Goal: Task Accomplishment & Management: Manage account settings

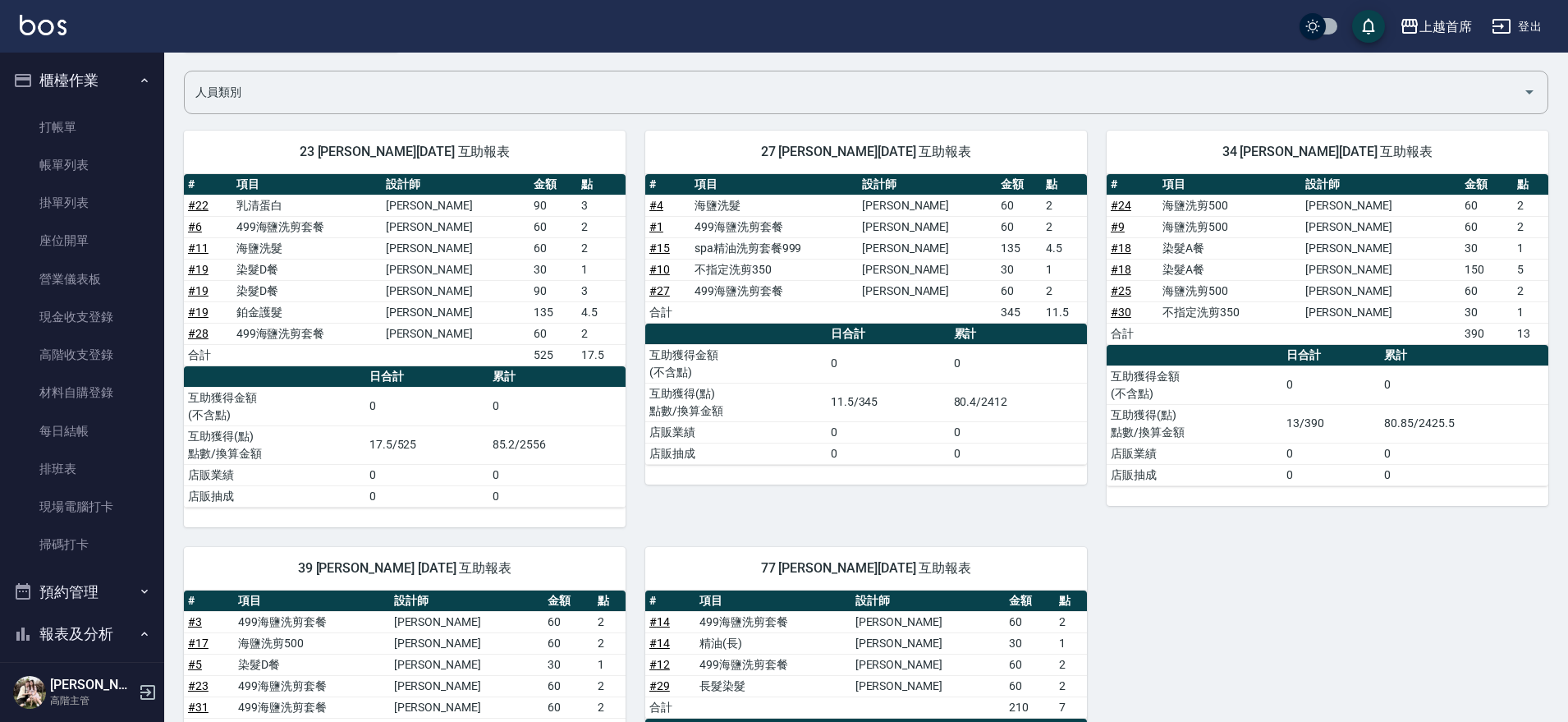
scroll to position [616, 0]
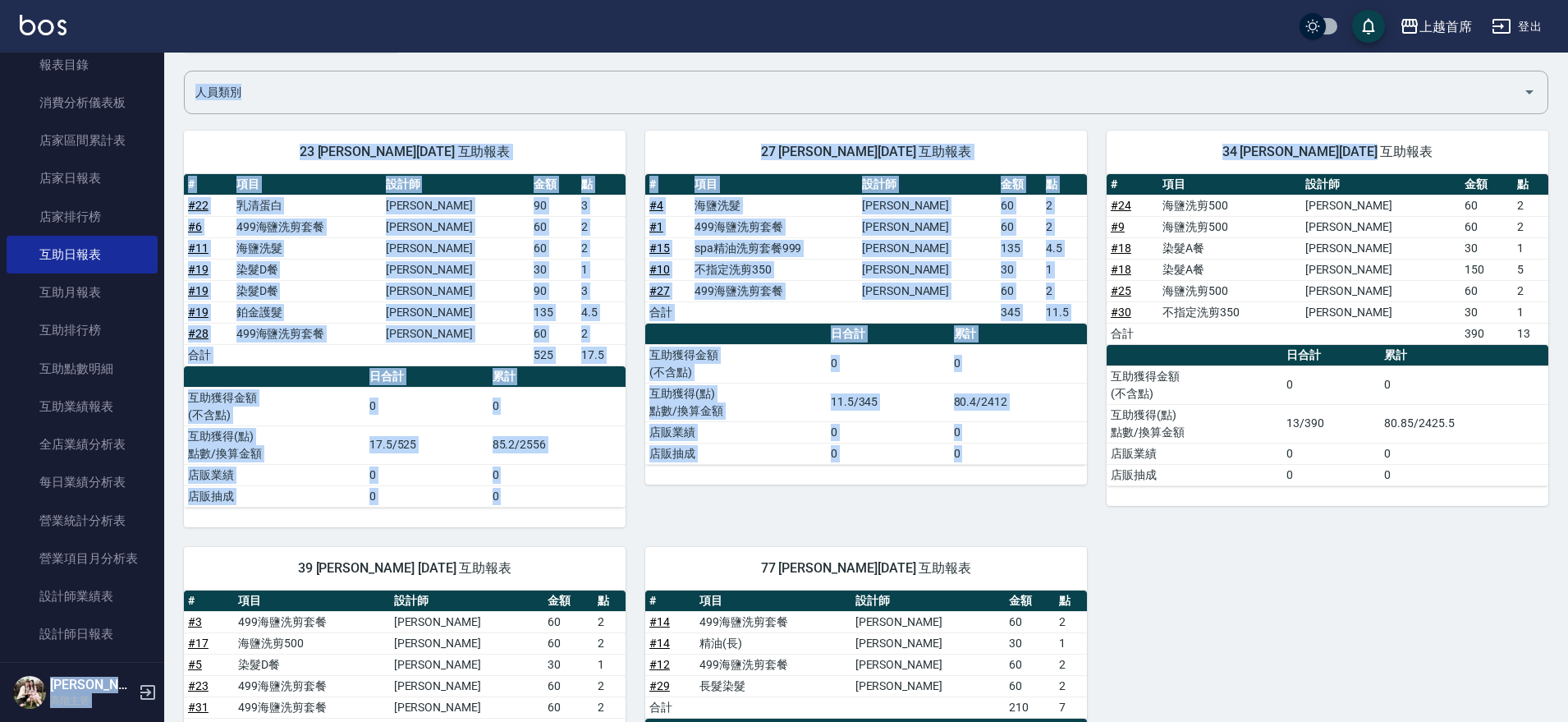
drag, startPoint x: 1566, startPoint y: 48, endPoint x: 1526, endPoint y: 145, distance: 104.9
click at [1553, 138] on div "上越首席 登出 櫃檯作業 打帳單 帳單列表 掛單列表 座位開單 營業儀表板 現金收支登錄 高階收支登錄 材料自購登錄 每日結帳 排班表 現場電腦打卡 掃碼打卡…" at bounding box center [784, 404] width 1568 height 1032
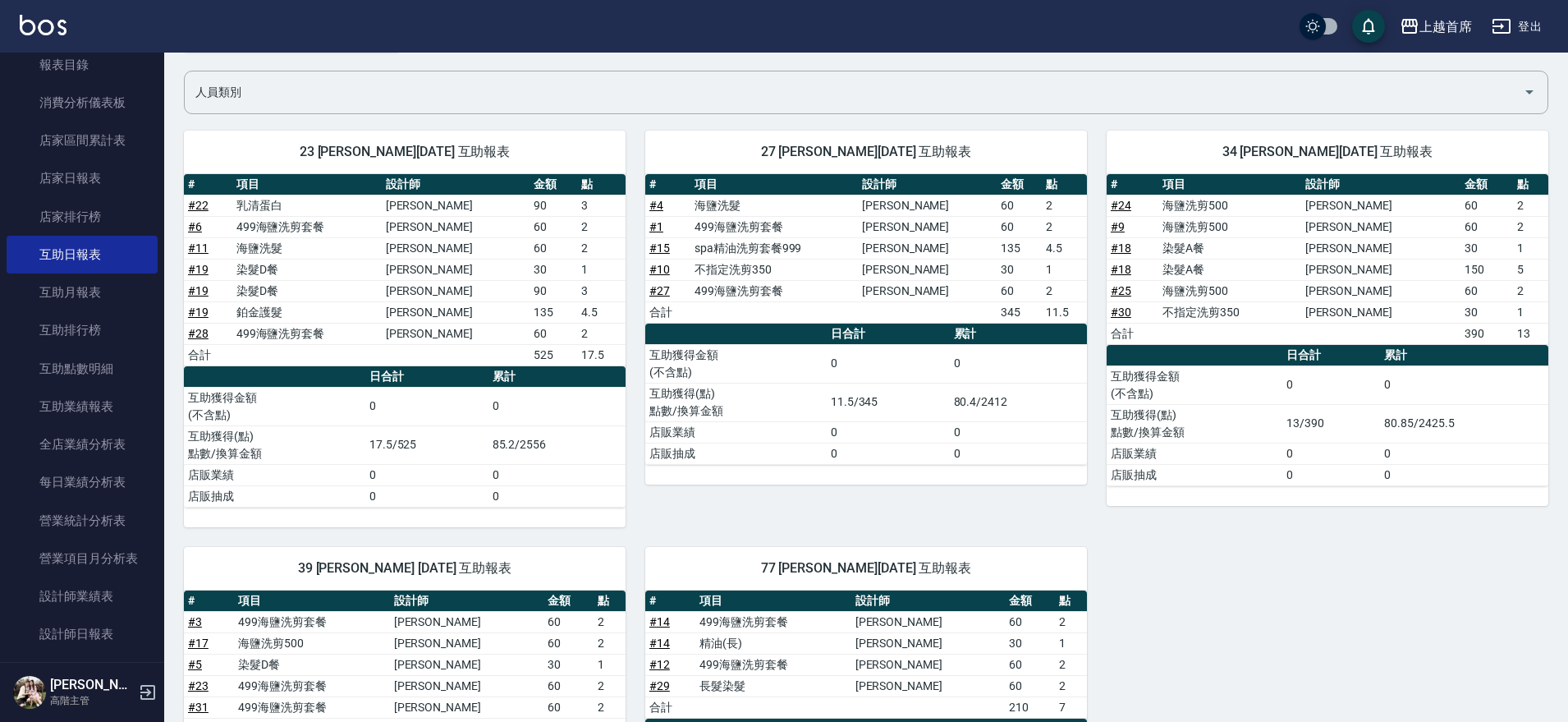
drag, startPoint x: 1052, startPoint y: 527, endPoint x: 1065, endPoint y: 508, distance: 23.0
click at [1058, 519] on div "23 [PERSON_NAME][DATE] 互助報表 # 項目 設計師 金額 點 # 22 乳清蛋白 [PERSON_NAME] 90 3 # 6 499海…" at bounding box center [856, 505] width 1384 height 790
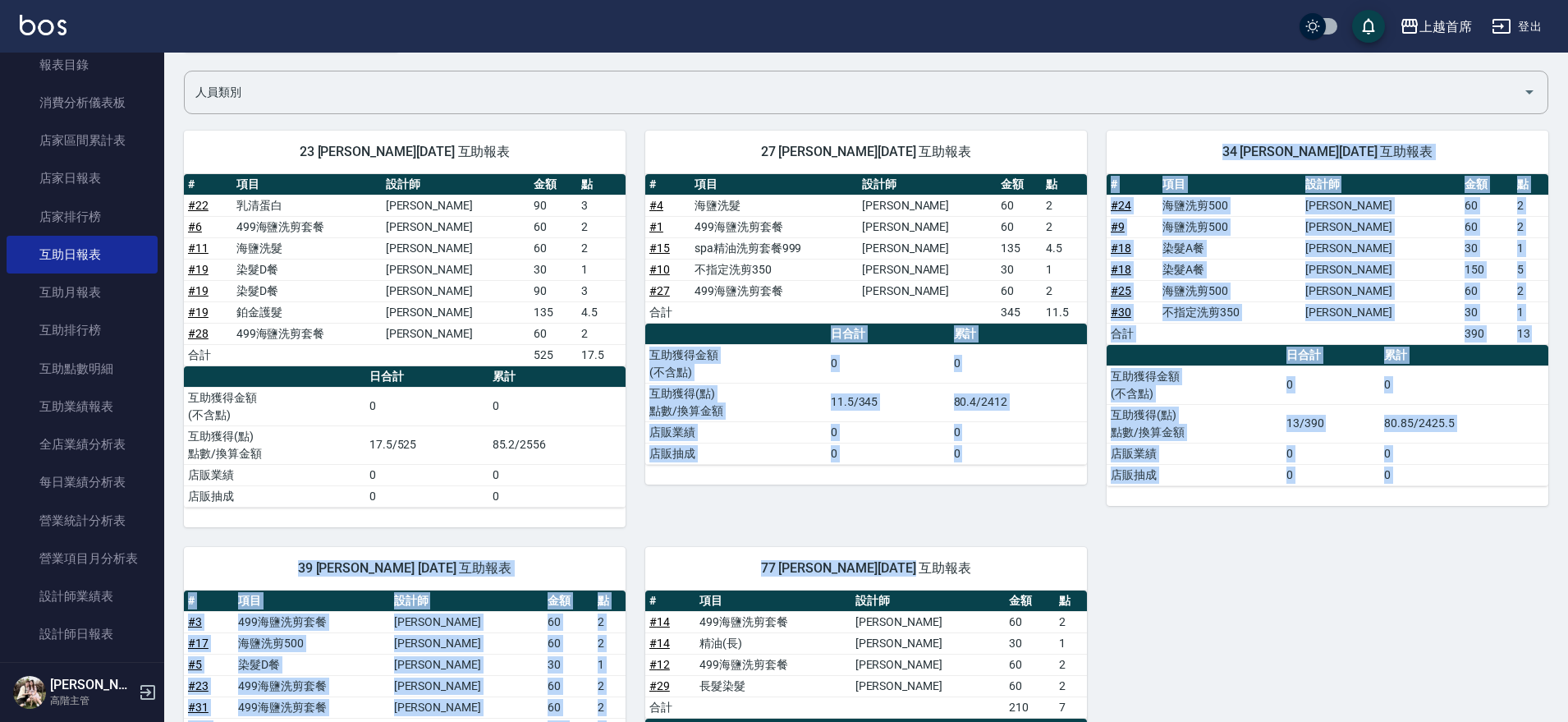
click at [1101, 512] on div "34 [PERSON_NAME][DATE] 互助報表 # 項目 設計師 金額 點 # 24 海鹽洗剪500 [PERSON_NAME]60 2 # 9 海鹽…" at bounding box center [1317, 319] width 462 height 416
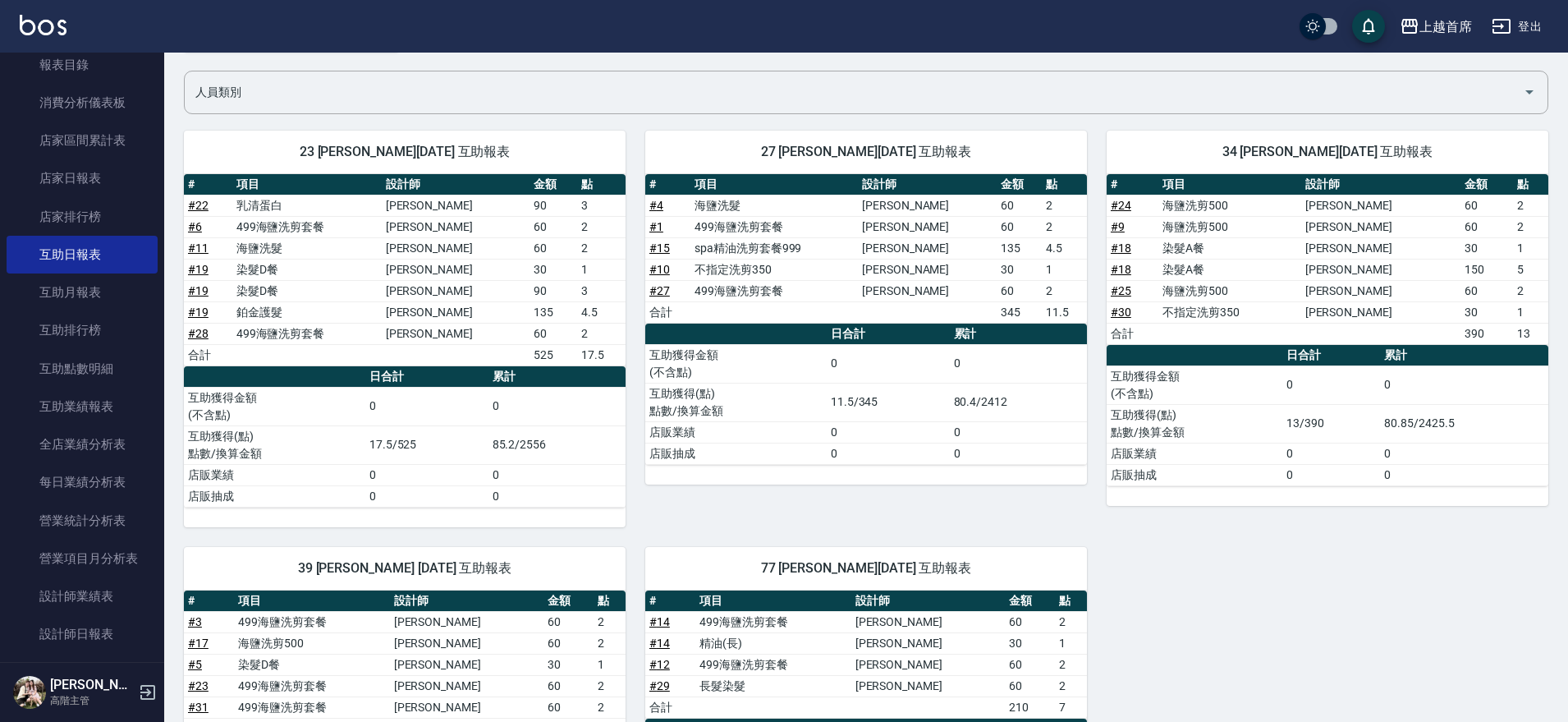
click at [1101, 512] on div "34 [PERSON_NAME][DATE] 互助報表 # 項目 設計師 金額 點 # 24 海鹽洗剪500 [PERSON_NAME]60 2 # 9 海鹽…" at bounding box center [1317, 319] width 462 height 416
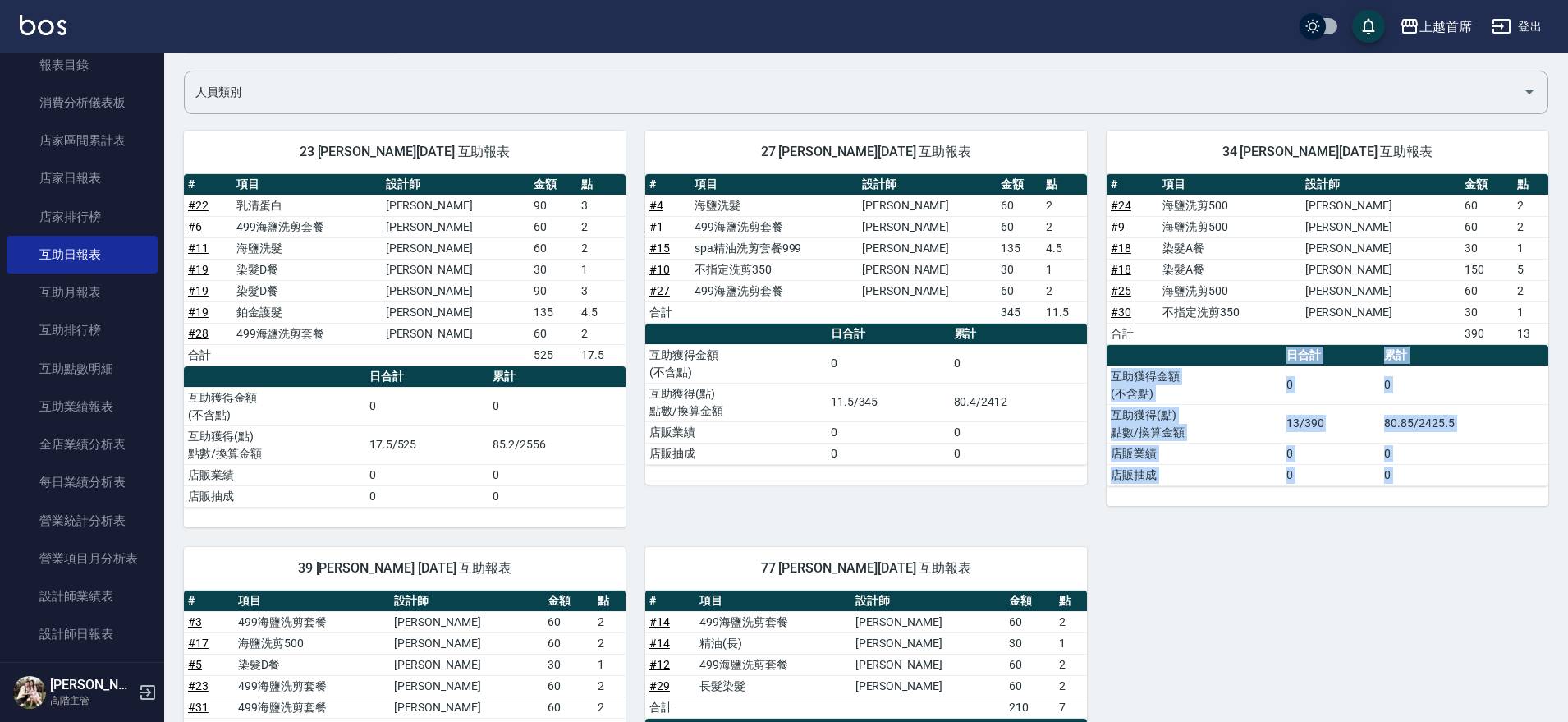
click at [1101, 512] on div "34 [PERSON_NAME][DATE] 互助報表 # 項目 設計師 金額 點 # 24 海鹽洗剪500 [PERSON_NAME]60 2 # 9 海鹽…" at bounding box center [1317, 319] width 462 height 416
click at [1117, 525] on div "34 [PERSON_NAME][DATE] 互助報表 # 項目 設計師 金額 點 # 24 海鹽洗剪500 [PERSON_NAME]60 2 # 9 海鹽…" at bounding box center [1317, 319] width 462 height 416
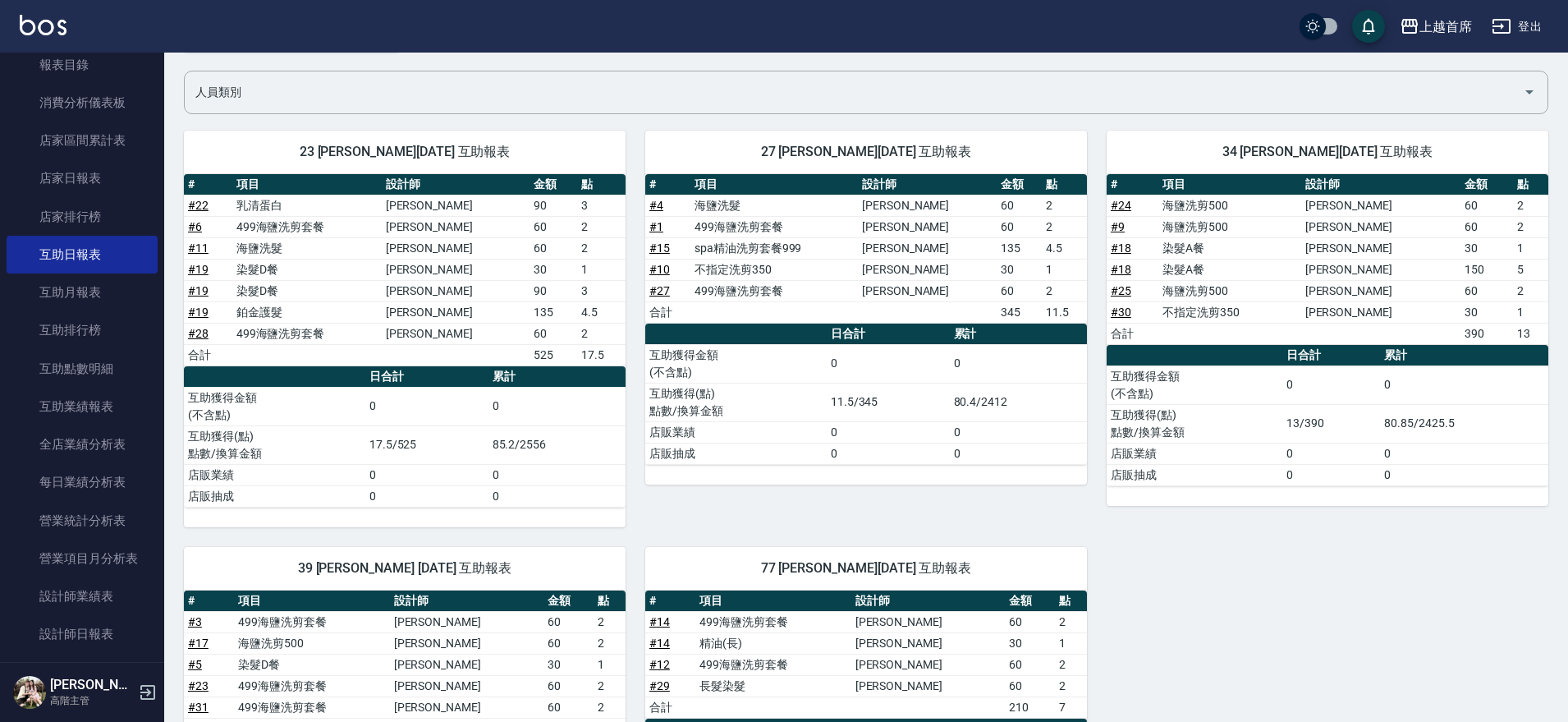
click at [1150, 531] on div "23 [PERSON_NAME][DATE] 互助報表 # 項目 設計師 金額 點 # 22 乳清蛋白 [PERSON_NAME] 90 3 # 6 499海…" at bounding box center [856, 505] width 1384 height 790
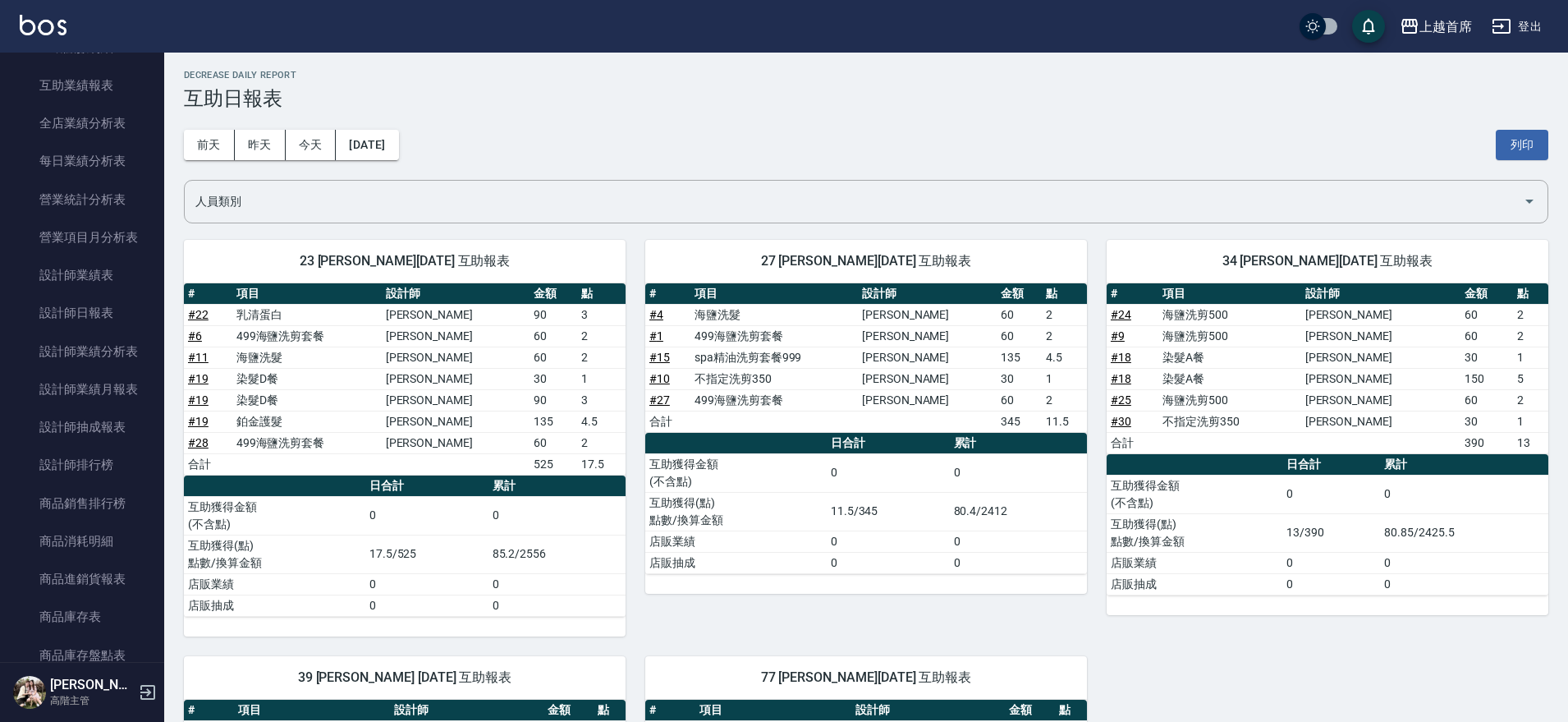
scroll to position [930, 0]
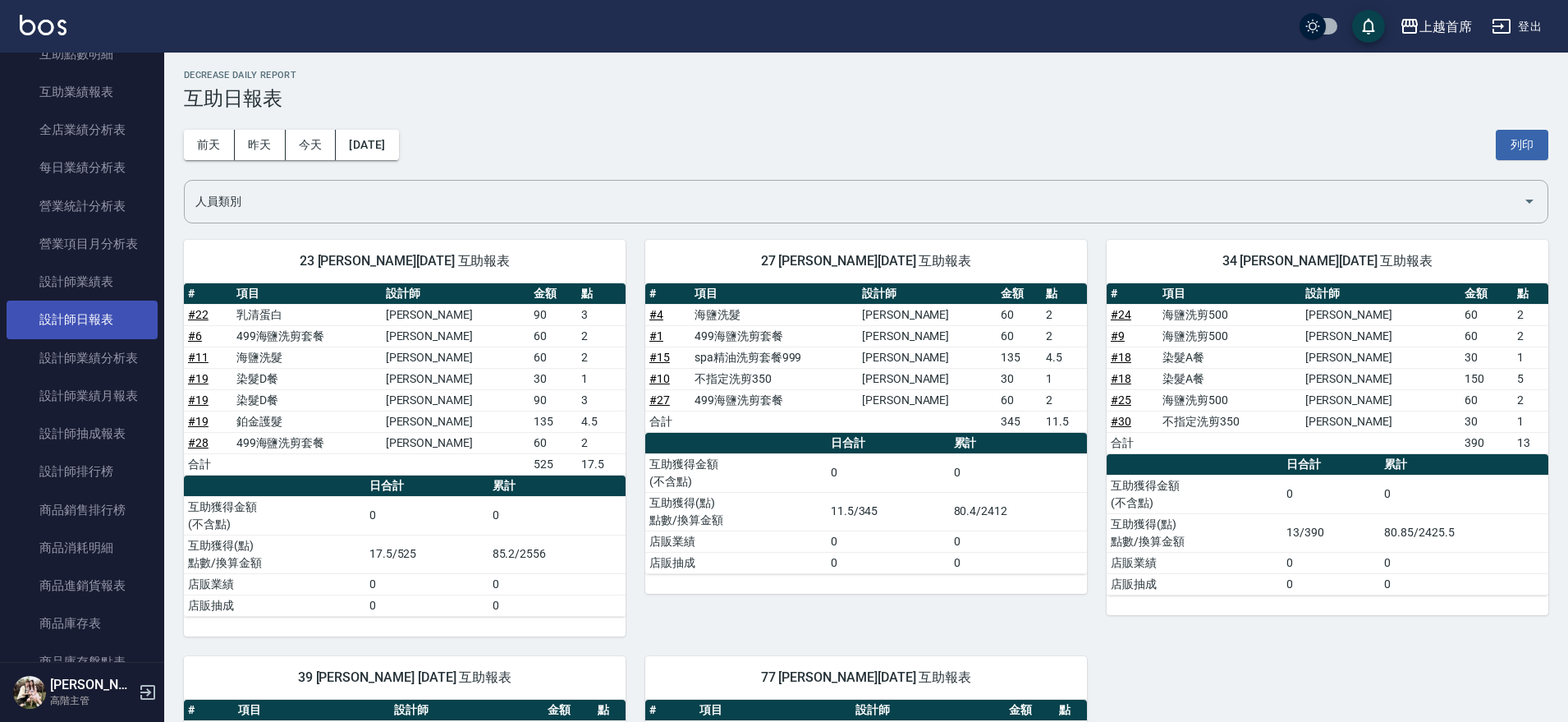
click at [75, 308] on link "設計師日報表" at bounding box center [82, 319] width 151 height 38
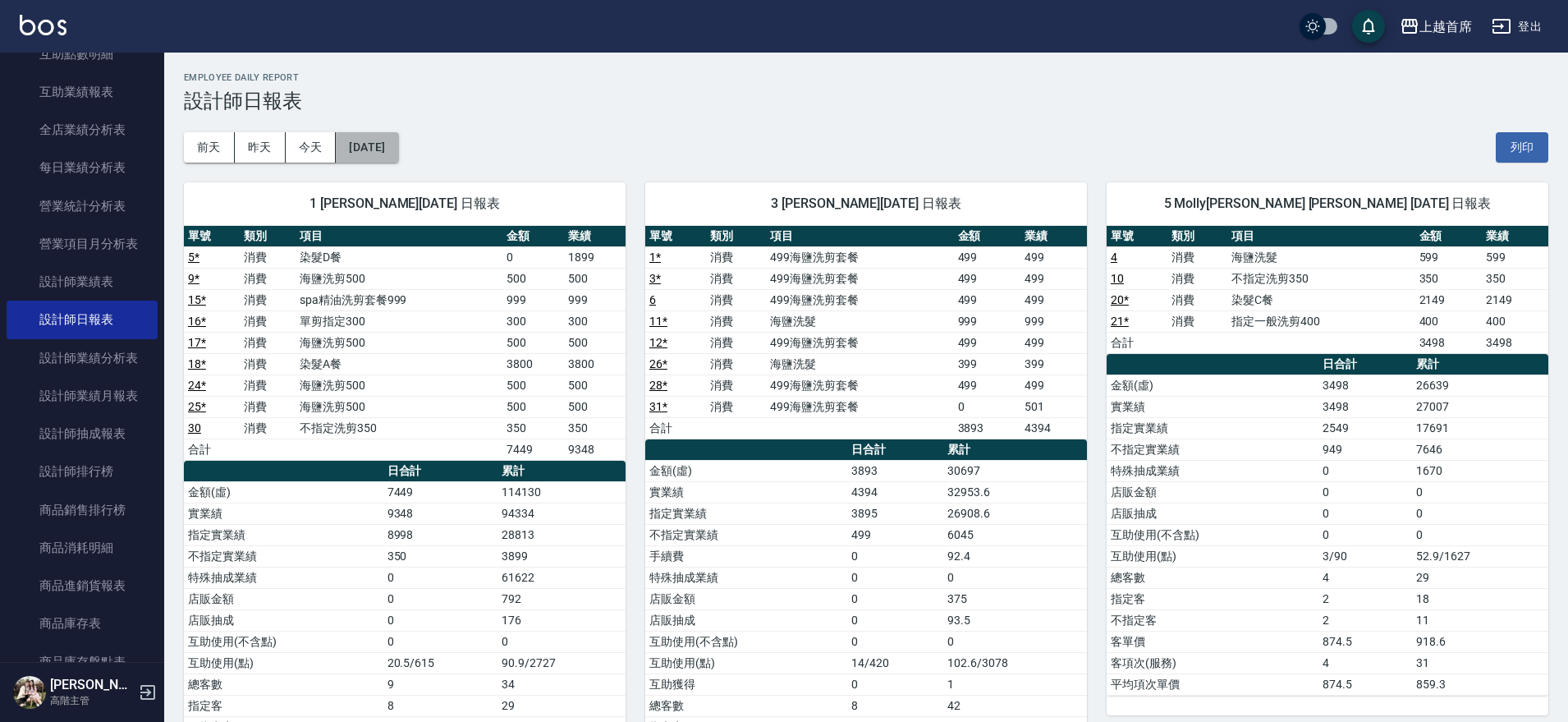
click at [399, 149] on button "[DATE]" at bounding box center [367, 147] width 62 height 31
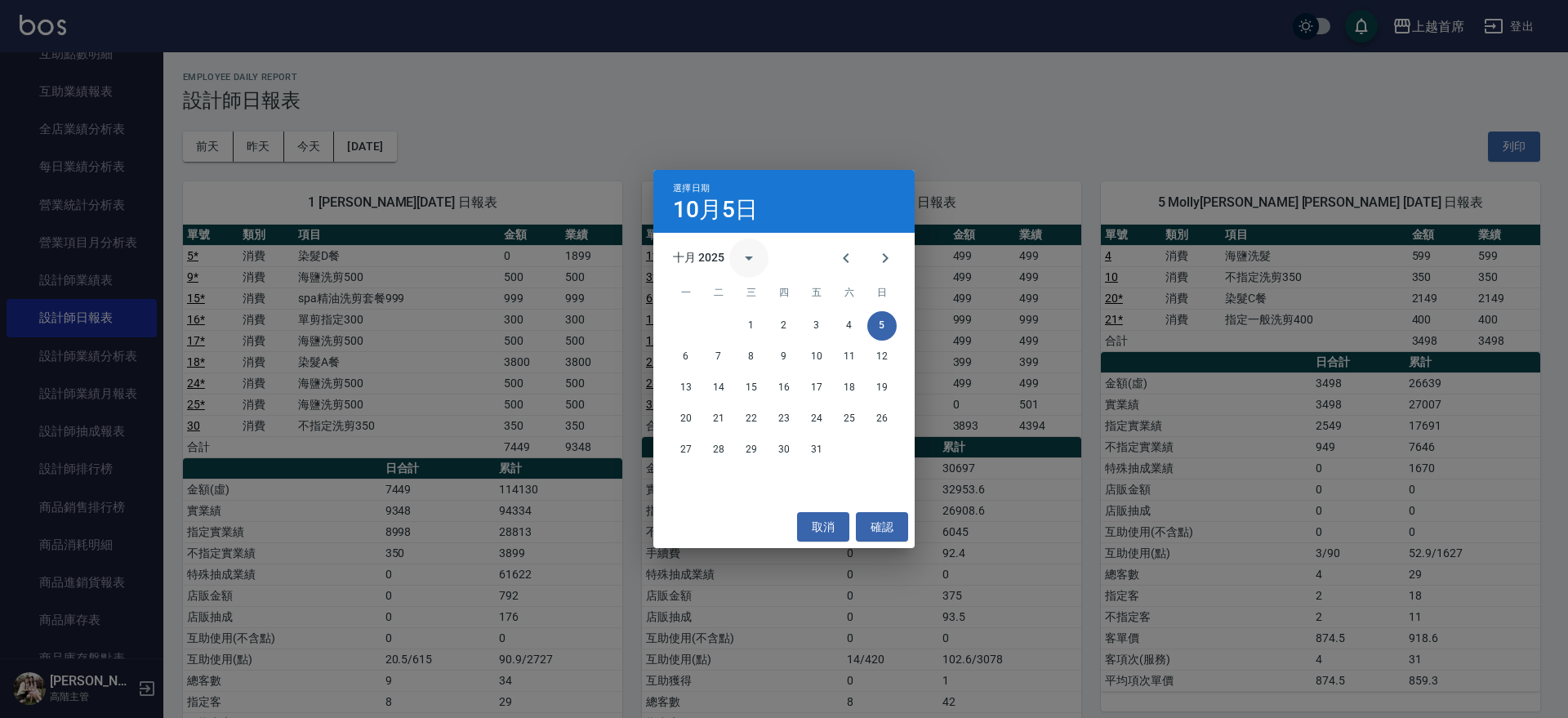
click at [756, 257] on icon "calendar view is open, switch to year view" at bounding box center [748, 258] width 19 height 19
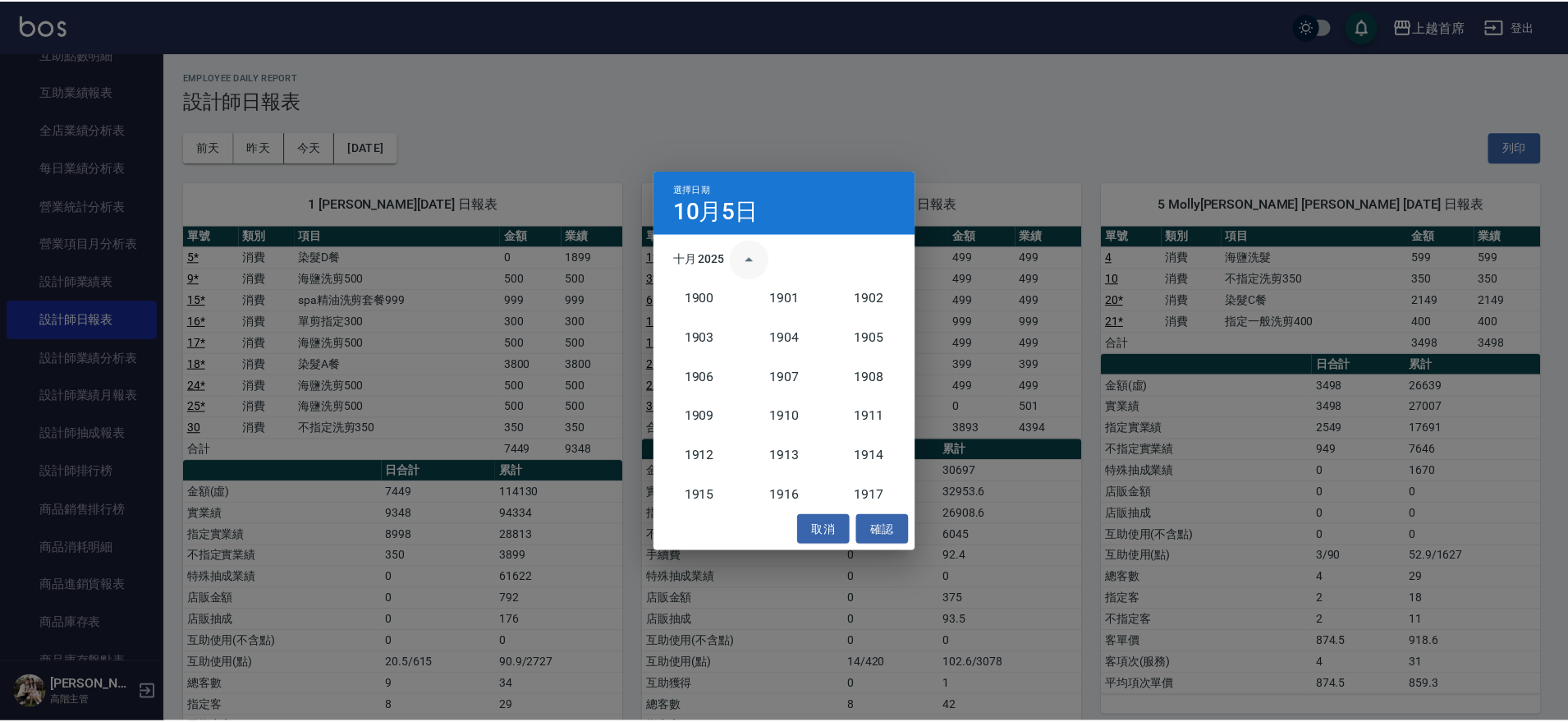
scroll to position [1521, 0]
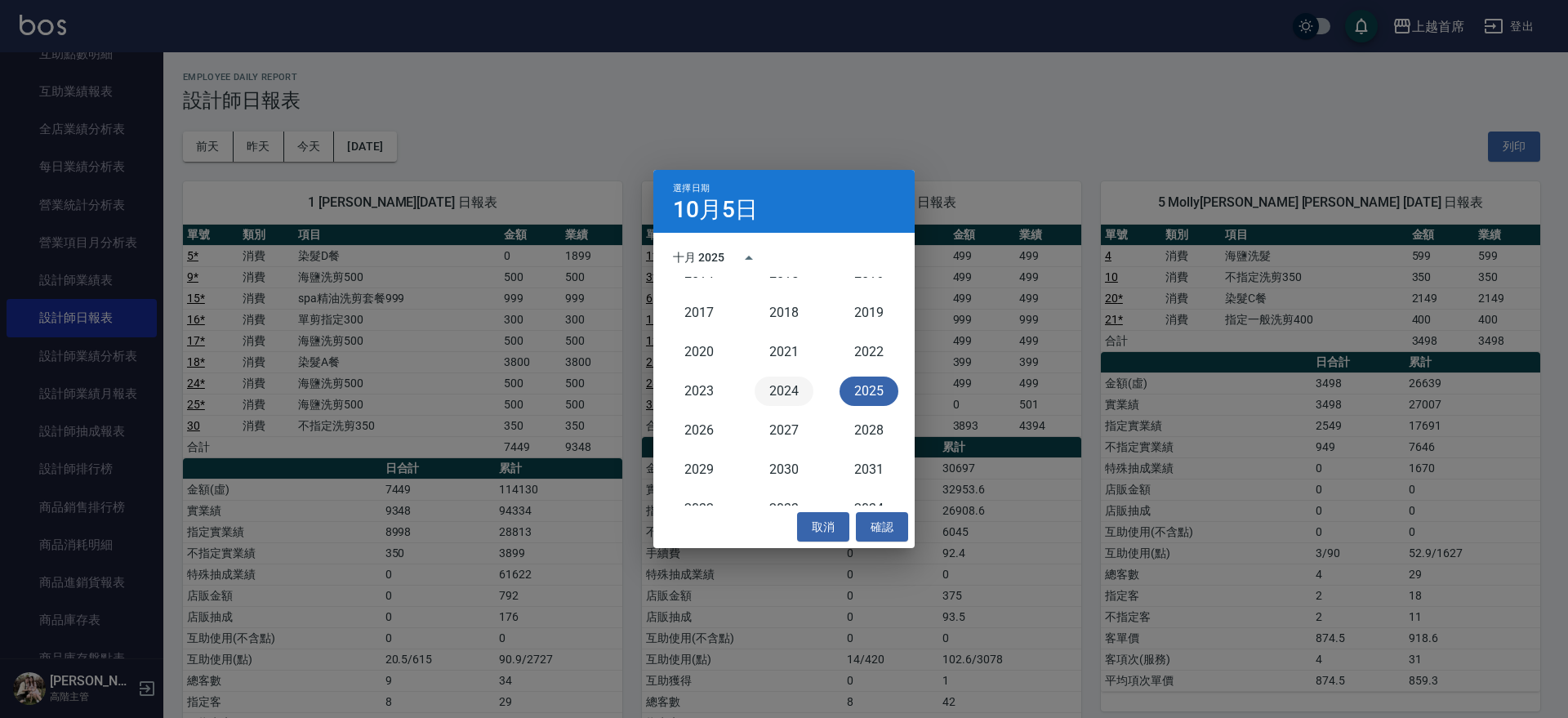
click at [792, 394] on button "2024" at bounding box center [784, 391] width 59 height 30
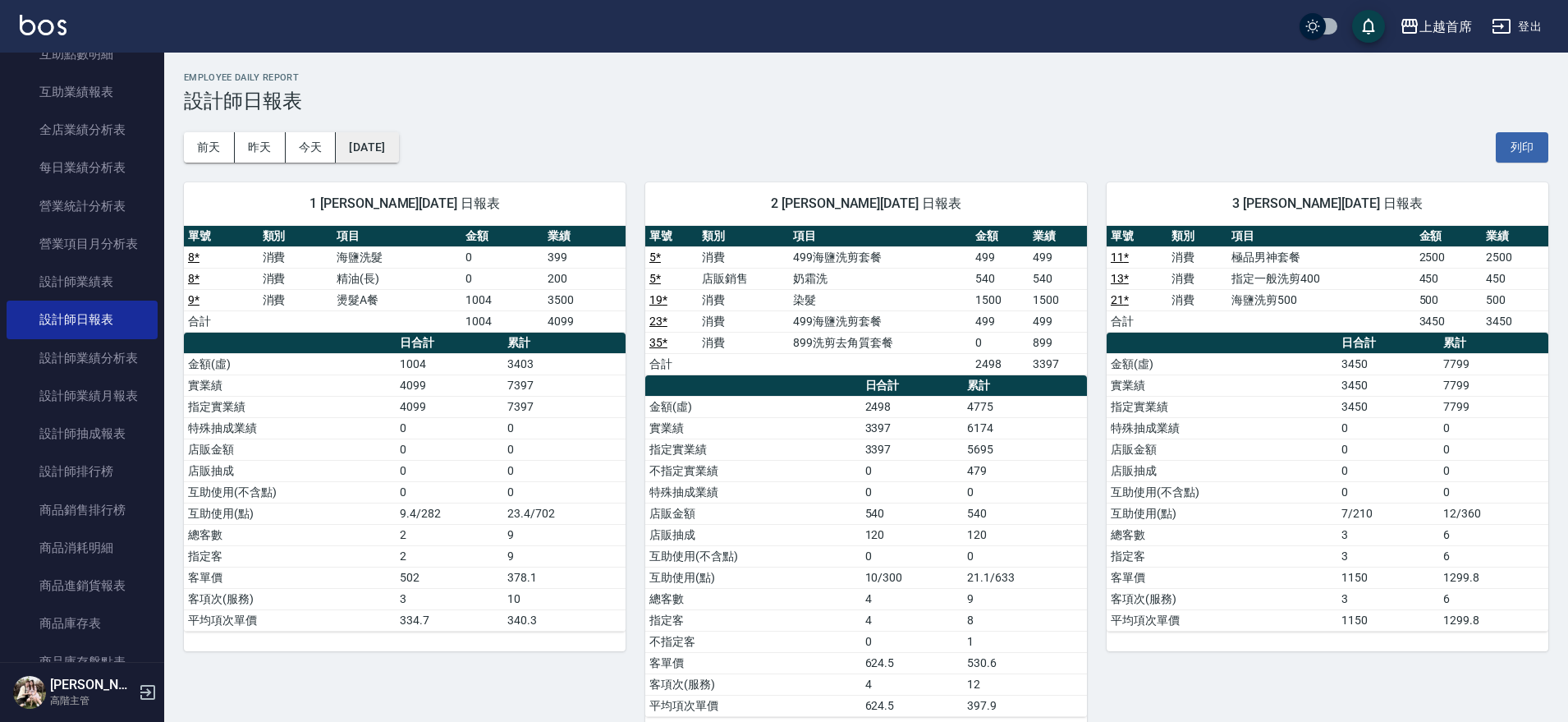
click at [394, 148] on button "[DATE]" at bounding box center [367, 147] width 62 height 31
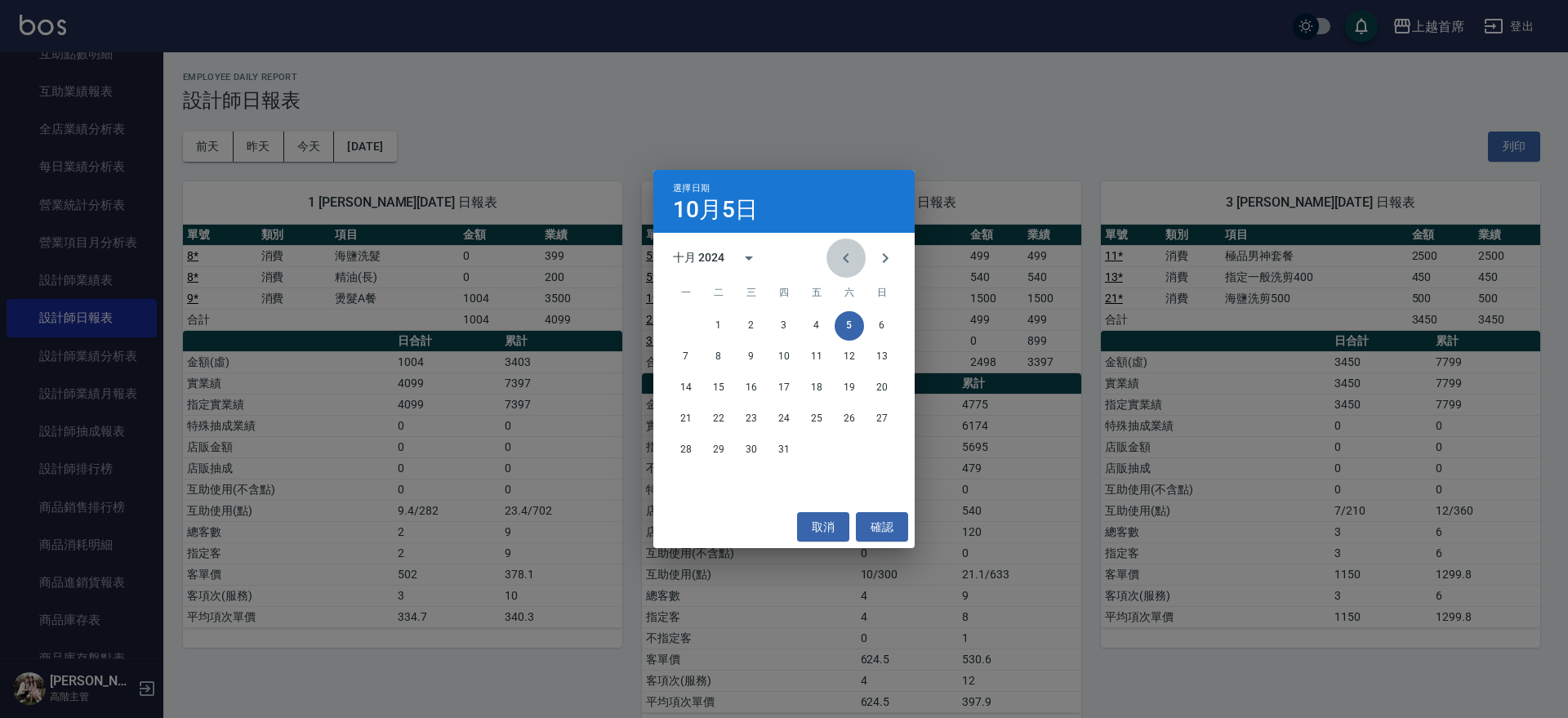
click at [850, 260] on icon "Previous month" at bounding box center [845, 258] width 19 height 19
click at [681, 411] on button "16" at bounding box center [687, 420] width 30 height 30
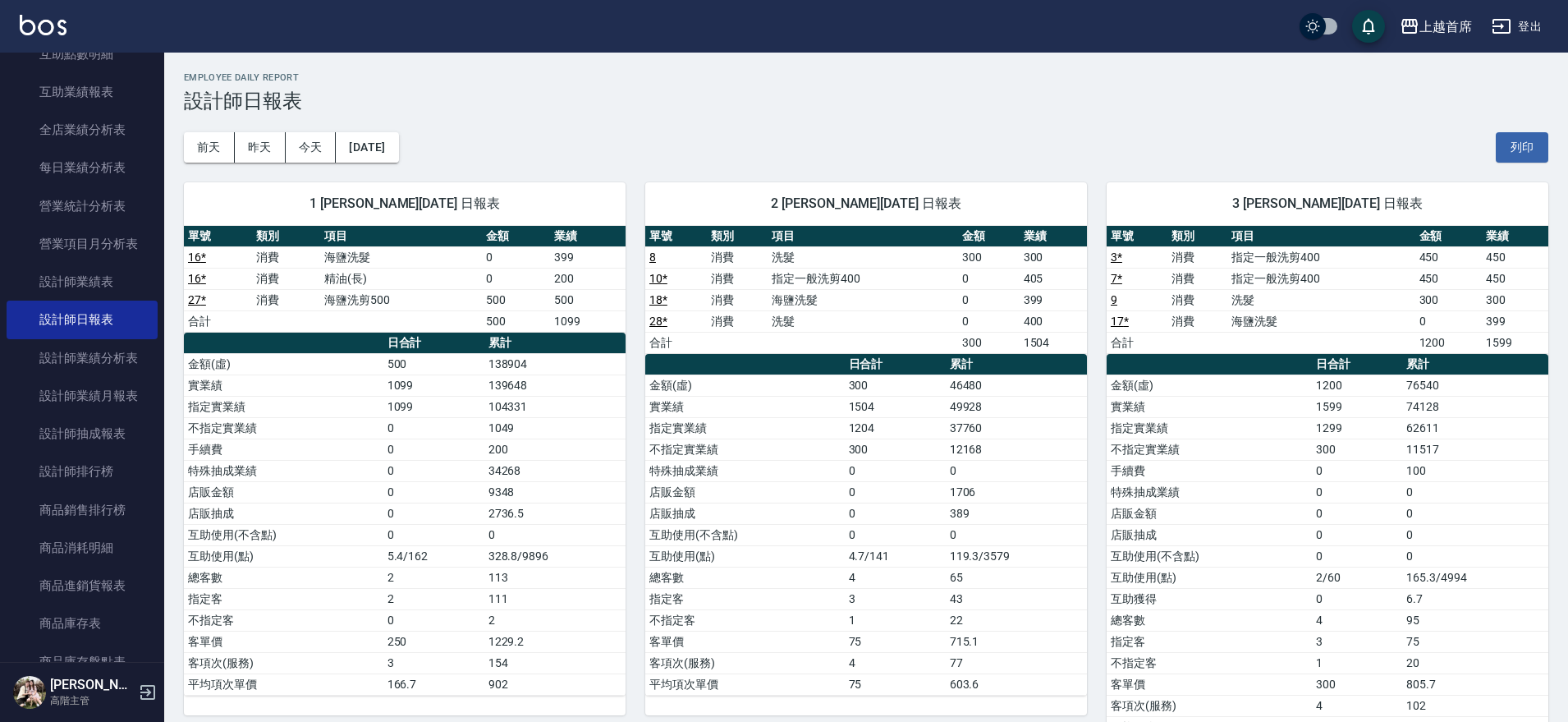
click at [399, 146] on button "[DATE]" at bounding box center [367, 147] width 62 height 31
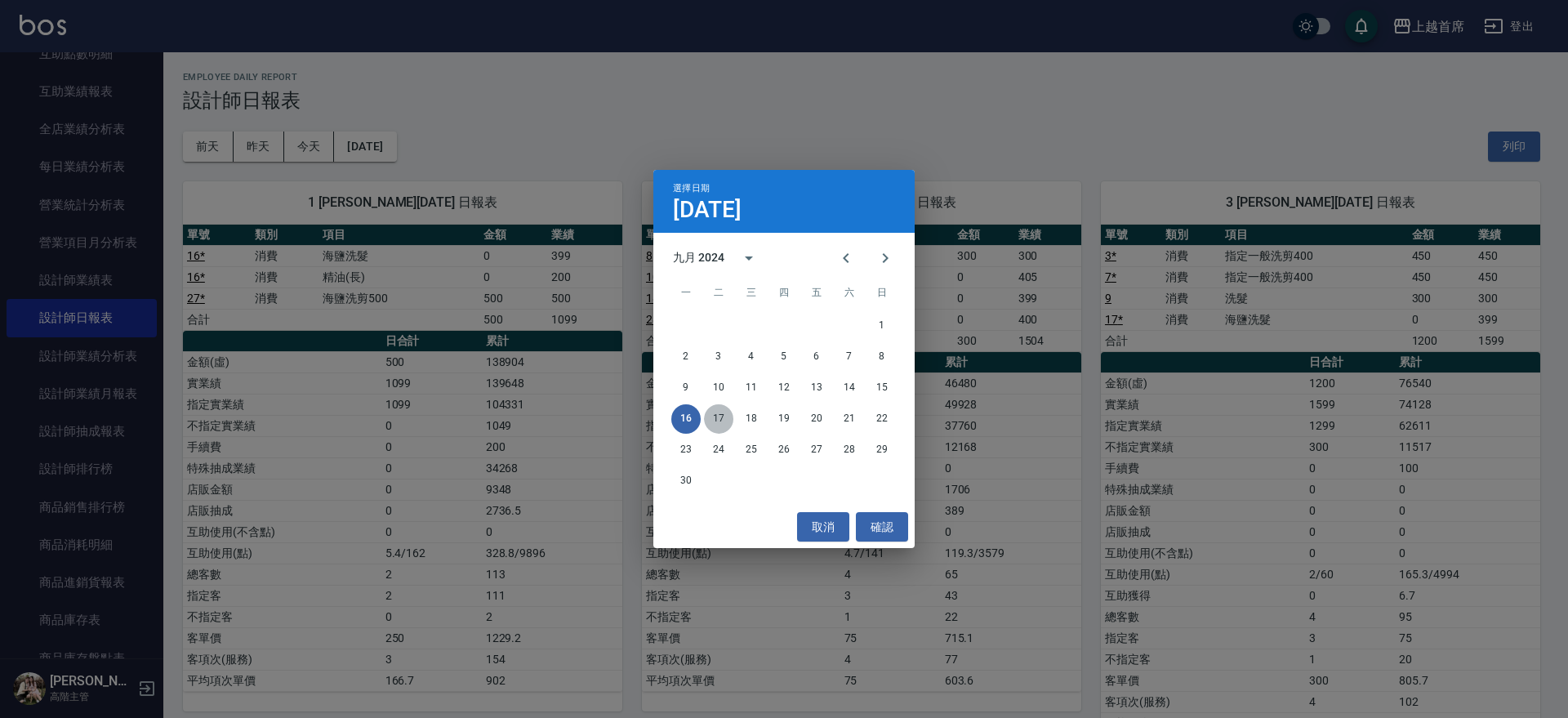
click at [710, 409] on button "17" at bounding box center [719, 420] width 30 height 30
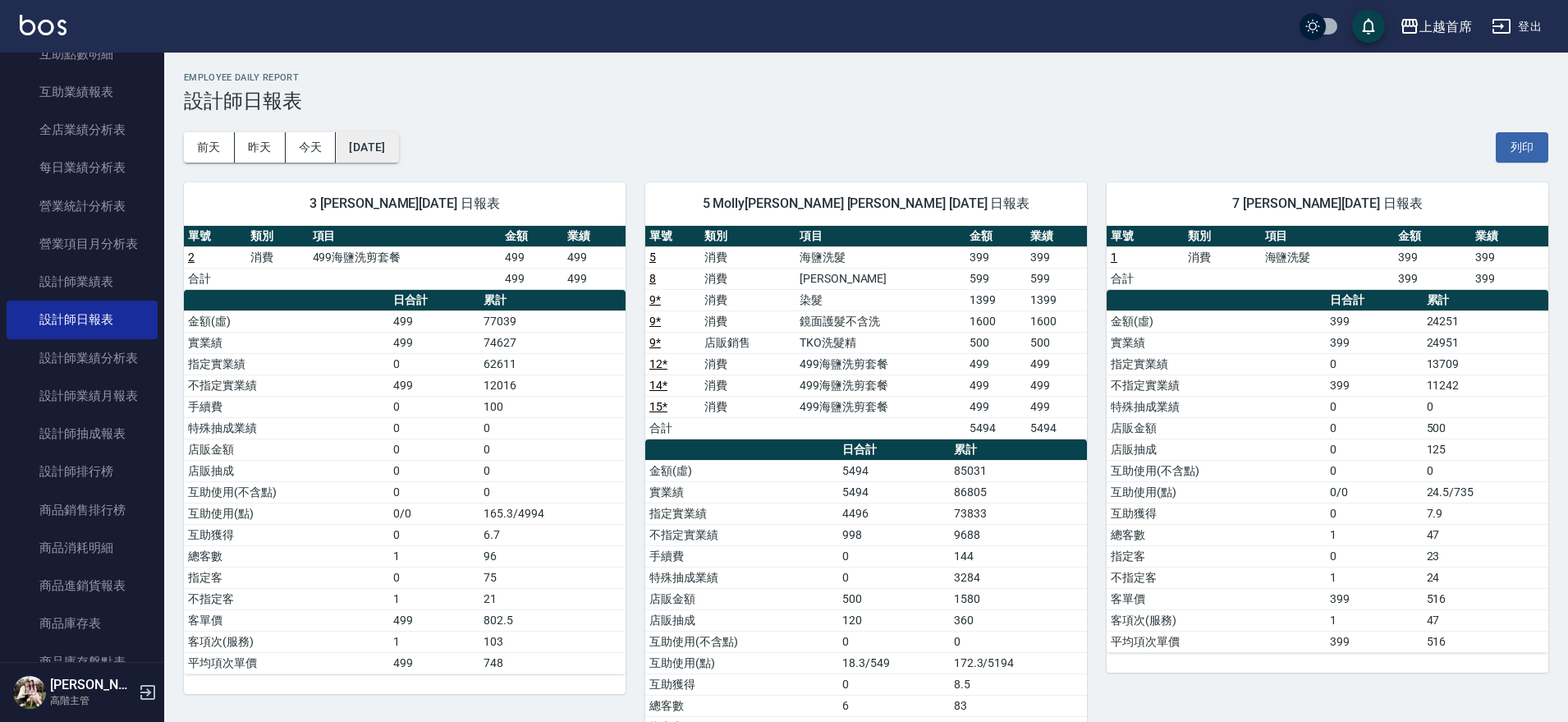
click at [387, 149] on button "[DATE]" at bounding box center [367, 147] width 62 height 31
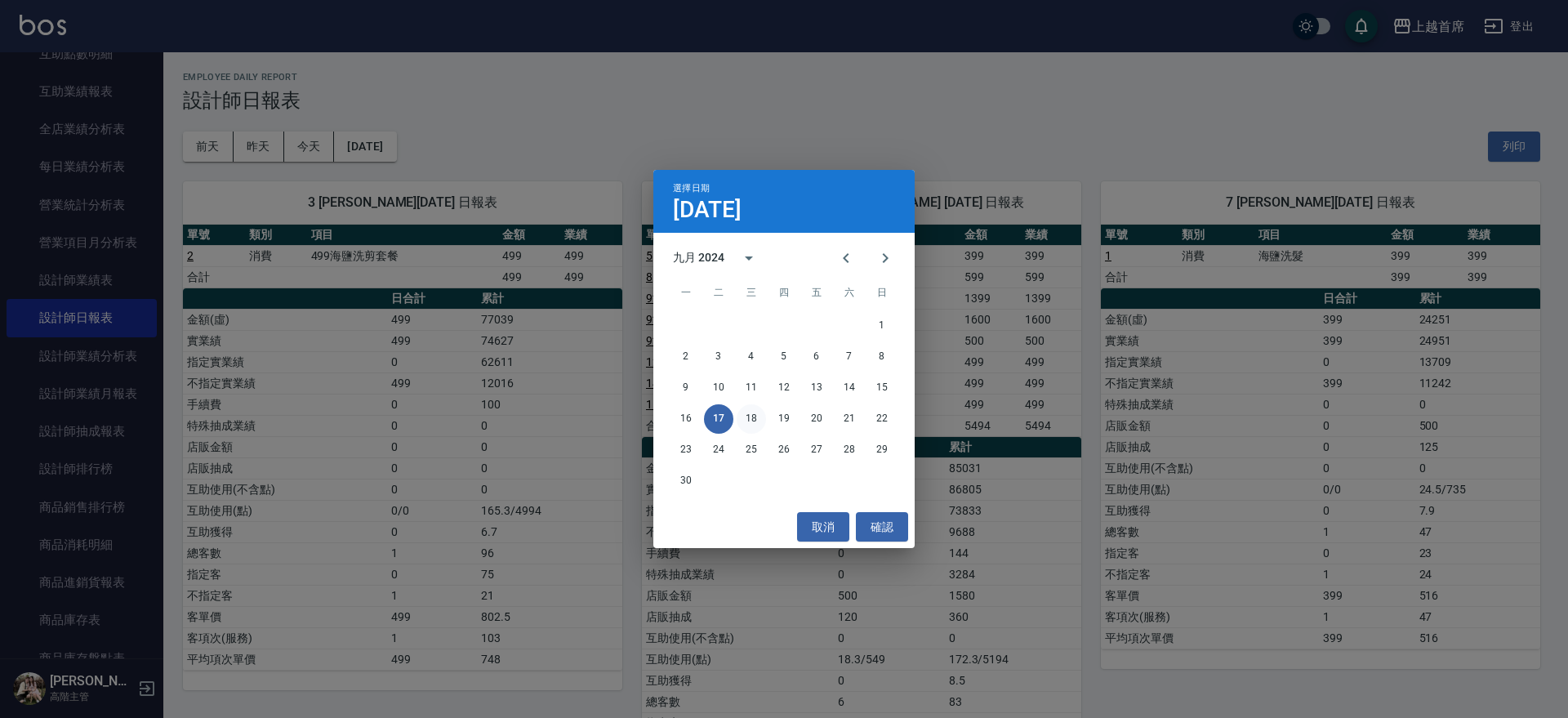
click at [745, 419] on button "18" at bounding box center [751, 420] width 30 height 30
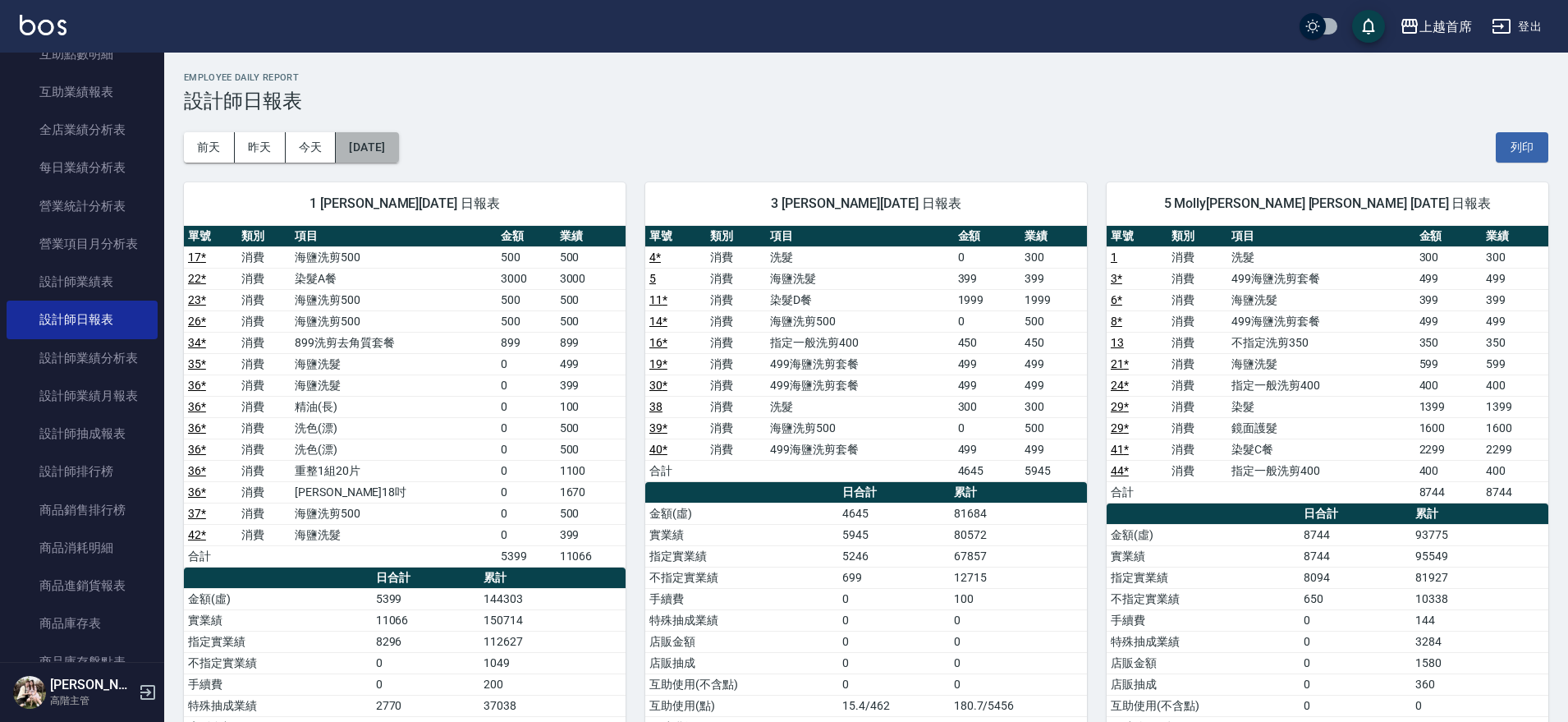
click at [383, 150] on button "[DATE]" at bounding box center [367, 147] width 62 height 31
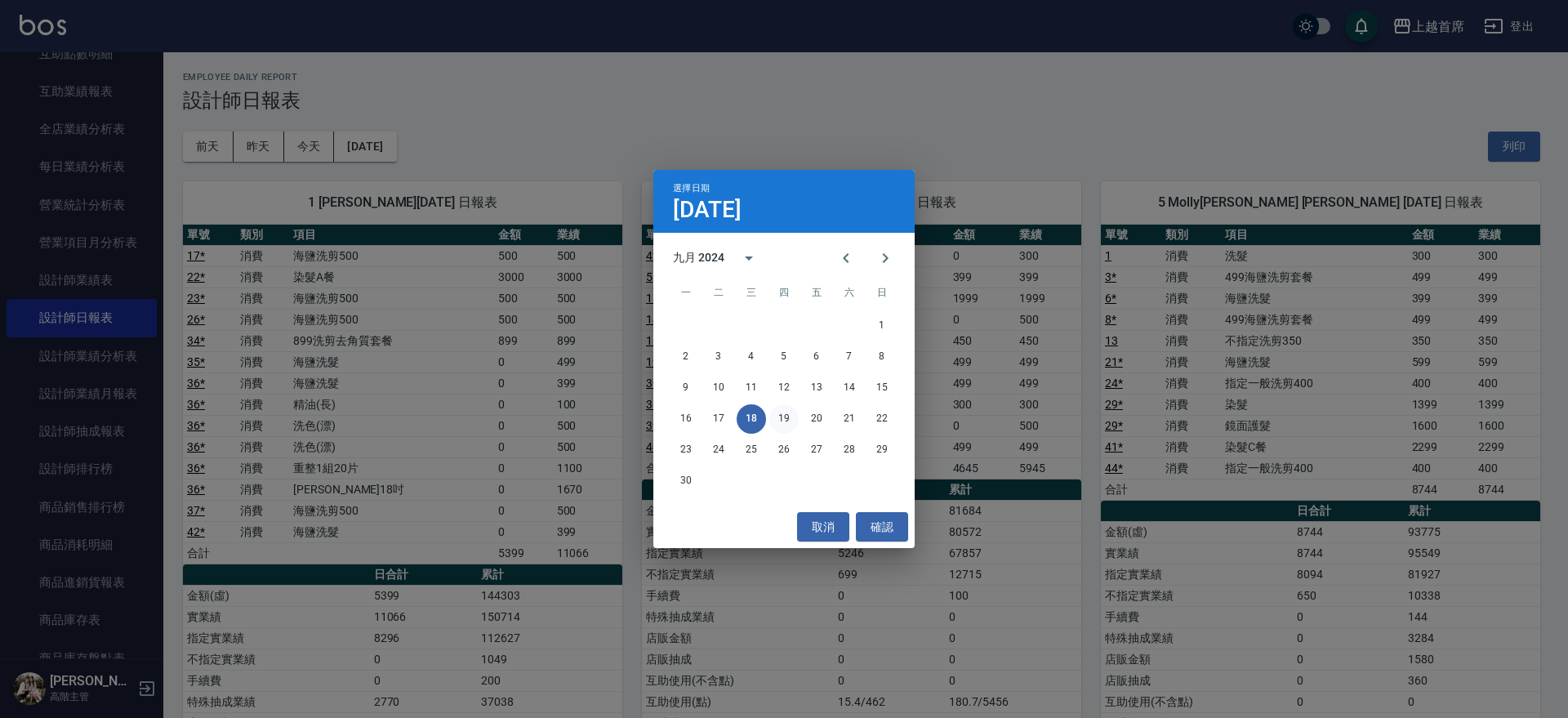
click at [779, 418] on button "19" at bounding box center [784, 420] width 30 height 30
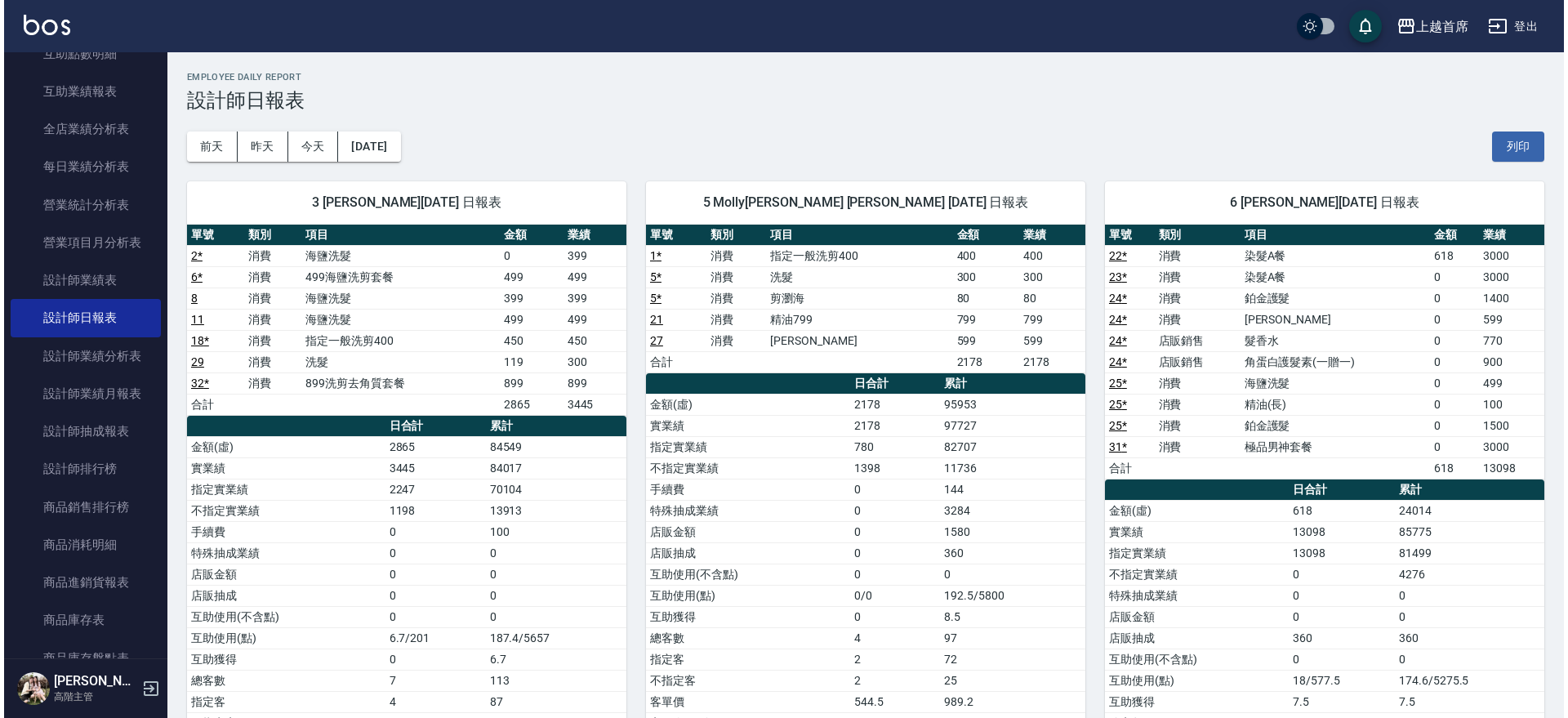
scroll to position [7, 0]
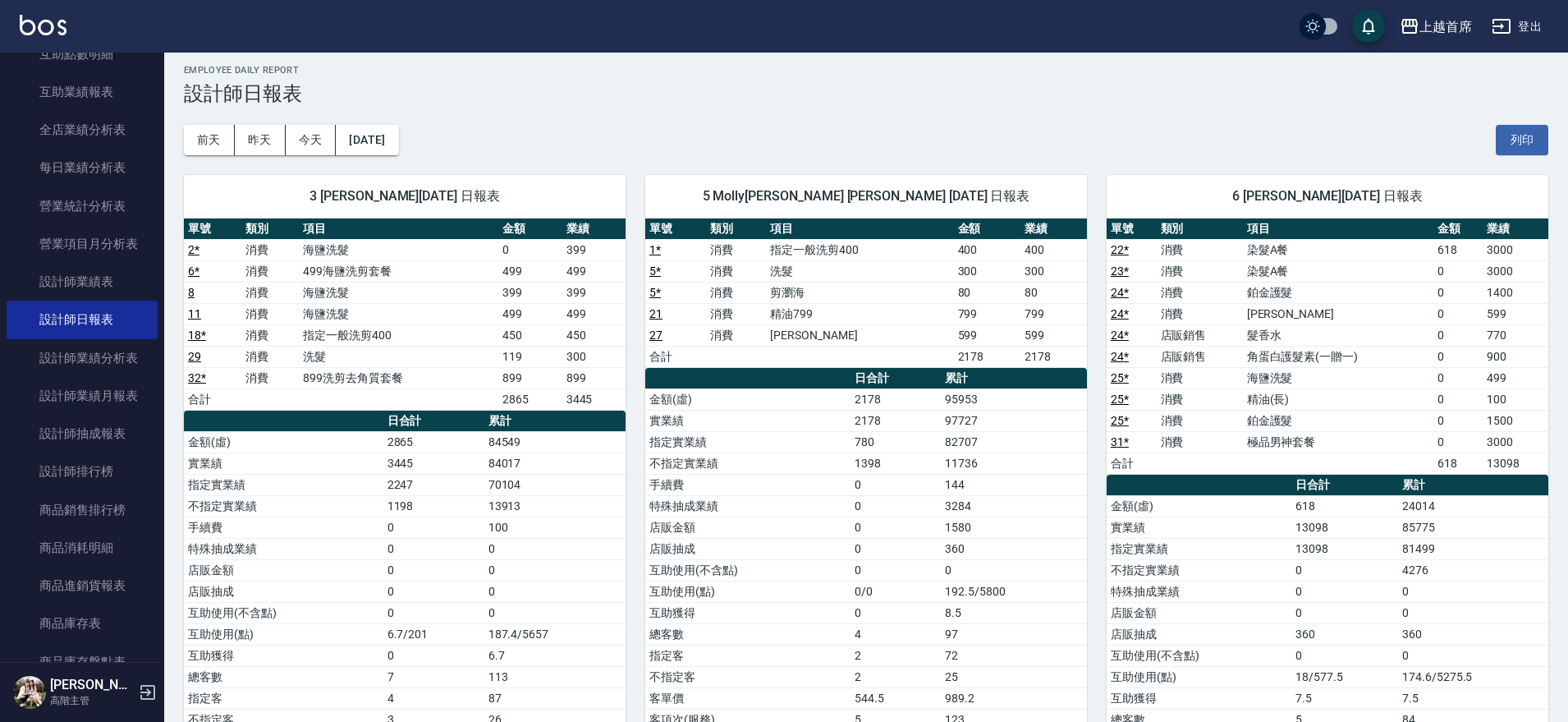
click at [1123, 273] on link "23 *" at bounding box center [1119, 271] width 18 height 13
drag, startPoint x: 1299, startPoint y: 534, endPoint x: 1534, endPoint y: 534, distance: 235.0
click at [1524, 554] on td "81499" at bounding box center [1473, 548] width 150 height 21
click at [399, 131] on button "[DATE]" at bounding box center [367, 139] width 62 height 31
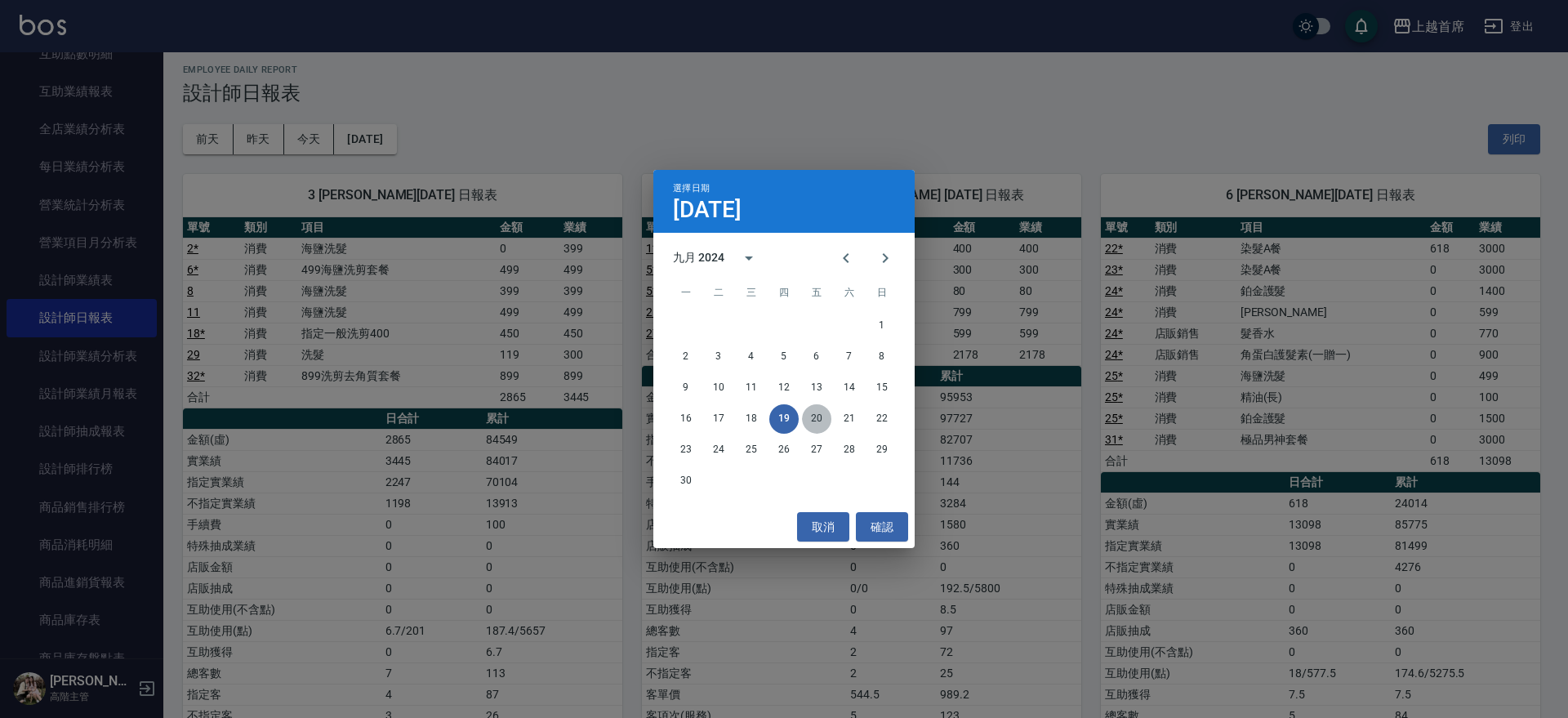
click at [813, 419] on button "20" at bounding box center [817, 420] width 30 height 30
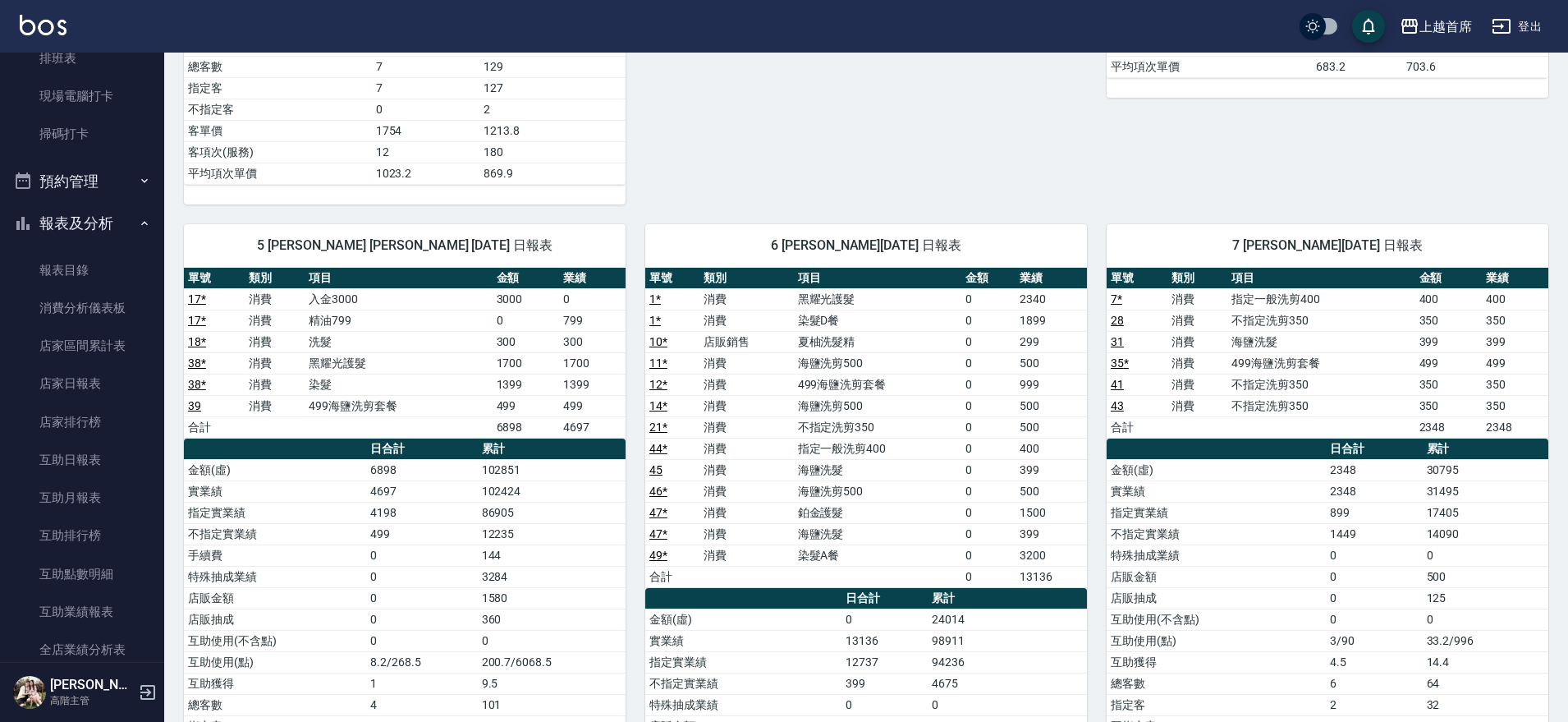
scroll to position [708, 0]
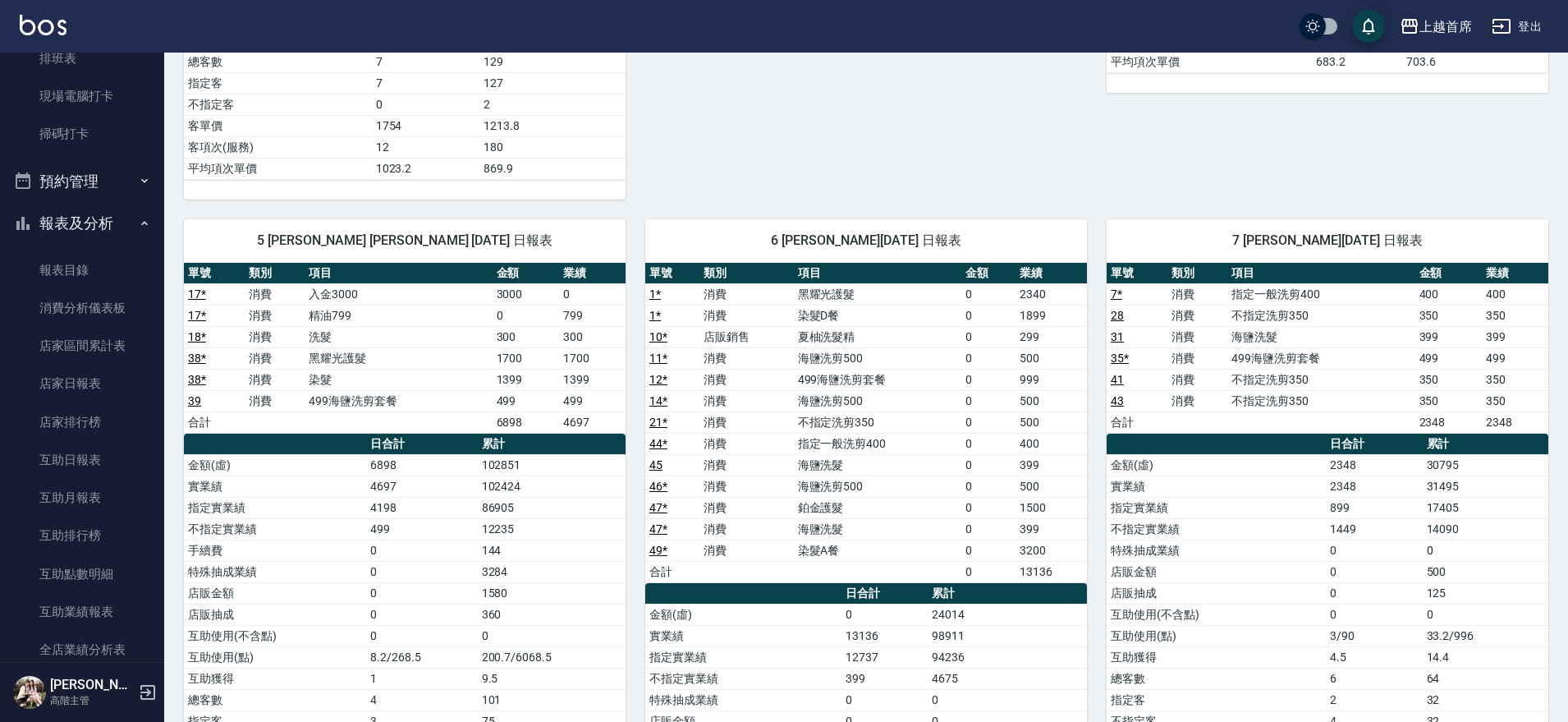
drag, startPoint x: 1381, startPoint y: 465, endPoint x: 1276, endPoint y: 428, distance: 111.3
click at [1374, 463] on td "2348" at bounding box center [1374, 465] width 97 height 21
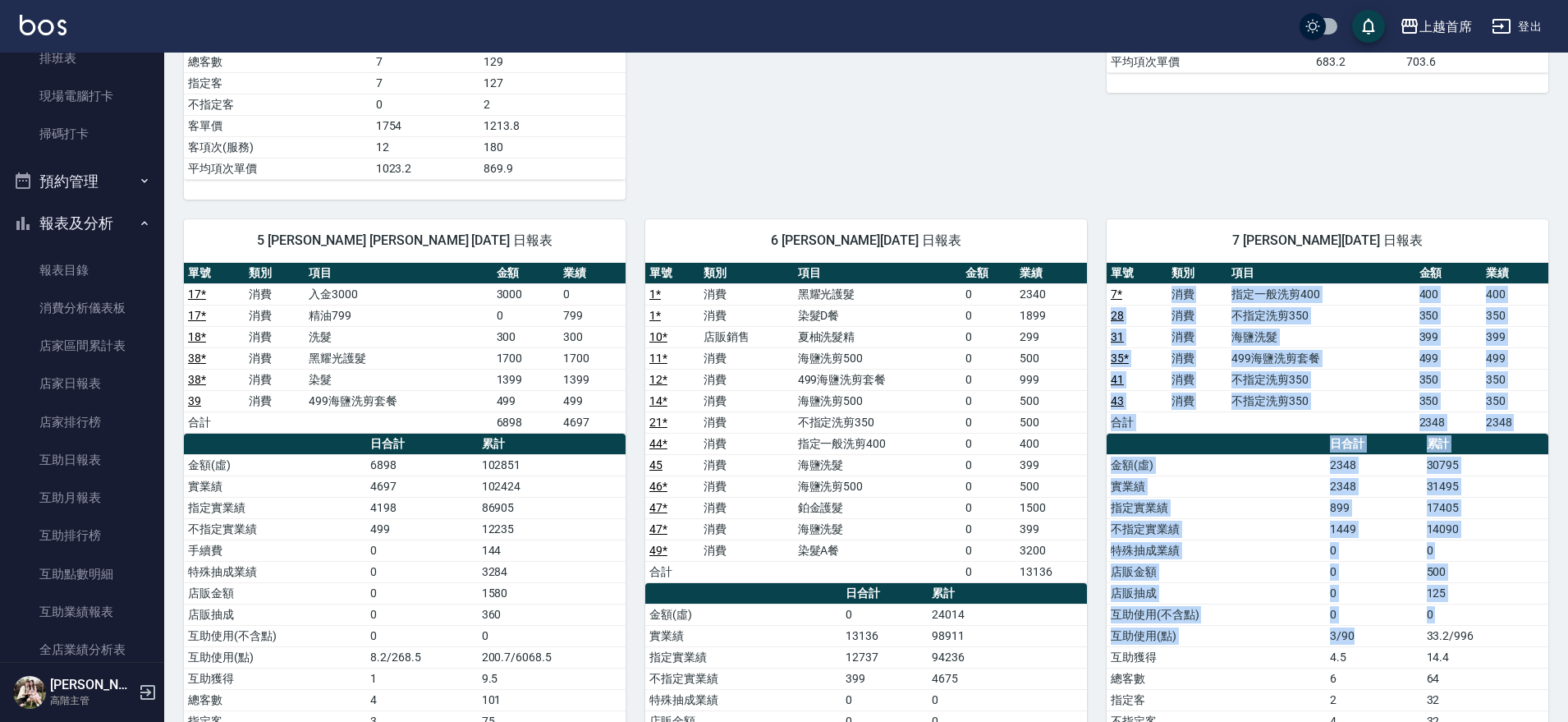
drag, startPoint x: 1170, startPoint y: 295, endPoint x: 1393, endPoint y: 640, distance: 410.8
click at [1393, 640] on div "單號 類別 項目 金額 業績 7 * 消費 指定一般洗剪400 400 400 28 消費 不指定洗剪350 350 350 31 消費 海鹽洗髮 399 3…" at bounding box center [1327, 530] width 442 height 534
click at [1393, 640] on td "3/90" at bounding box center [1374, 636] width 97 height 21
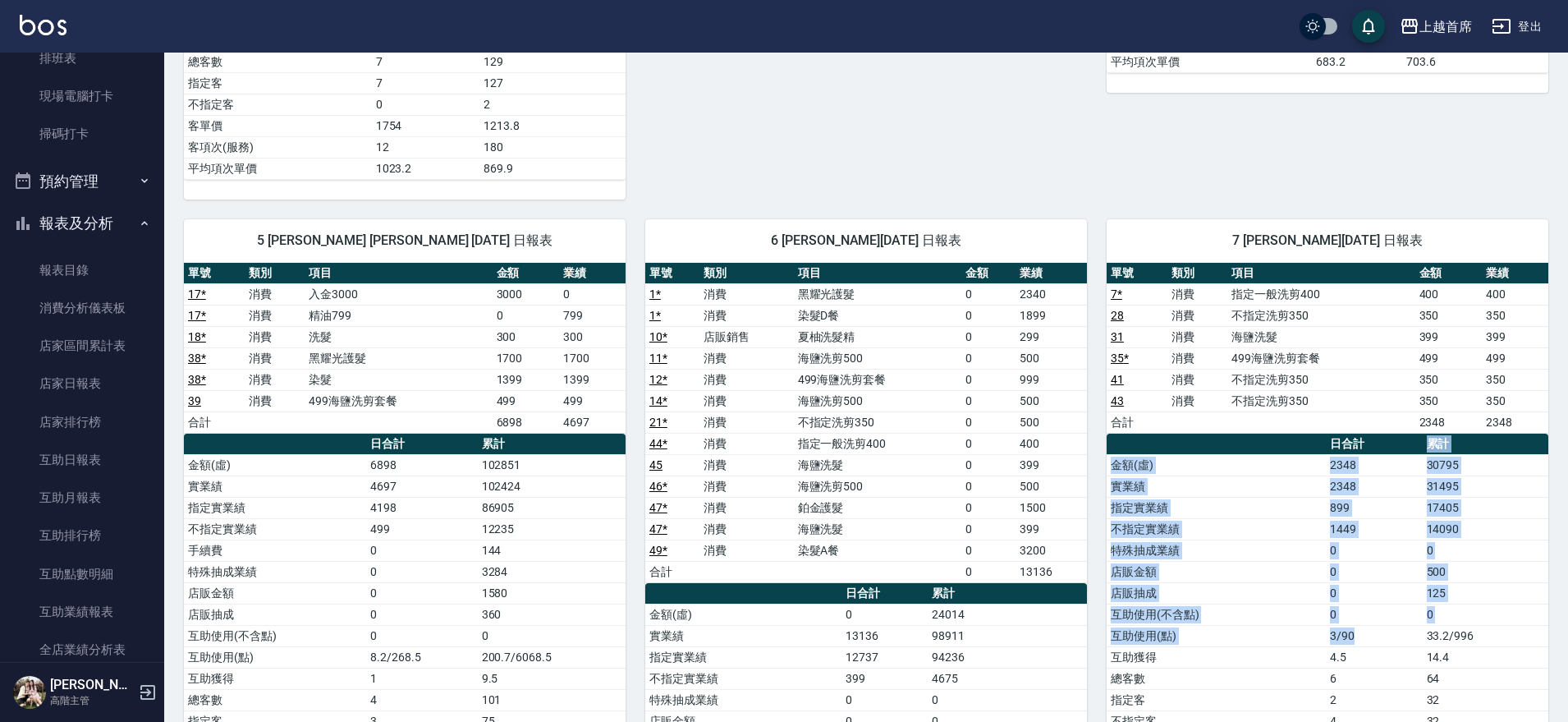
drag, startPoint x: 1382, startPoint y: 449, endPoint x: 1367, endPoint y: 631, distance: 182.6
click at [1367, 634] on table "日合計 累計 金額(虛) 2348 30795 實業績 2348 31495 指定實業績 899 17405 不指定實業績 1449 14090 特殊抽成業績…" at bounding box center [1327, 615] width 442 height 363
click at [1367, 629] on td "3/90" at bounding box center [1374, 636] width 97 height 21
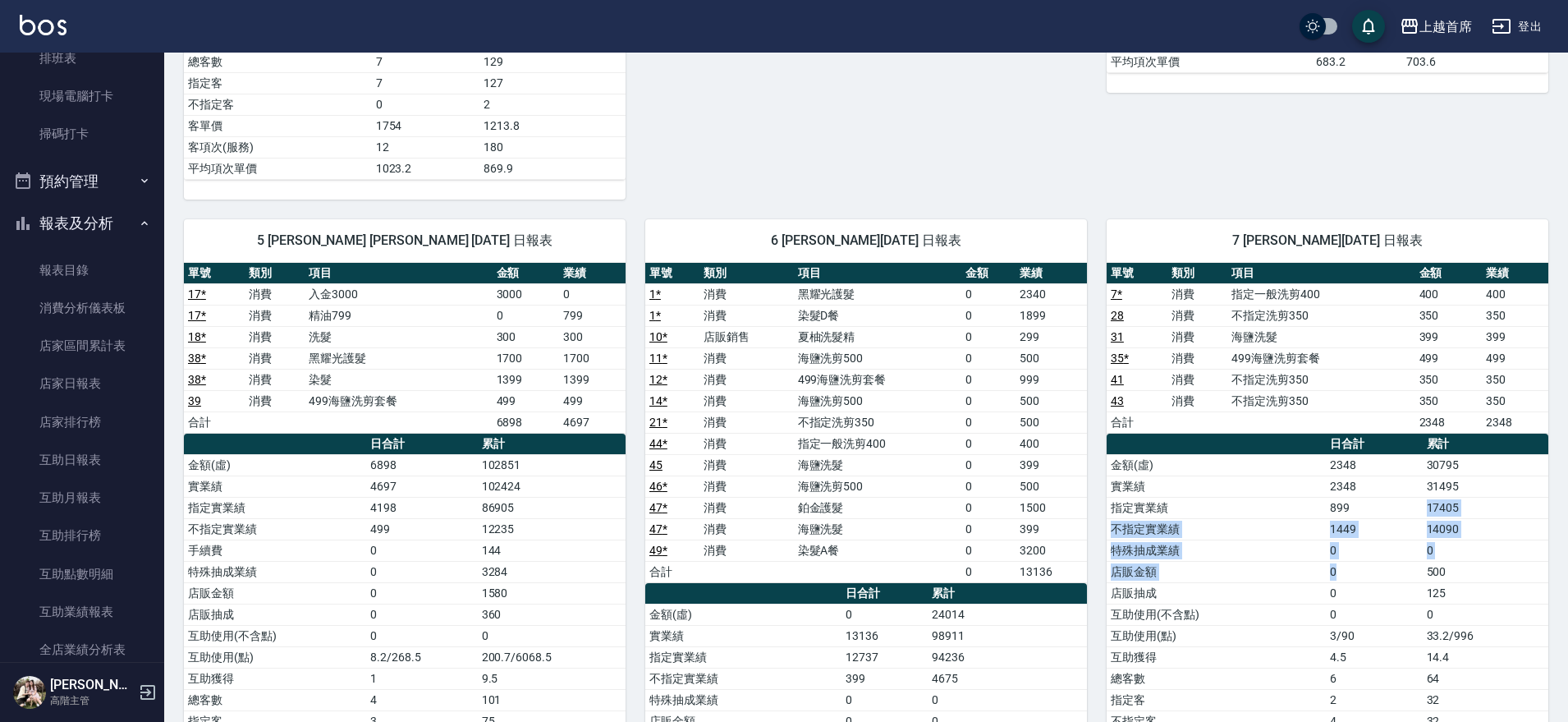
drag, startPoint x: 1357, startPoint y: 500, endPoint x: 1358, endPoint y: 573, distance: 73.0
click at [1358, 573] on tbody "金額(虛) 2348 30795 實業績 2348 31495 指定實業績 899 17405 不指定實業績 1449 14090 特殊抽成業績 0 0 店販…" at bounding box center [1327, 625] width 442 height 342
click at [1359, 531] on td "1449" at bounding box center [1374, 529] width 97 height 21
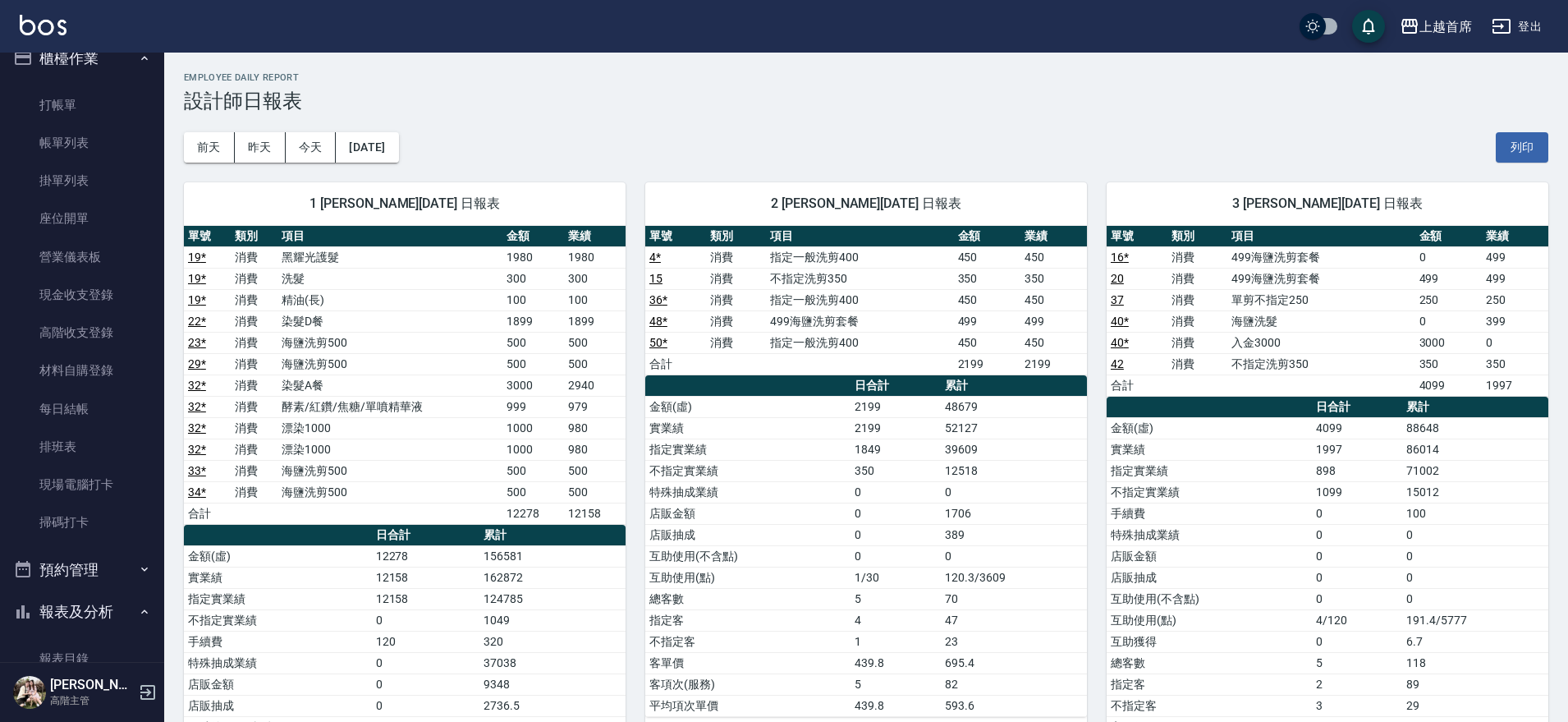
scroll to position [0, 0]
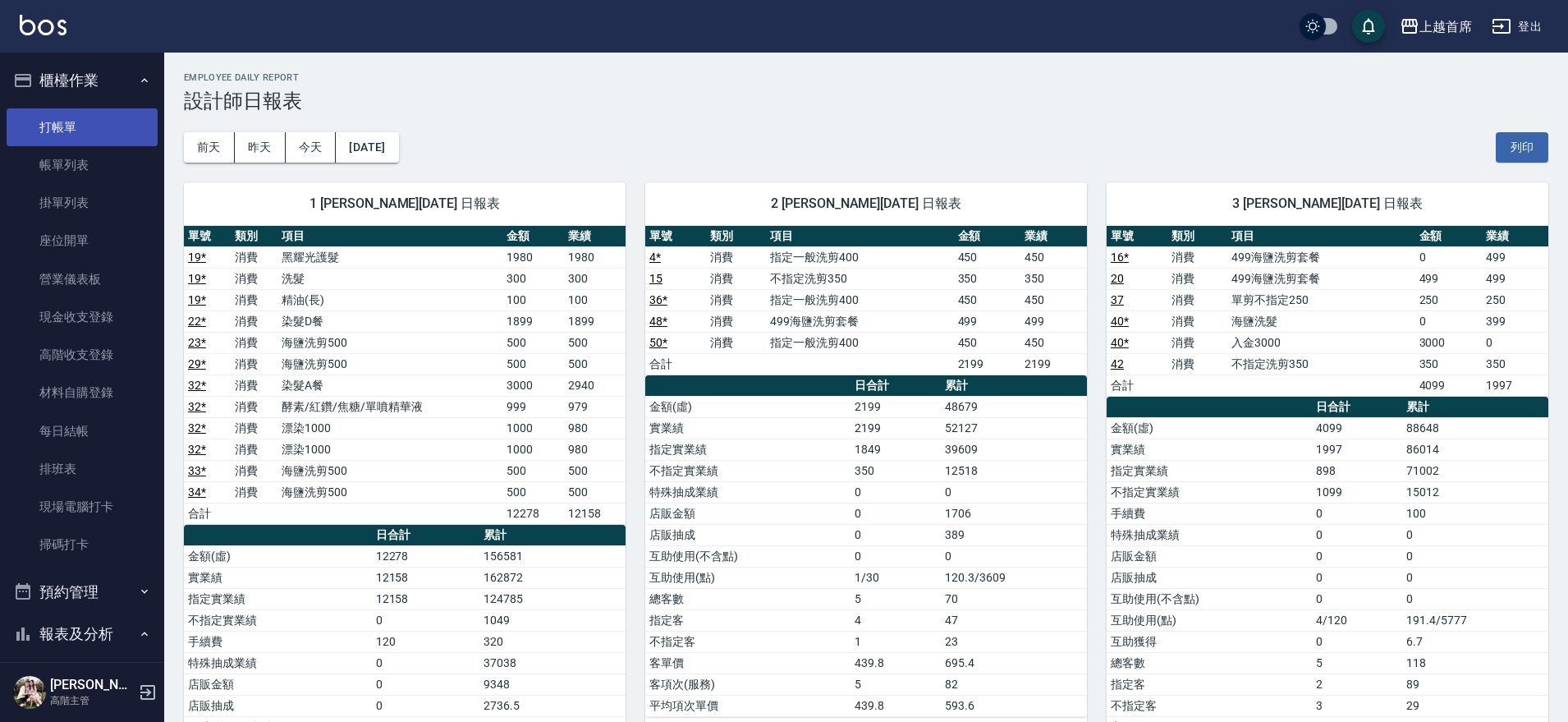
click at [89, 130] on link "打帳單" at bounding box center [82, 127] width 151 height 38
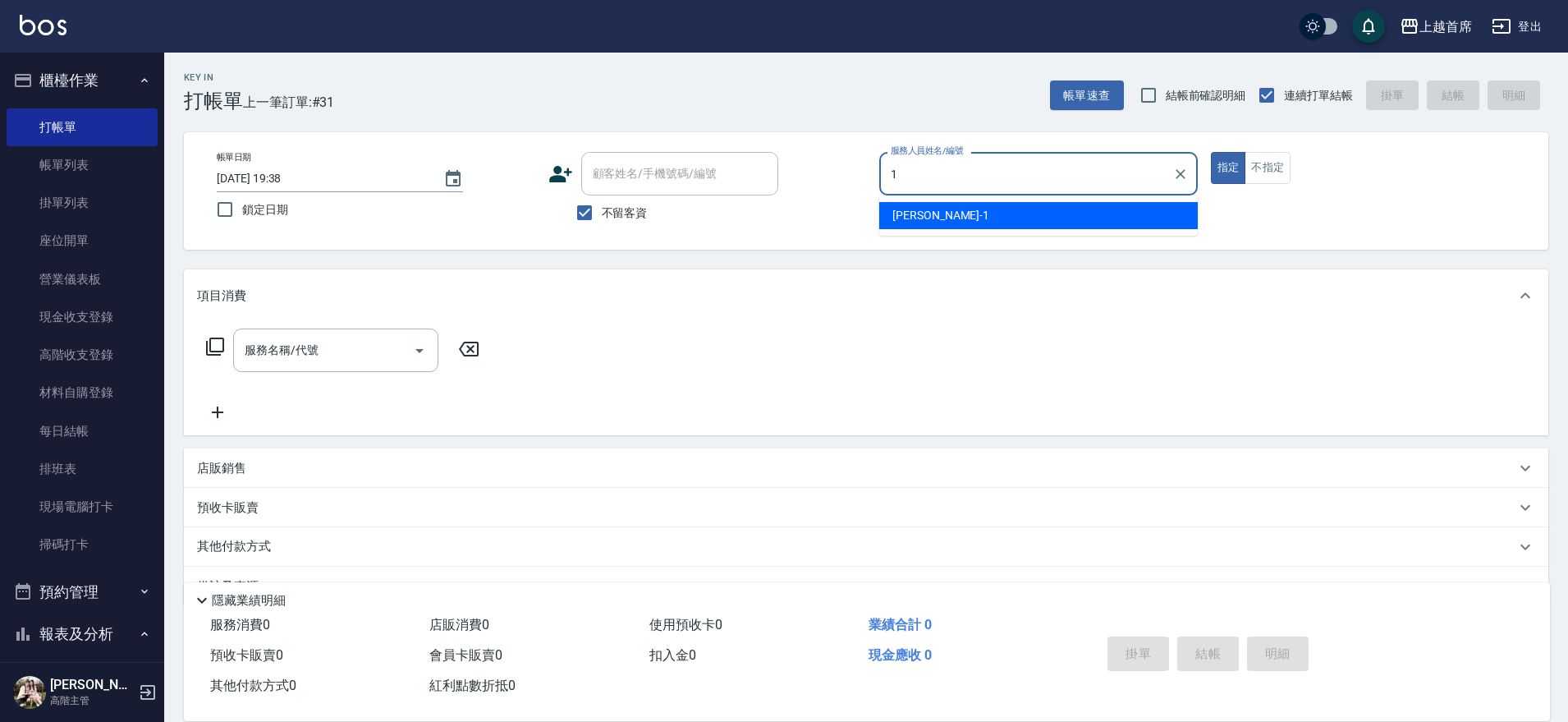
type input "[PERSON_NAME]-1"
type button "true"
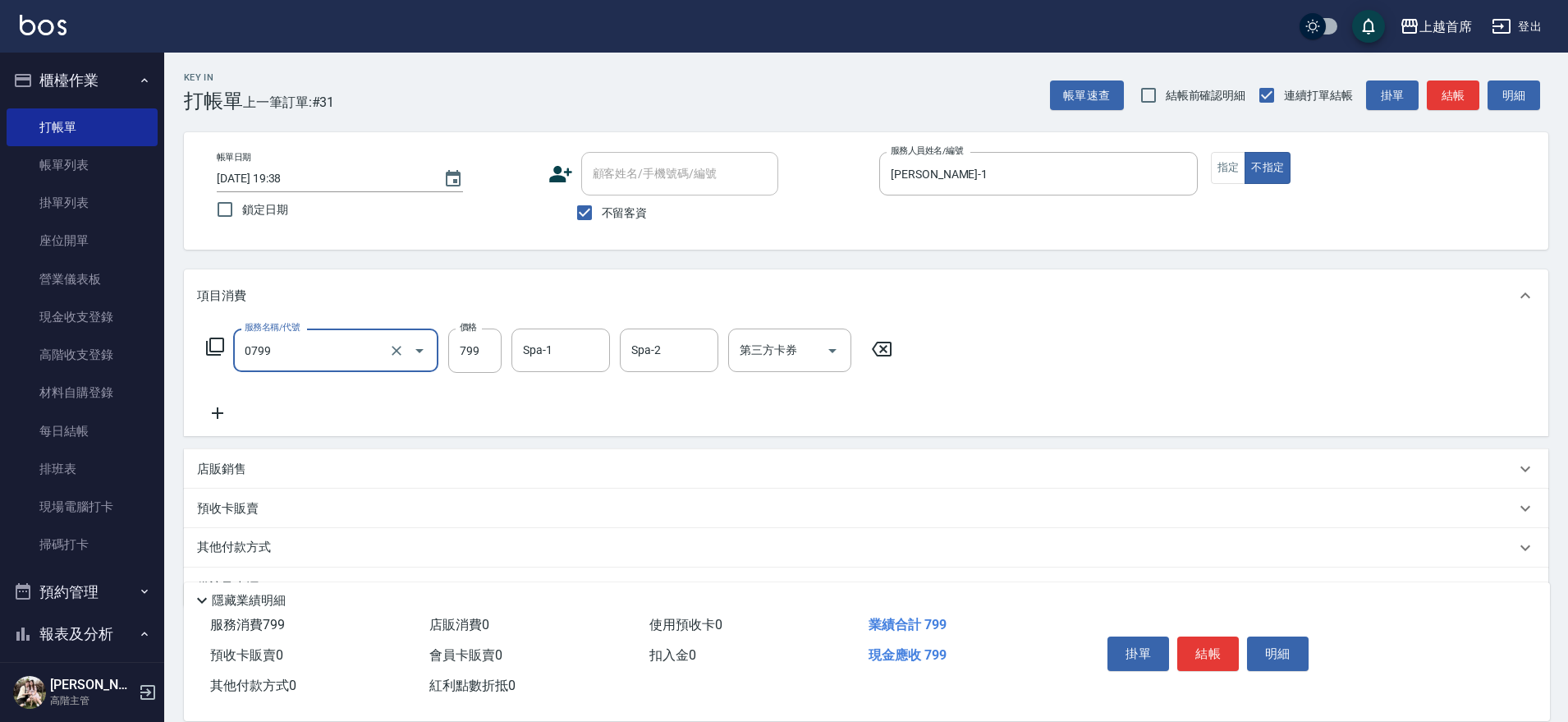
type input "精油799(0799)"
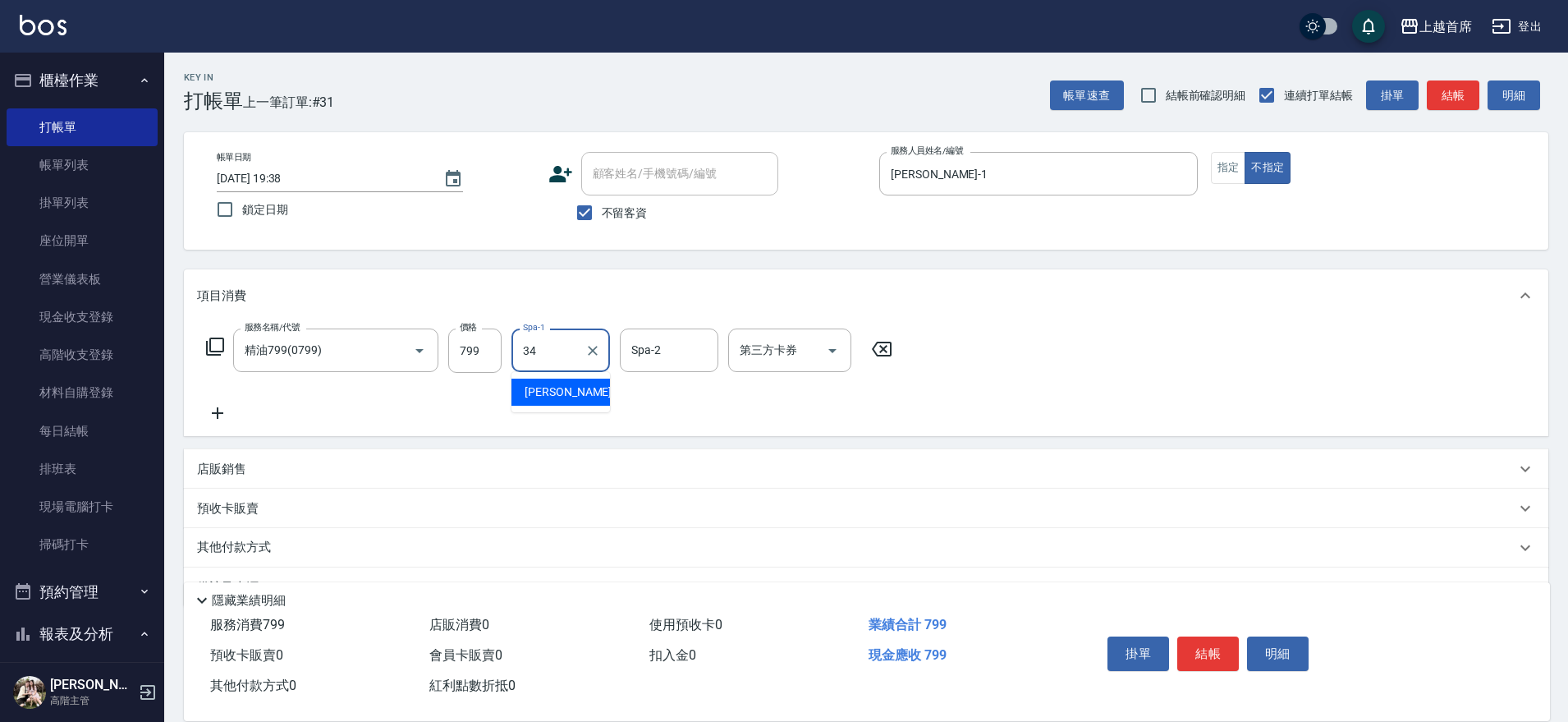
type input "[PERSON_NAME]-34"
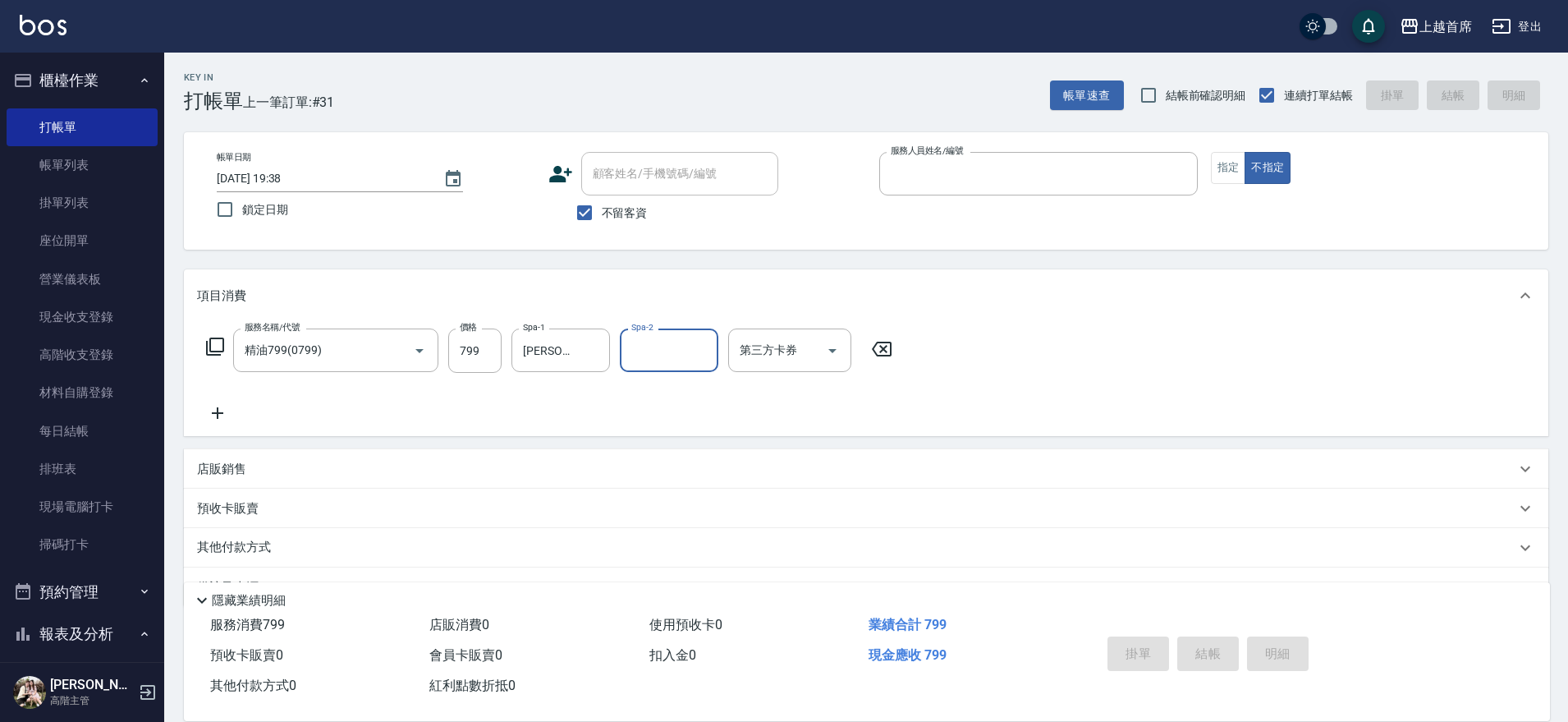
type input "1"
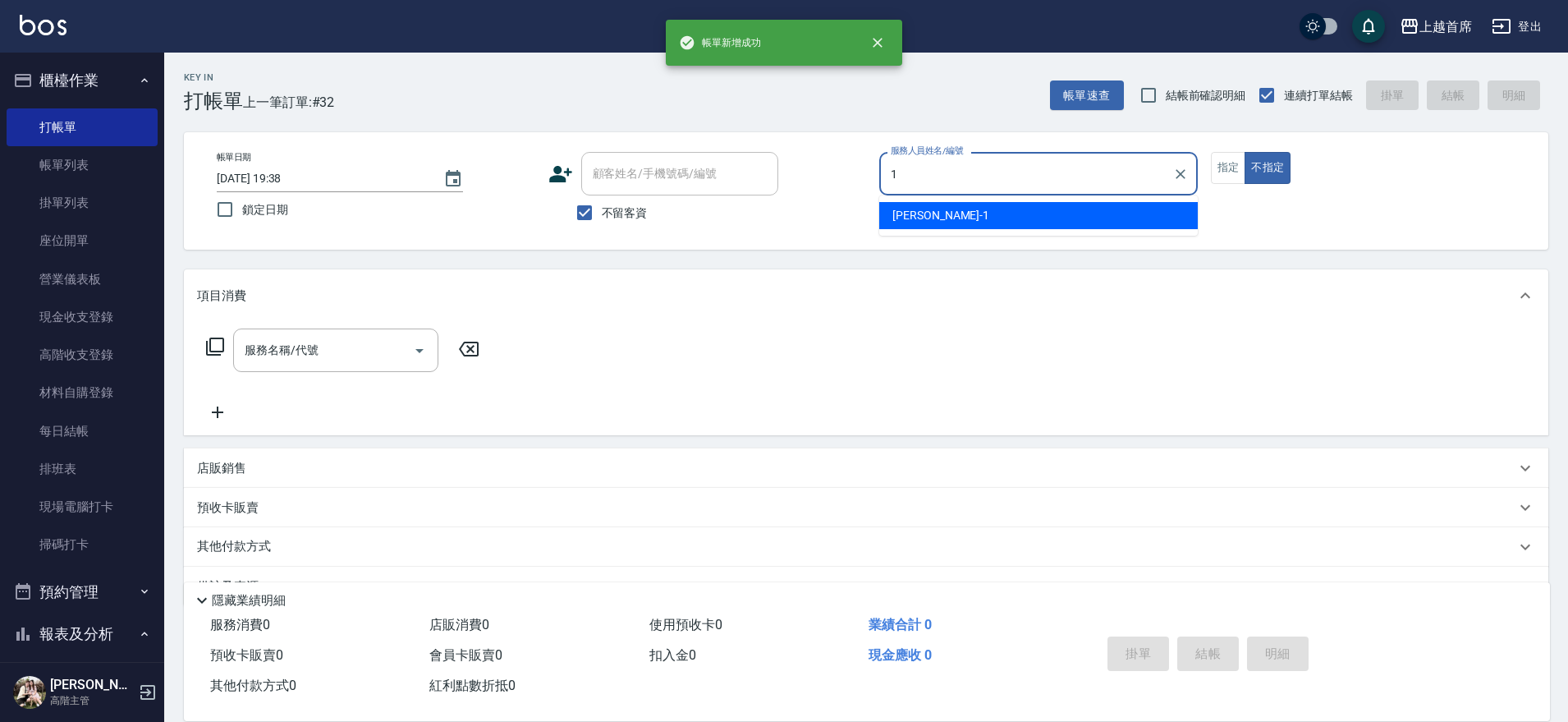
type input "[PERSON_NAME]-1"
type button "false"
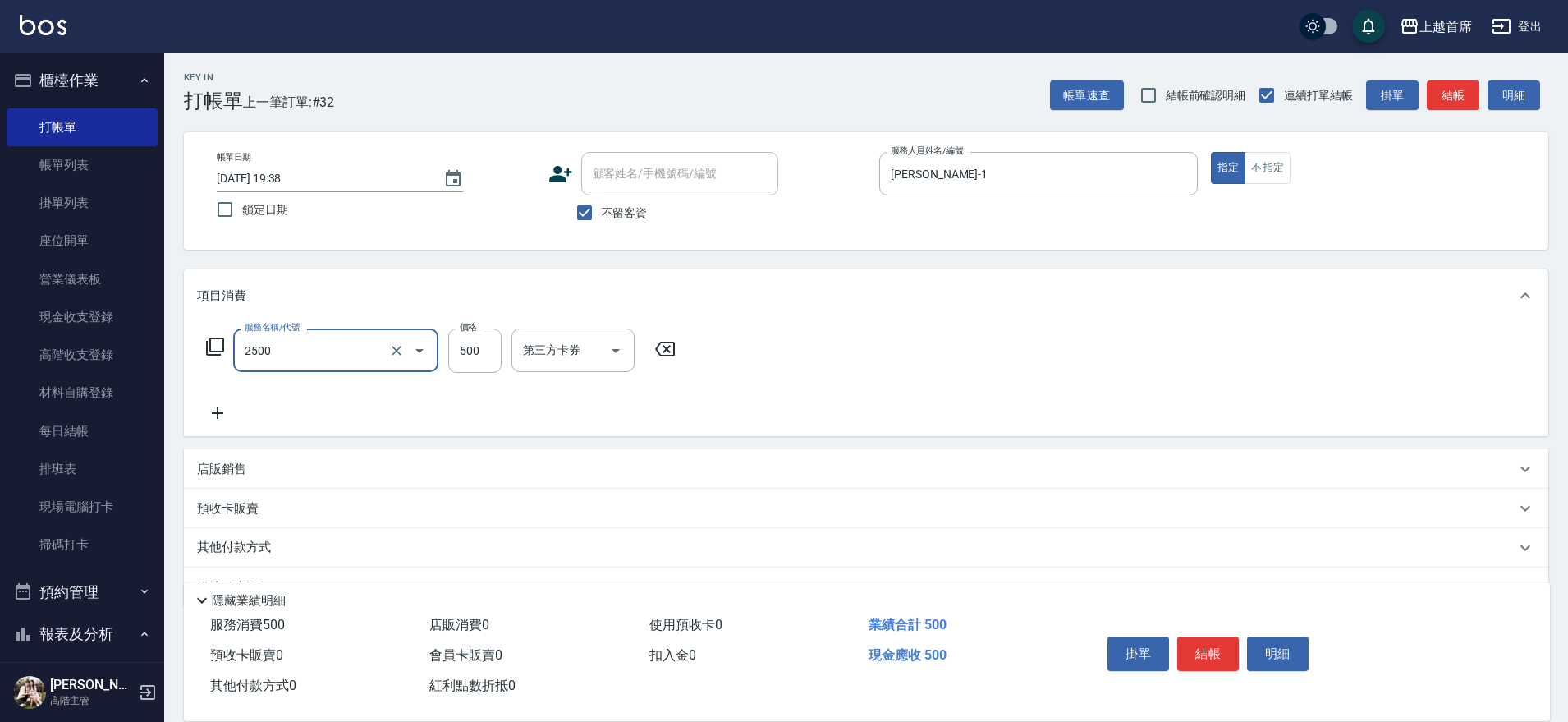
type input "海鹽洗剪500(2500)"
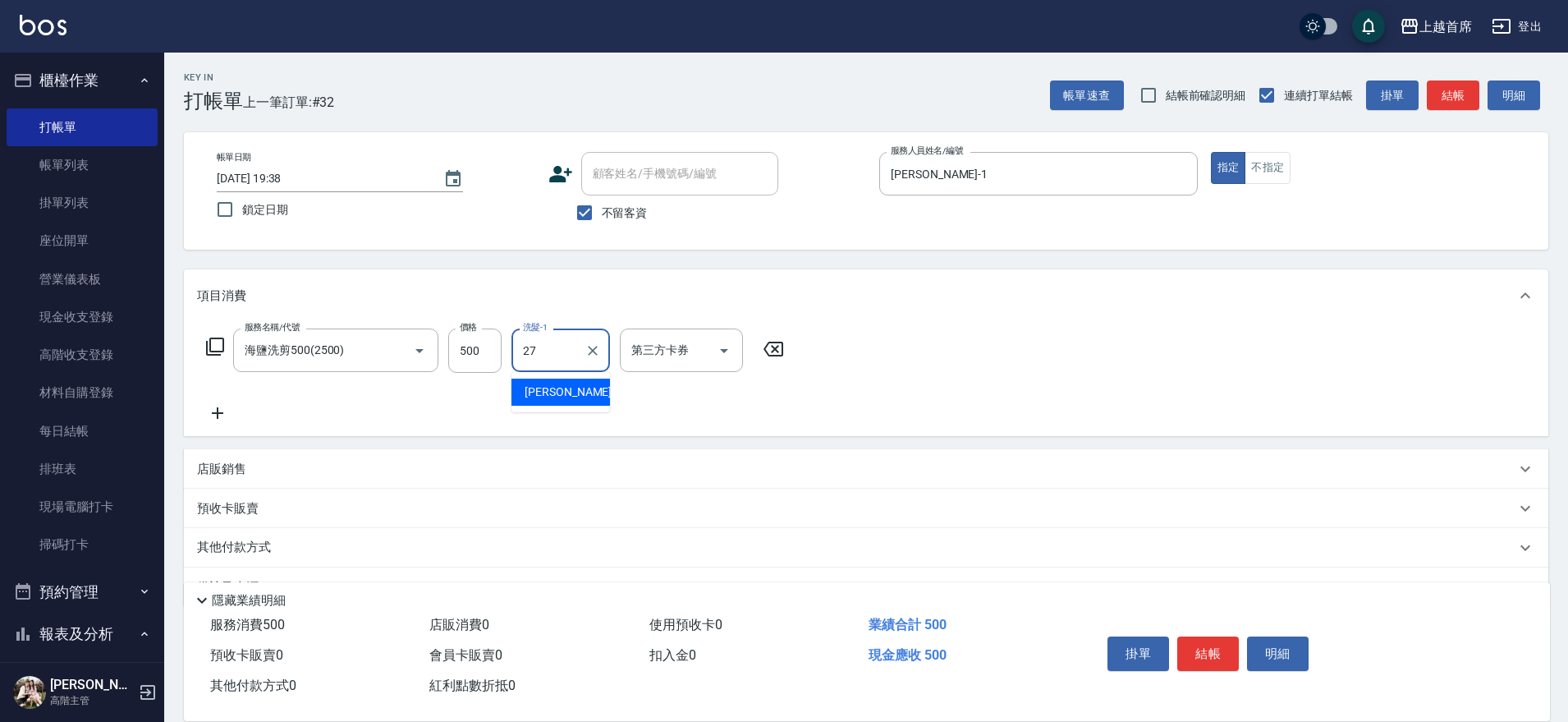
type input "[PERSON_NAME]-27"
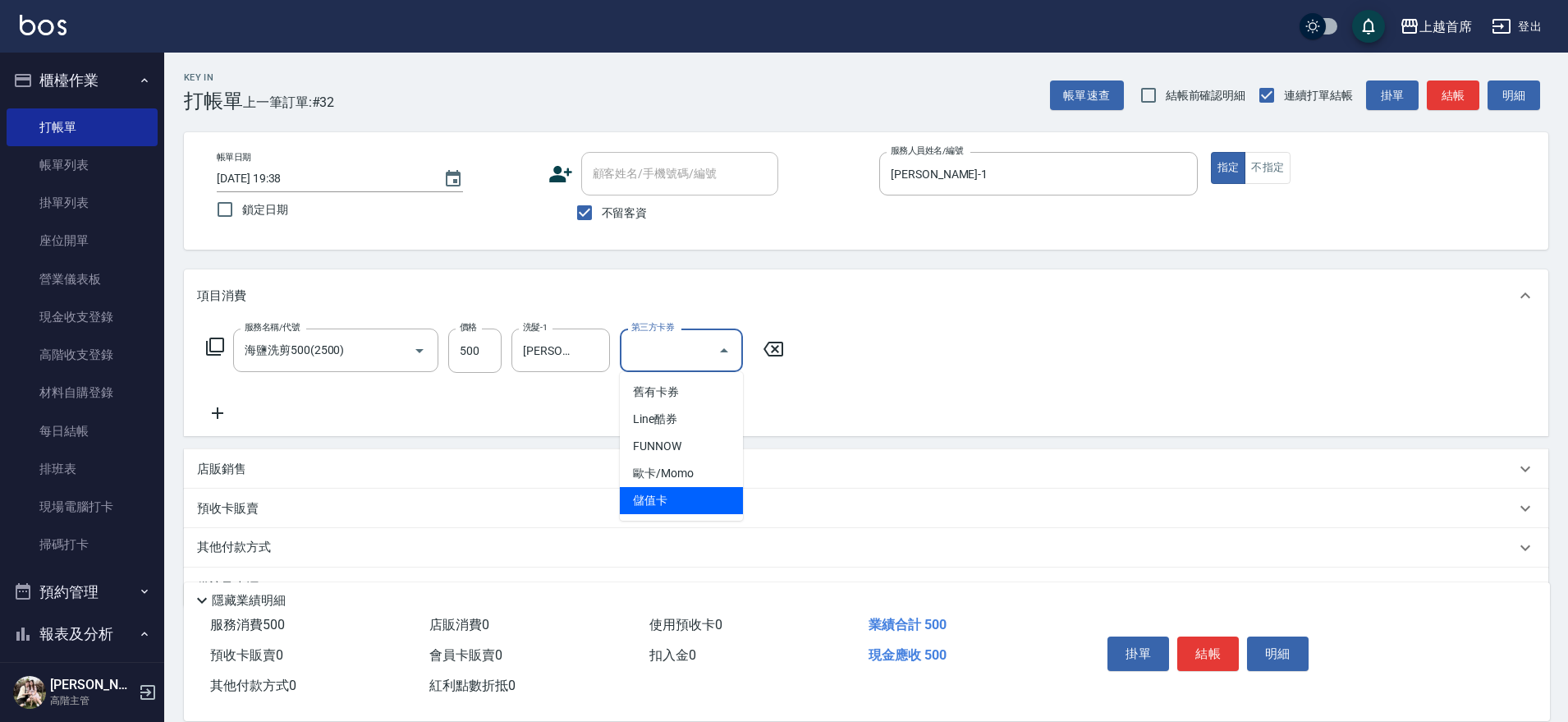
type input "儲值卡"
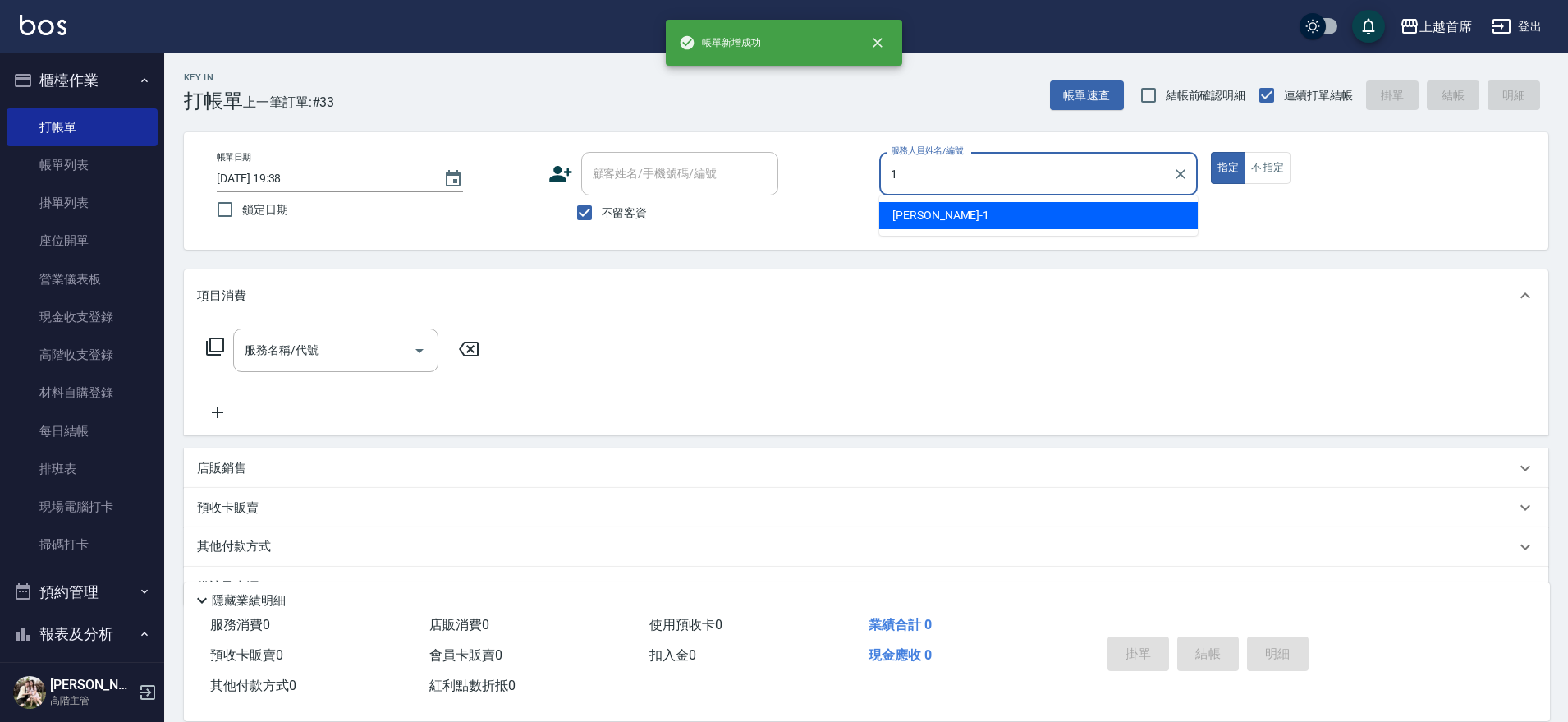
type input "[PERSON_NAME]-1"
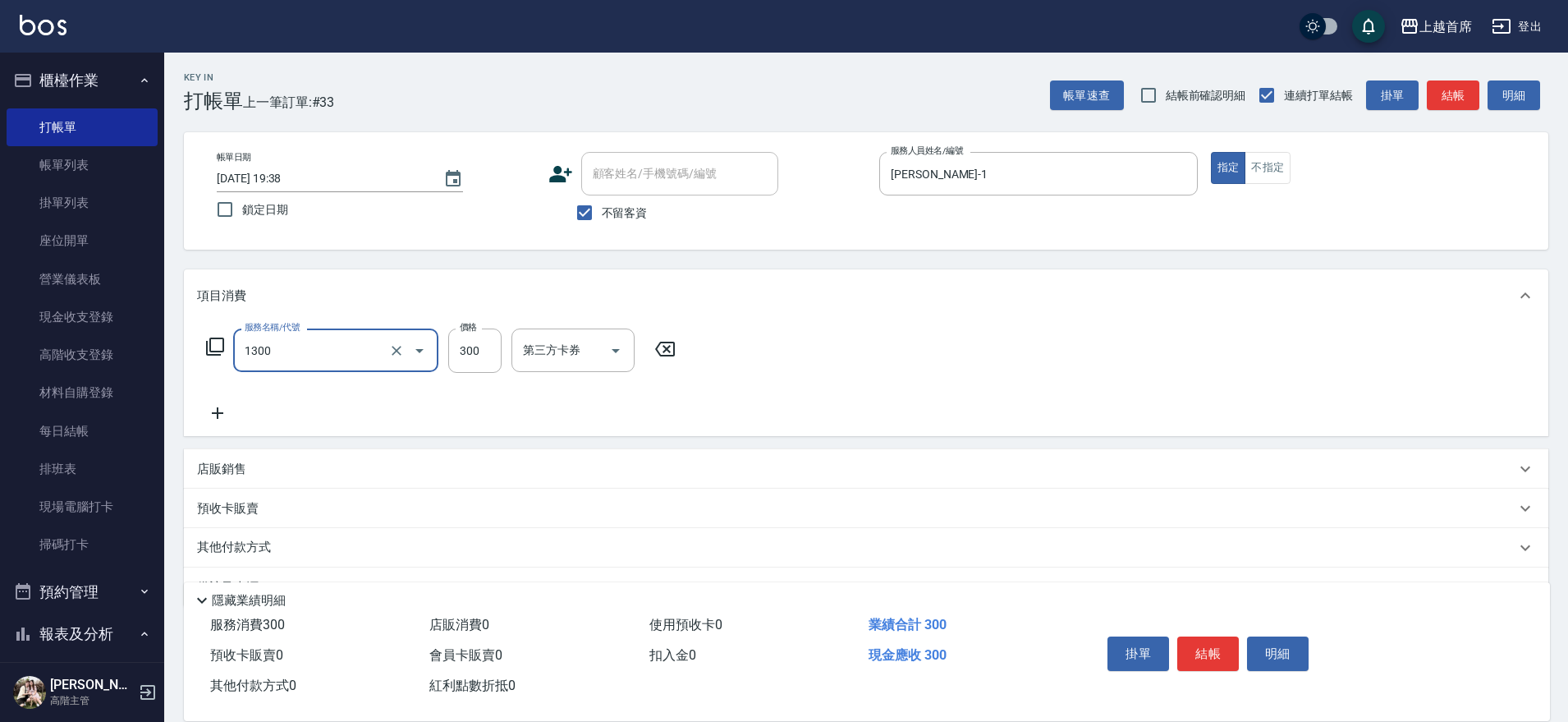
type input "洗髮(1300)"
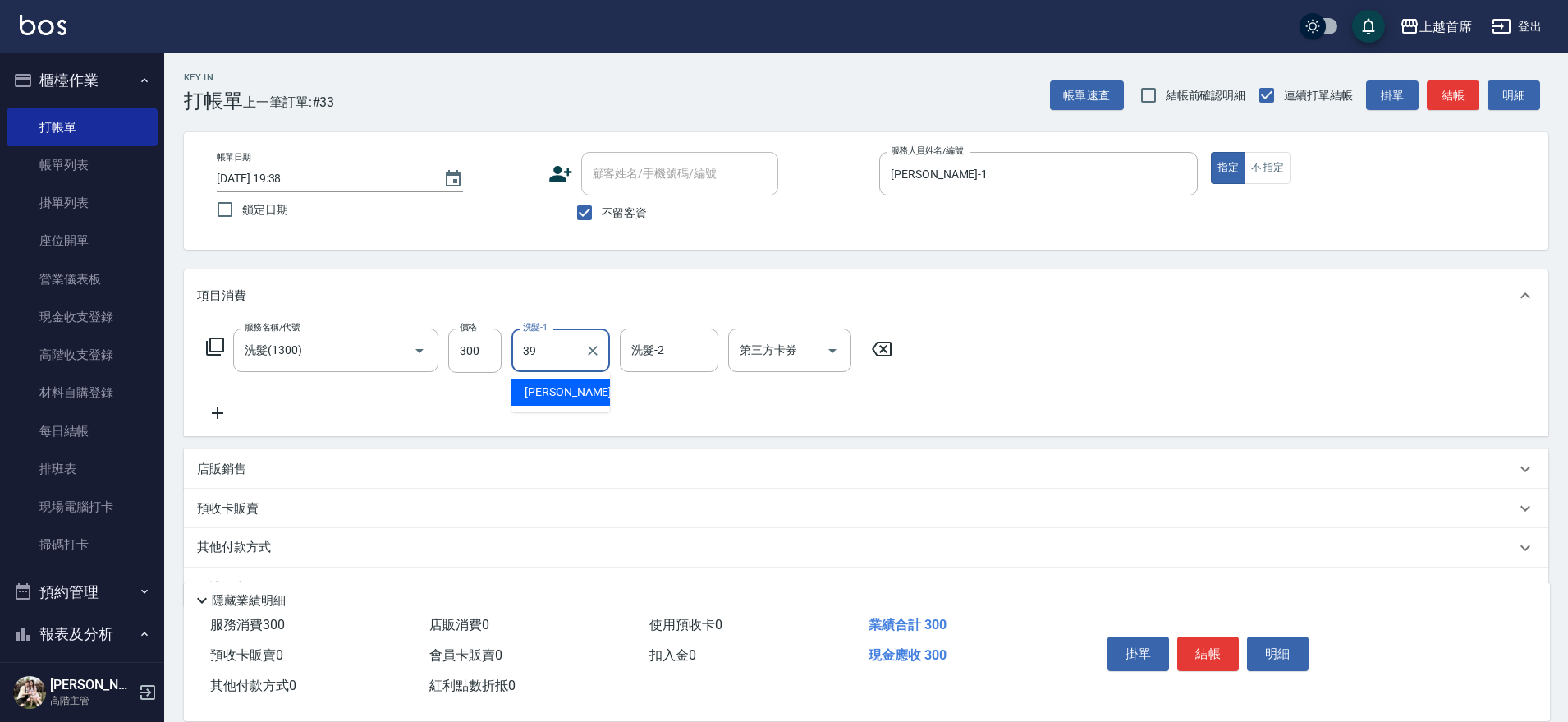
type input "[PERSON_NAME]-39"
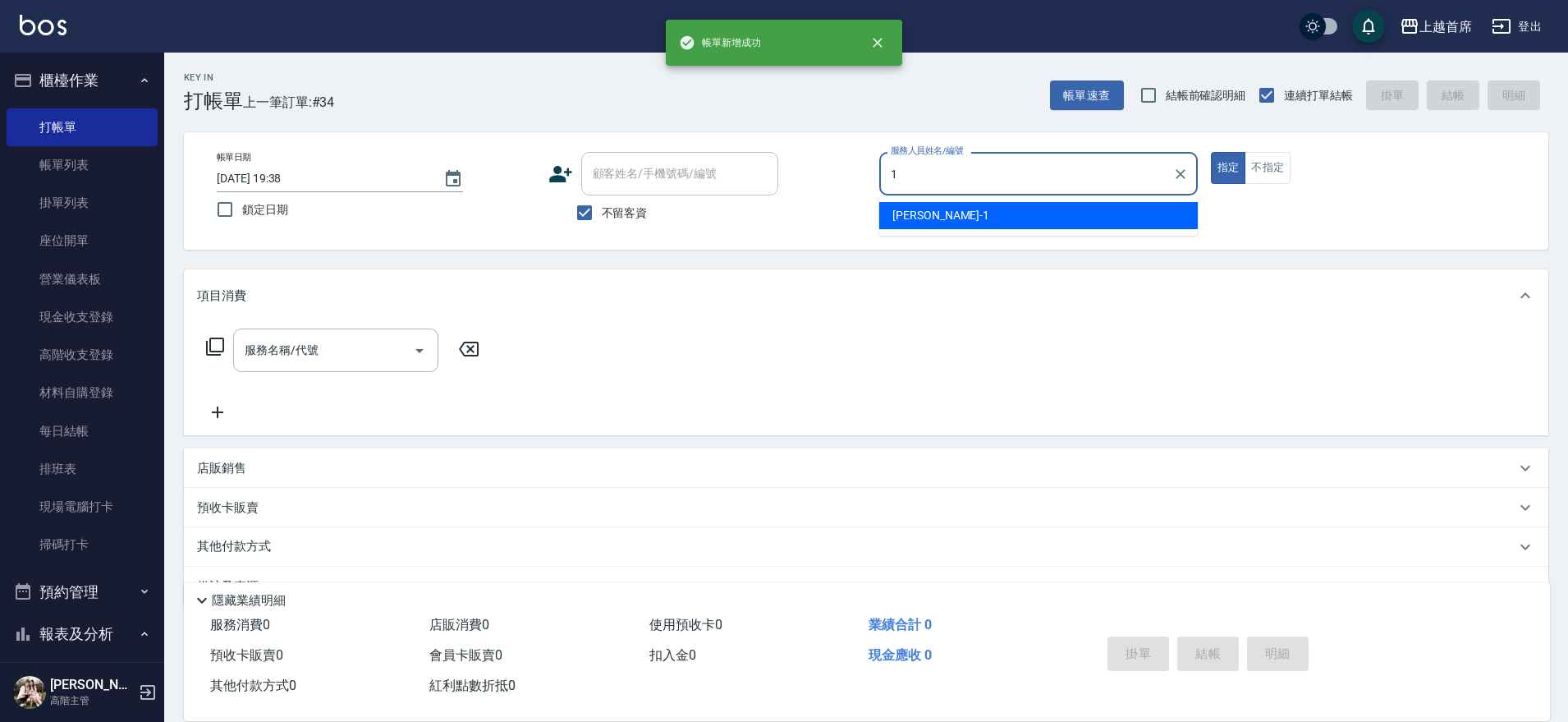
type input "[PERSON_NAME]-1"
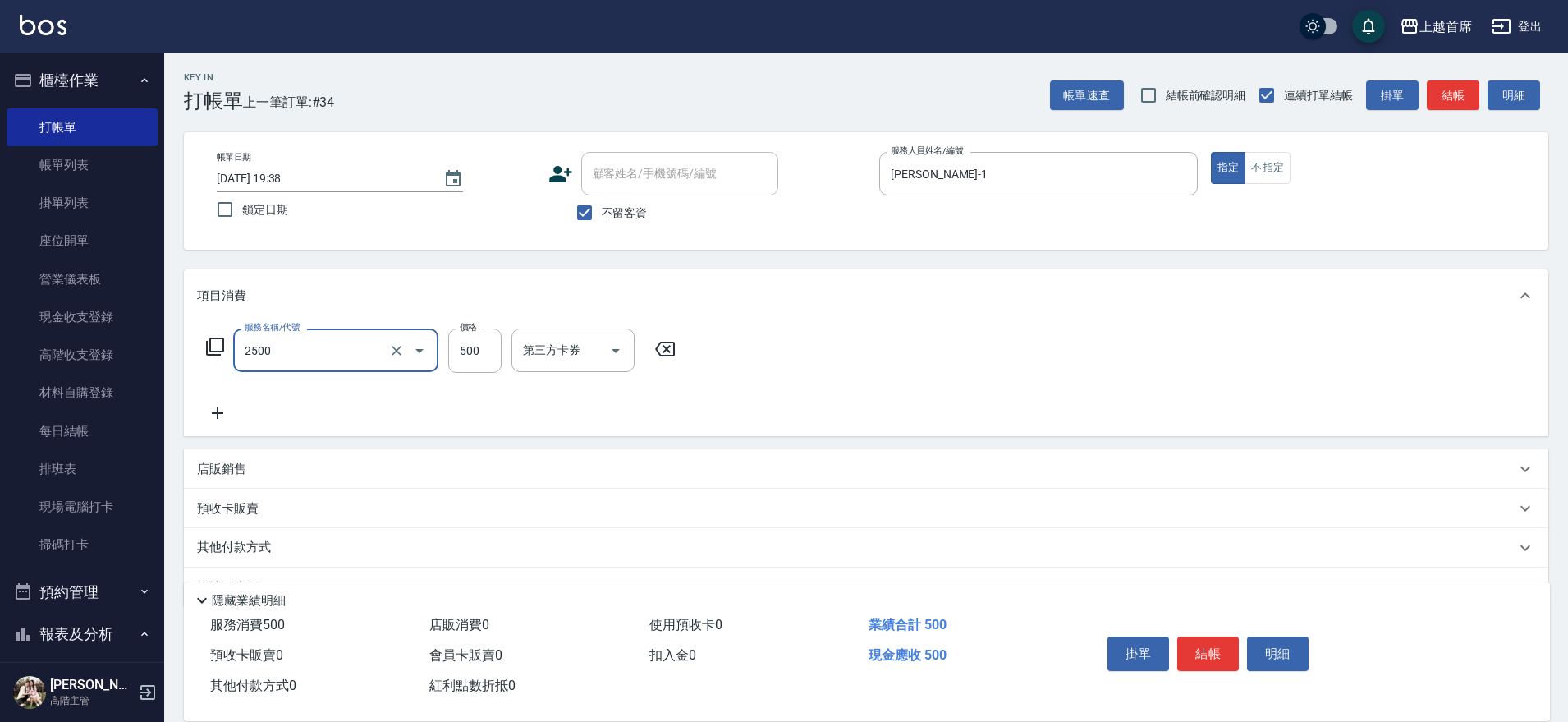
type input "海鹽洗剪500(2500)"
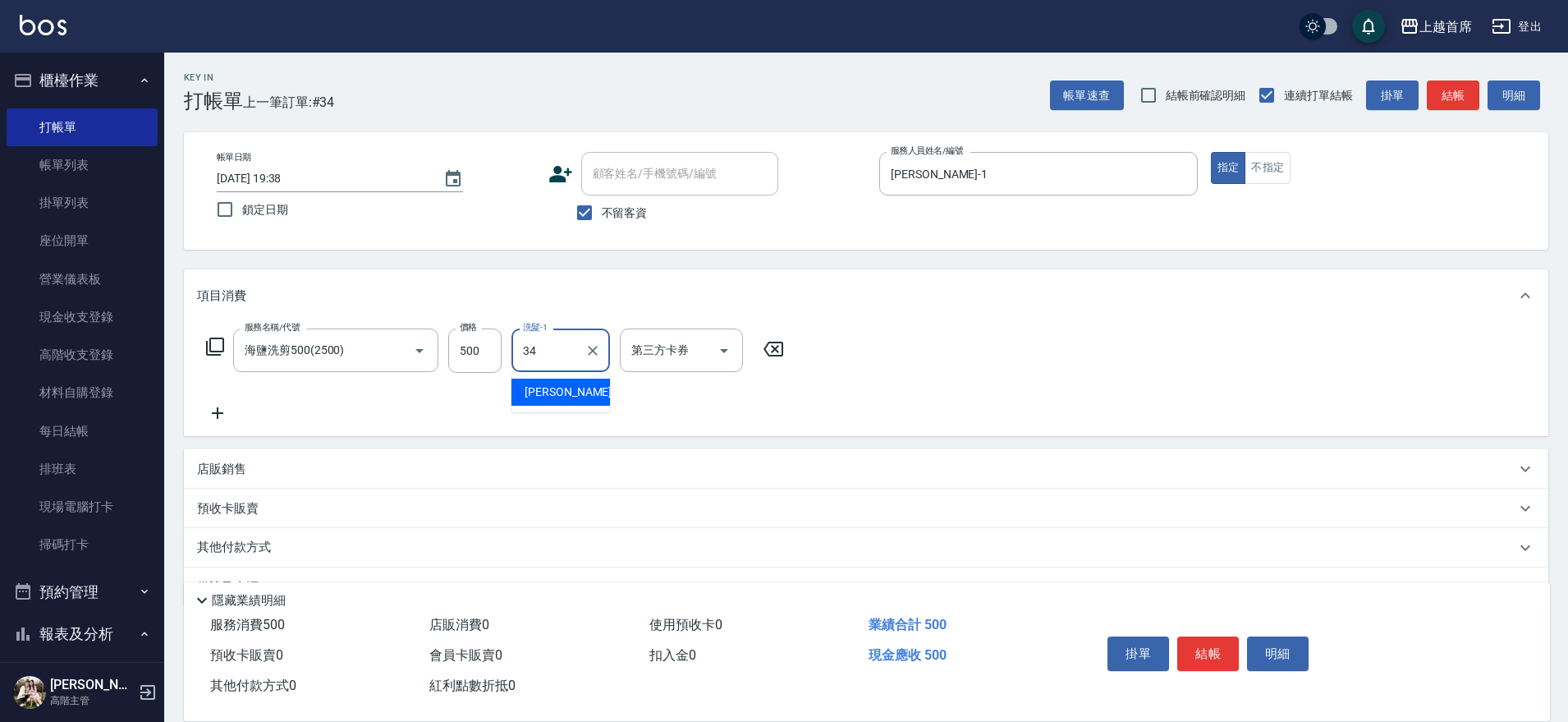
type input "[PERSON_NAME]-34"
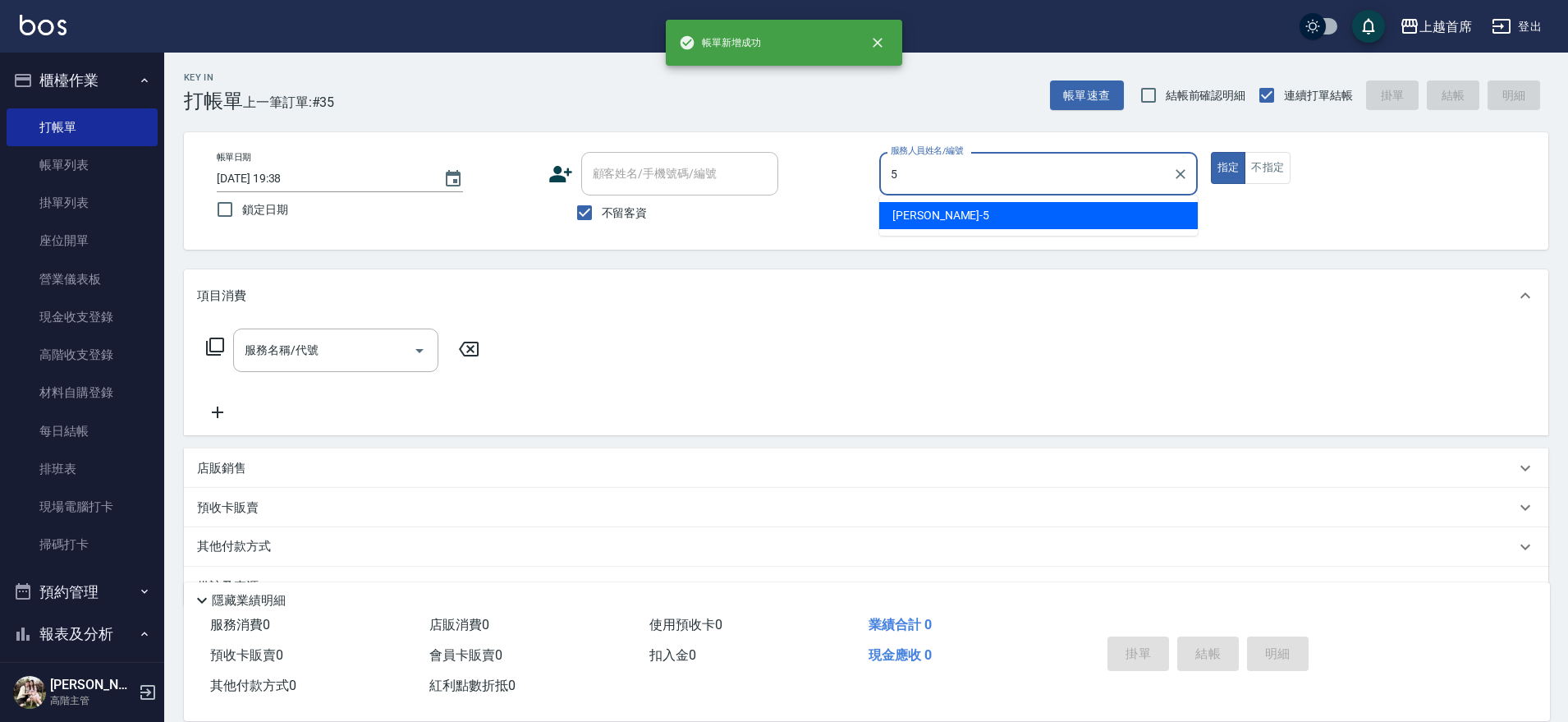
type input "[PERSON_NAME]-5"
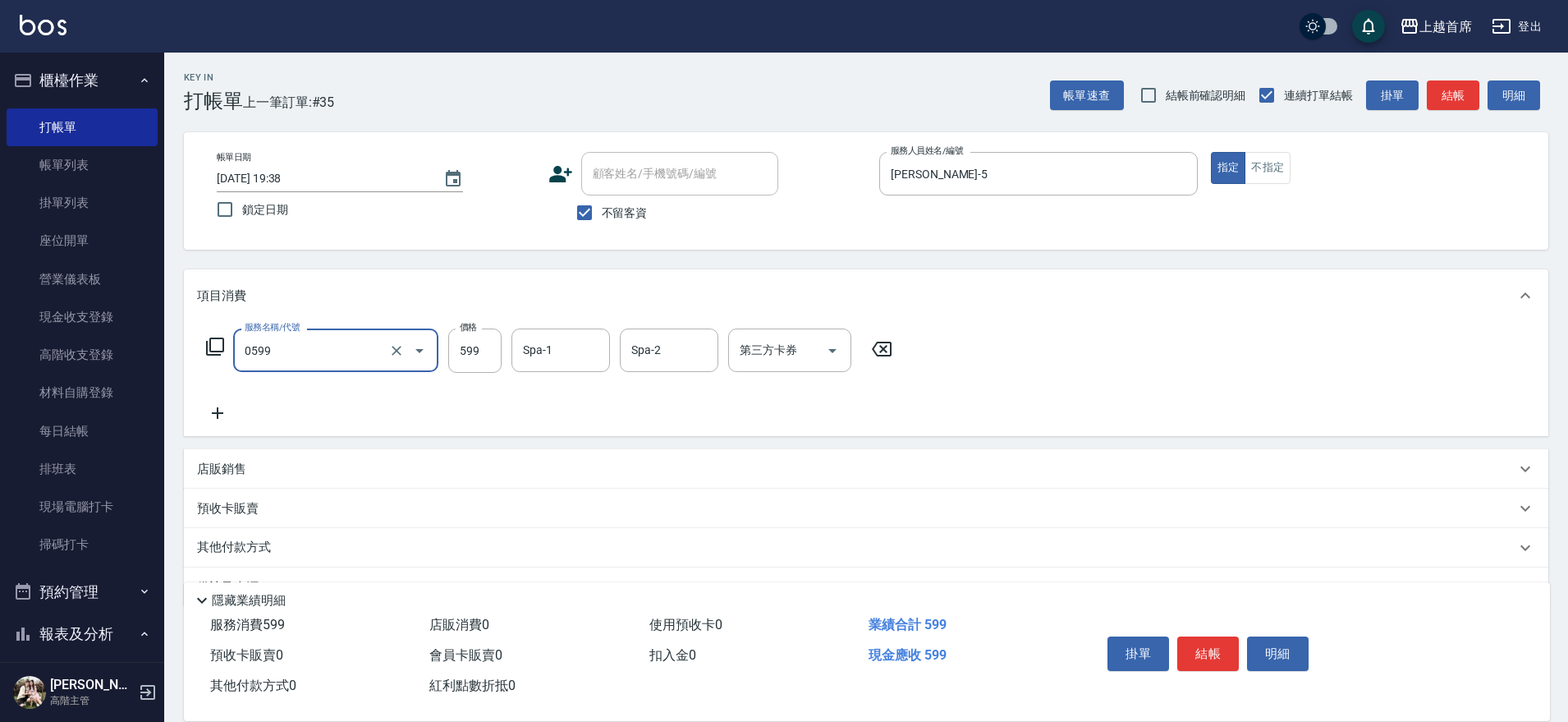
type input "[PERSON_NAME]spa(0599)"
type input "[PERSON_NAME]-77"
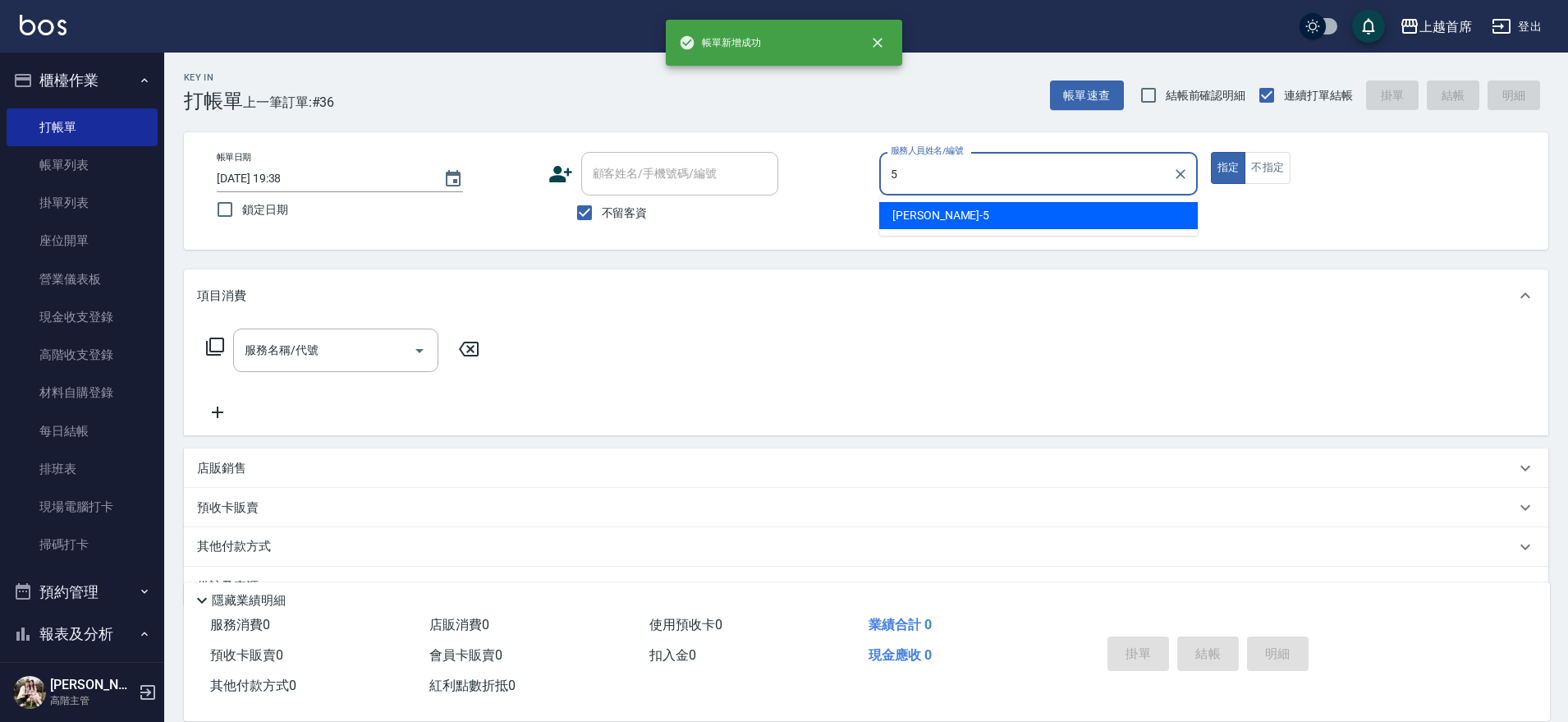
type input "[PERSON_NAME]-5"
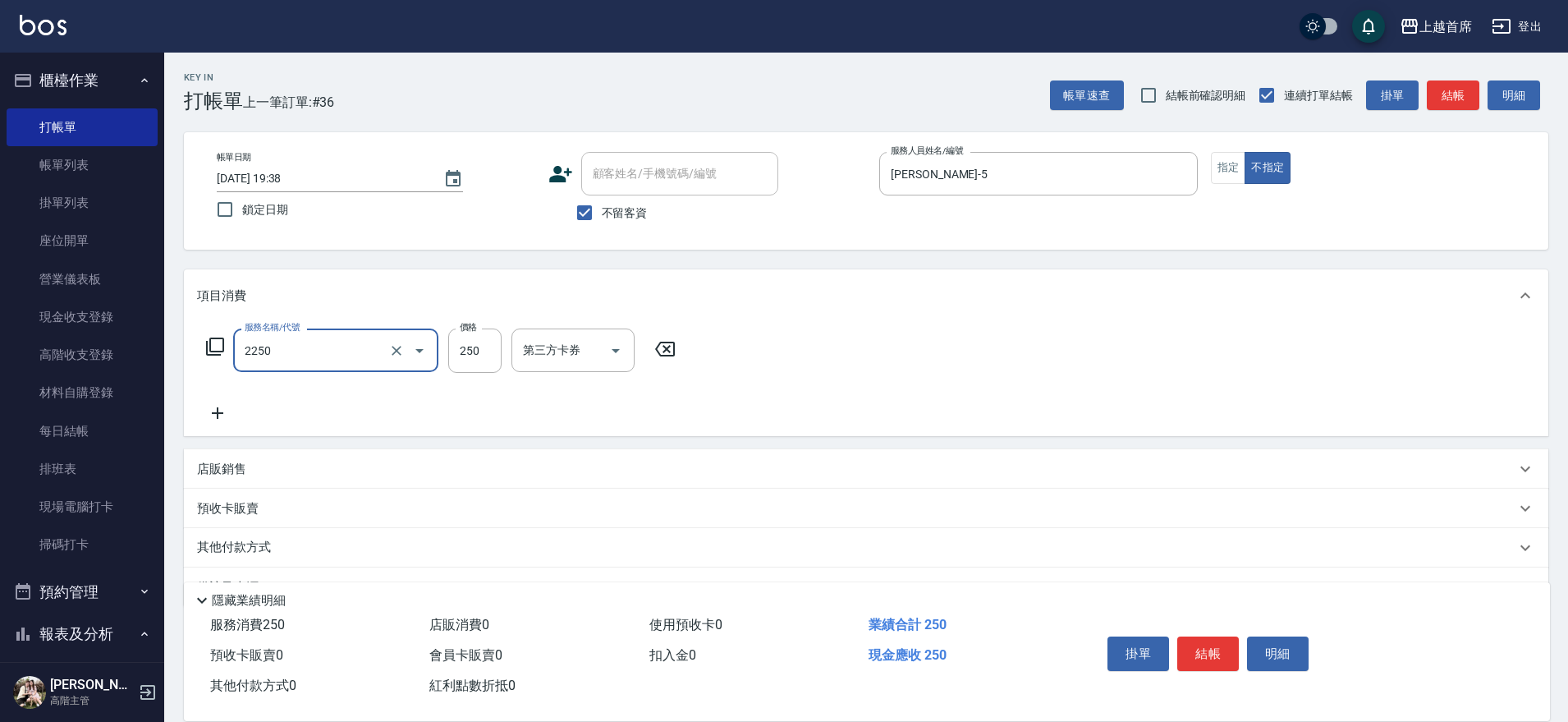
type input "單剪不指定250(2250)"
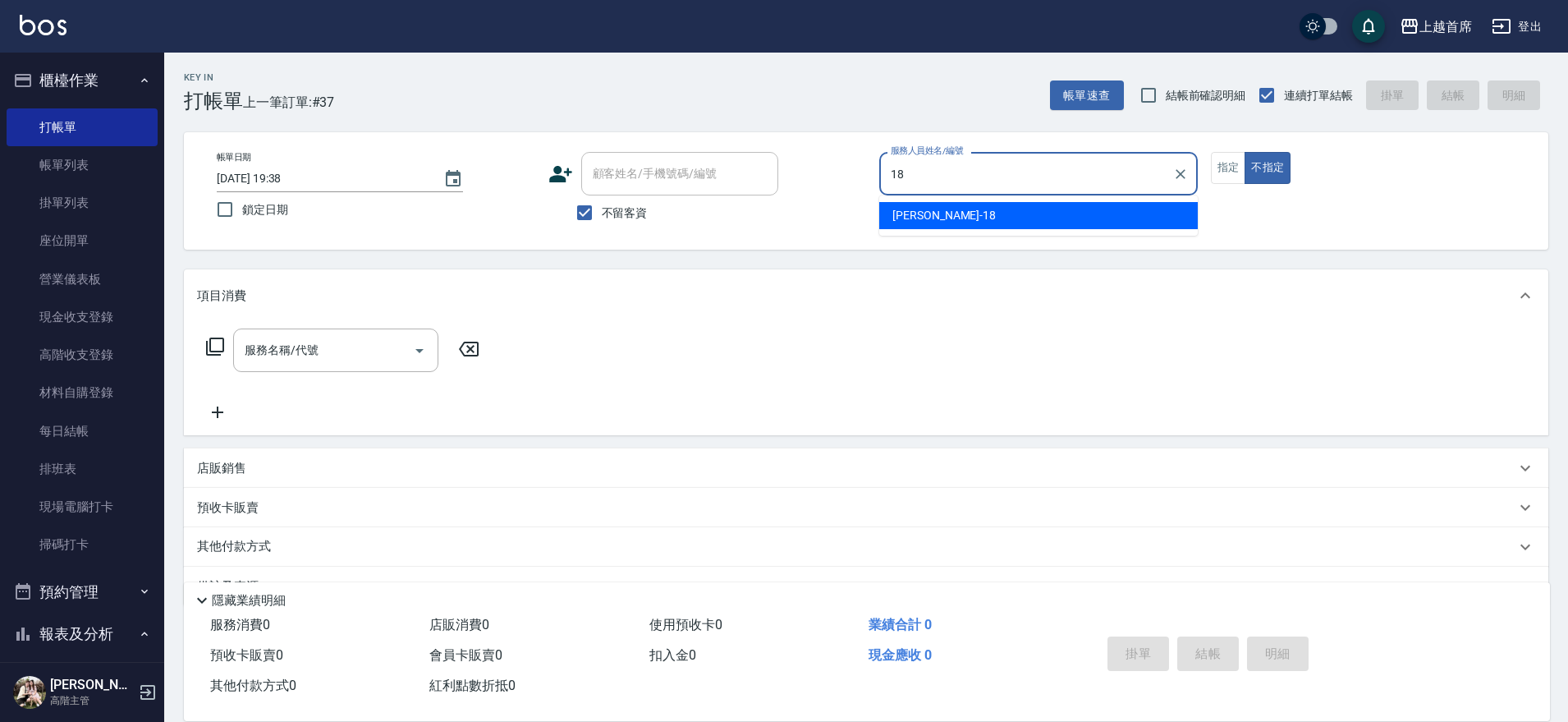
type input "Linda-18"
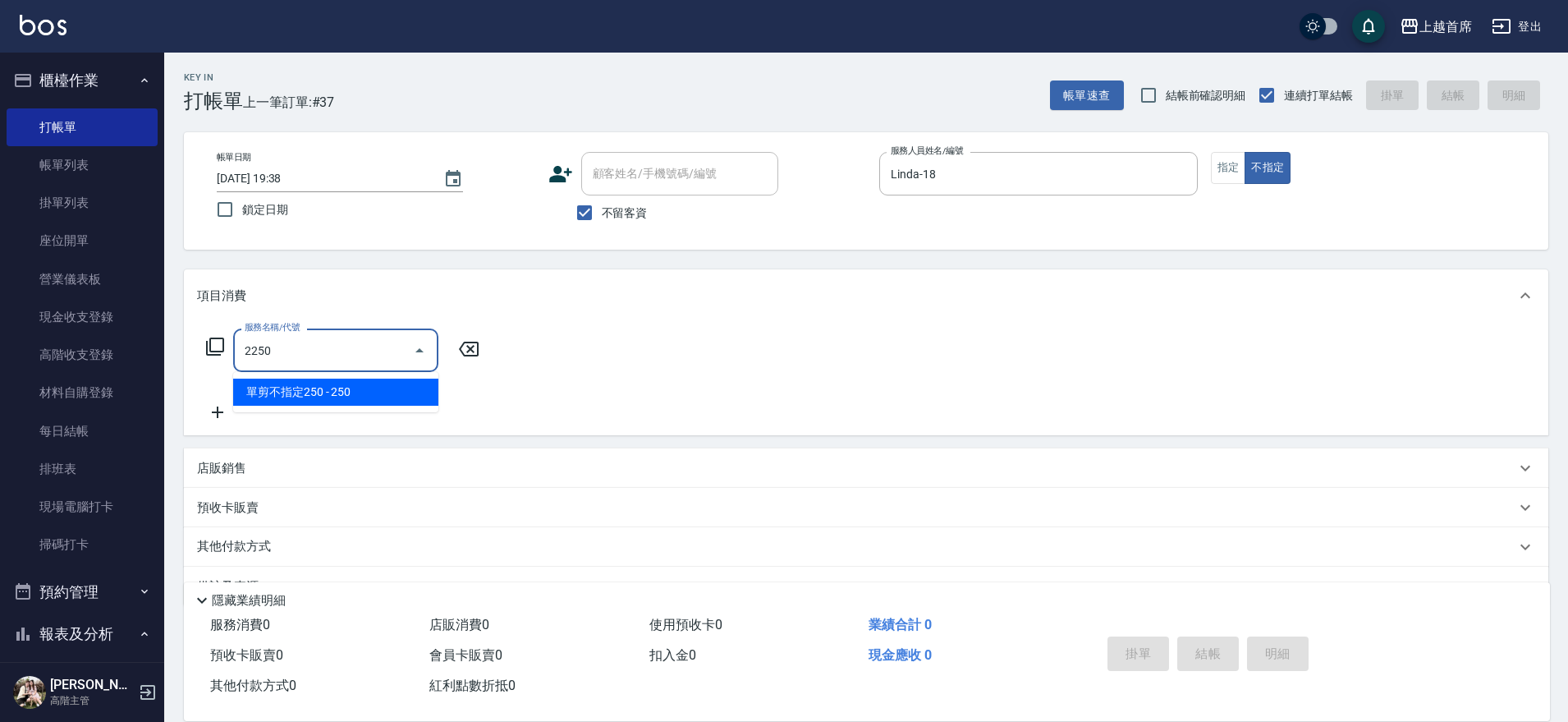
type input "單剪不指定250(2250)"
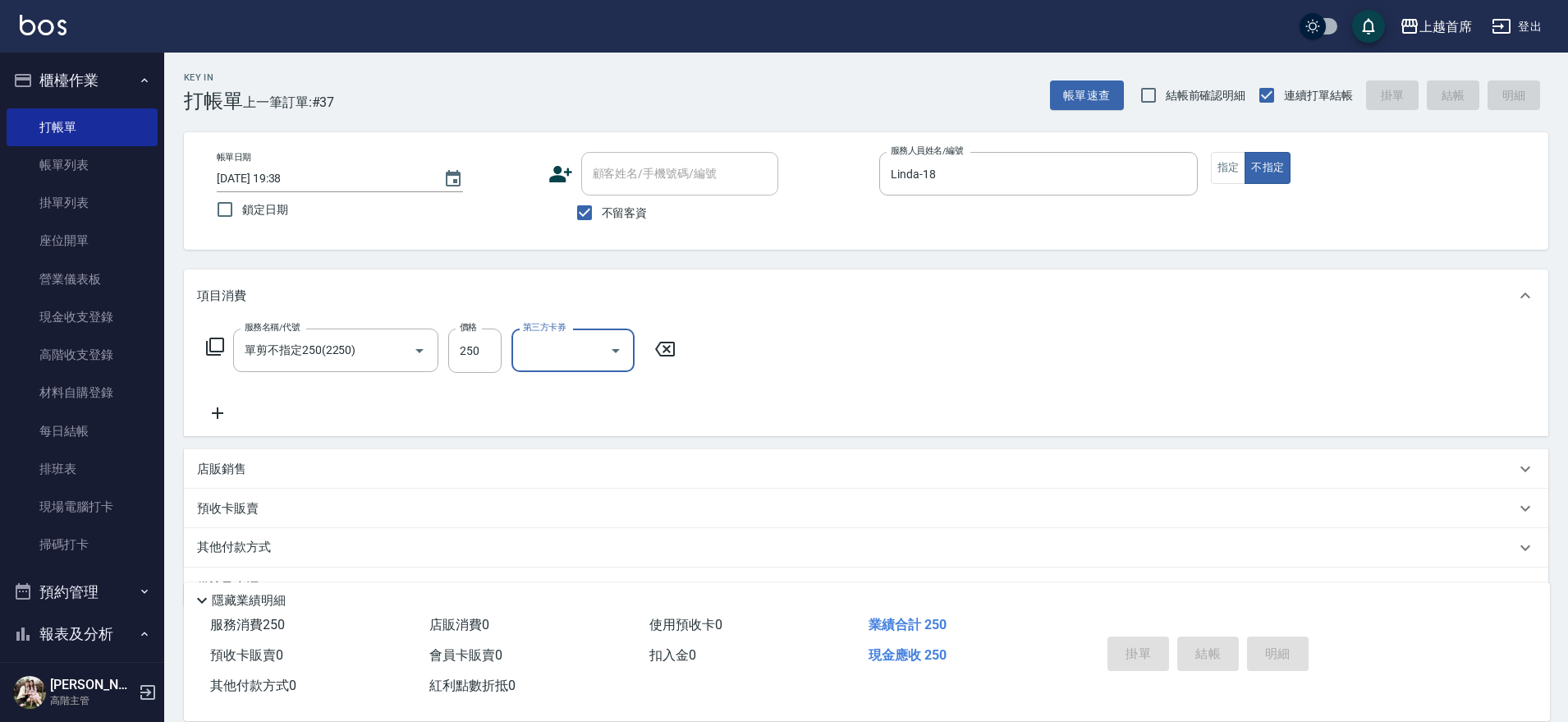
type input "[DATE] 19:39"
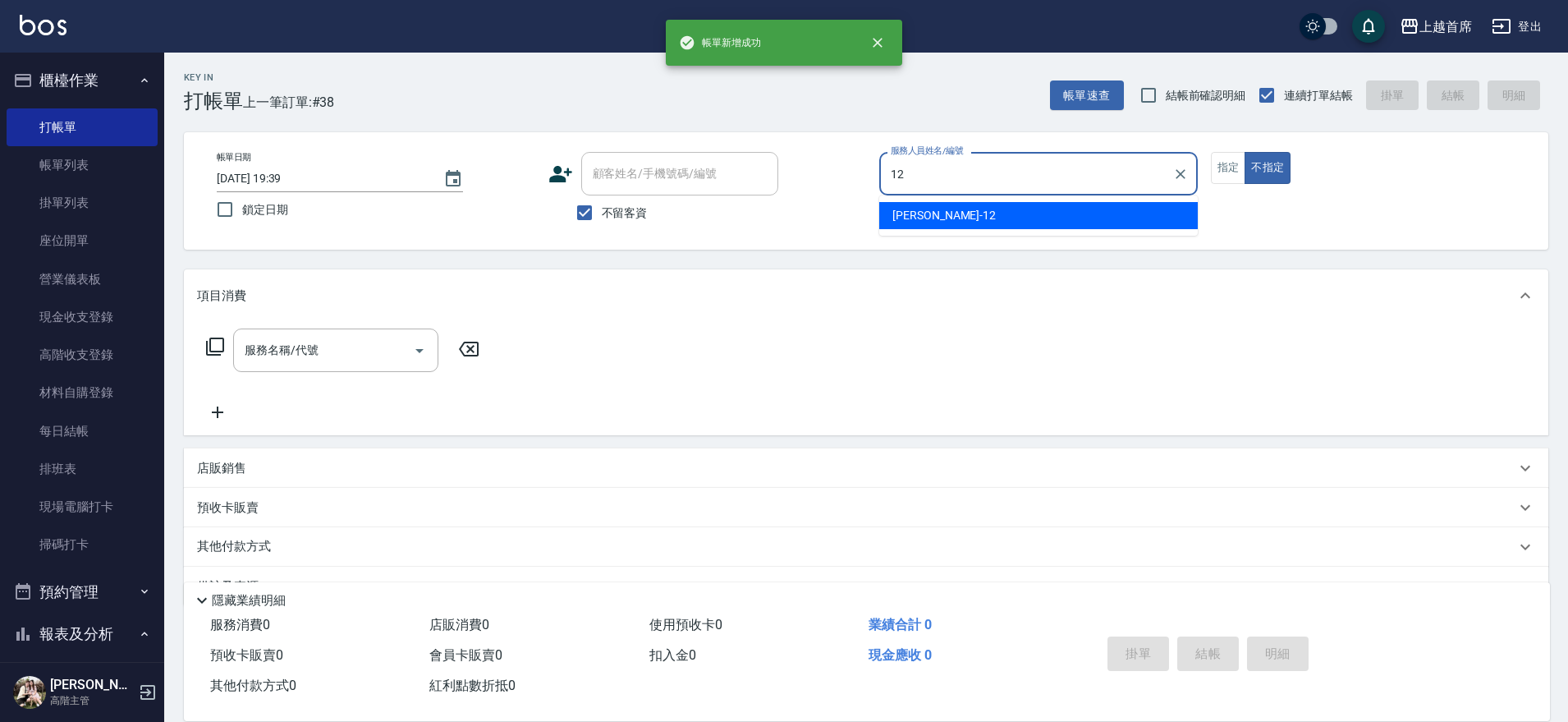
type input "[PERSON_NAME]-12"
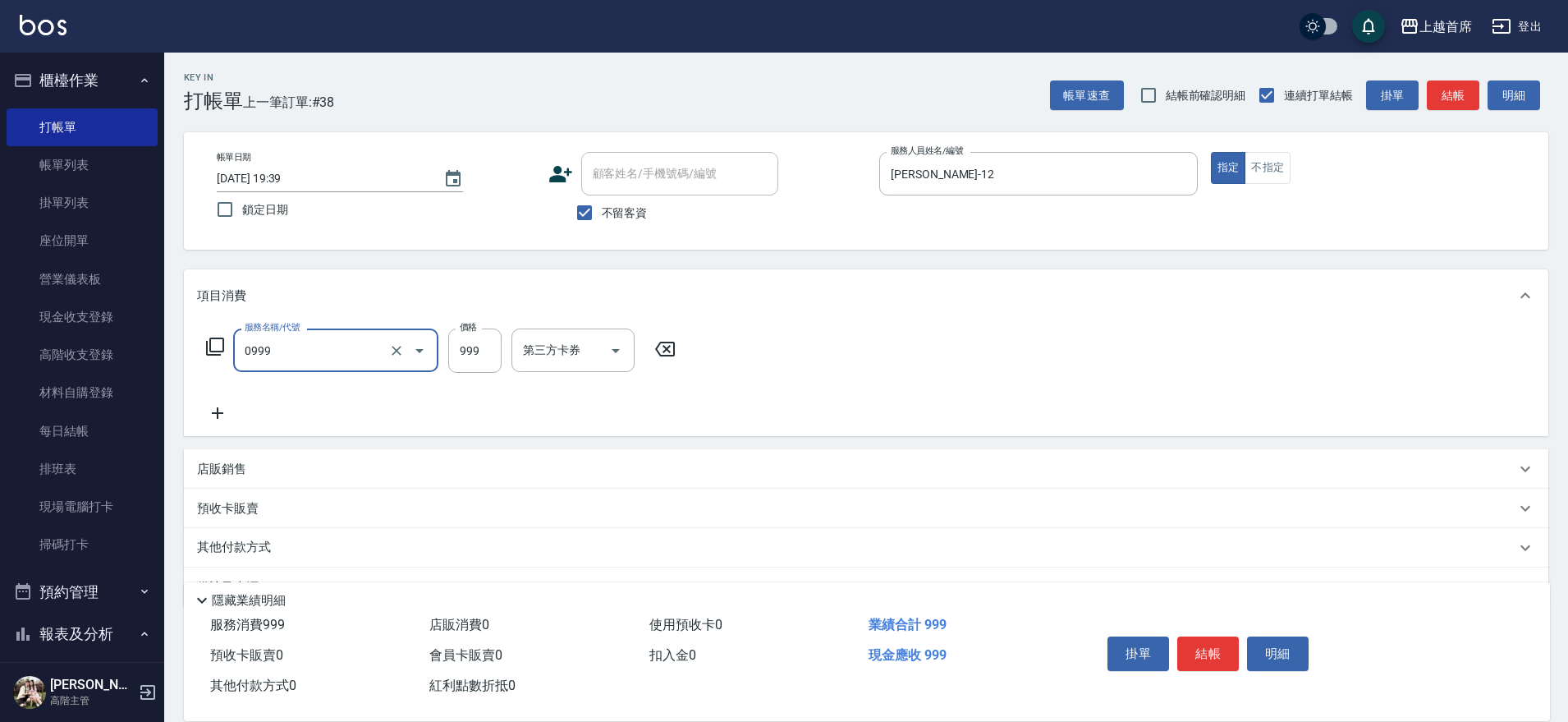
type input "REVIVRE(0999)"
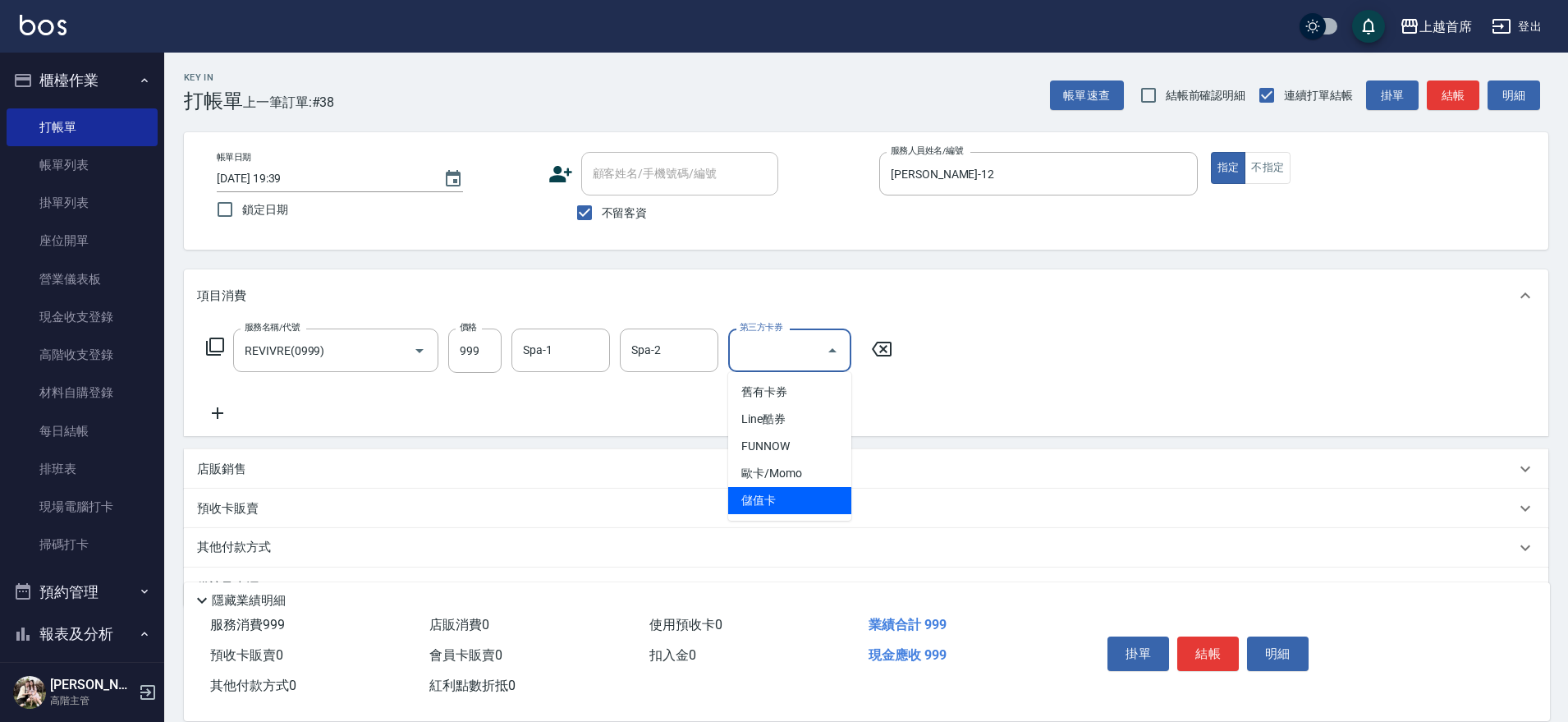
type input "儲值卡"
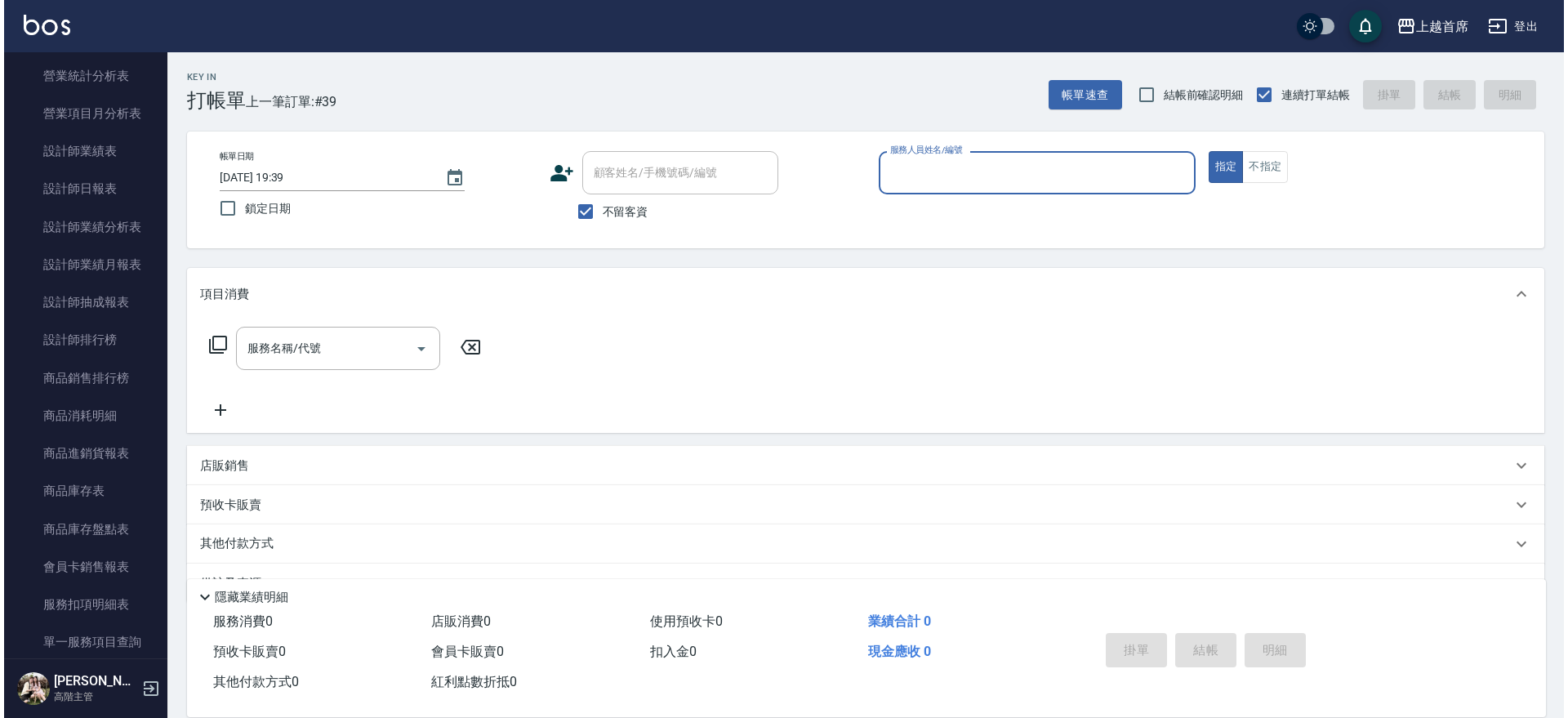
scroll to position [1037, 0]
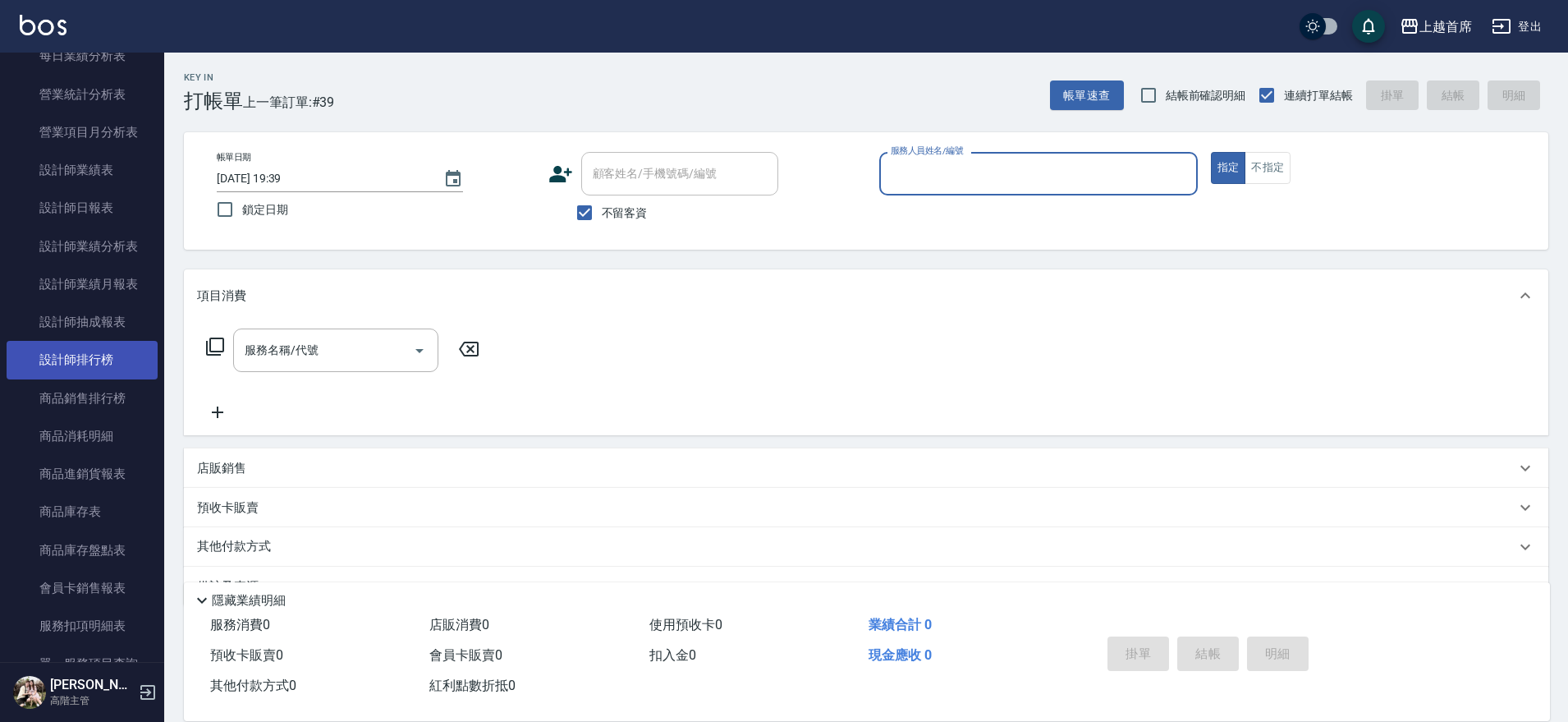
click at [71, 351] on link "設計師排行榜" at bounding box center [82, 360] width 151 height 38
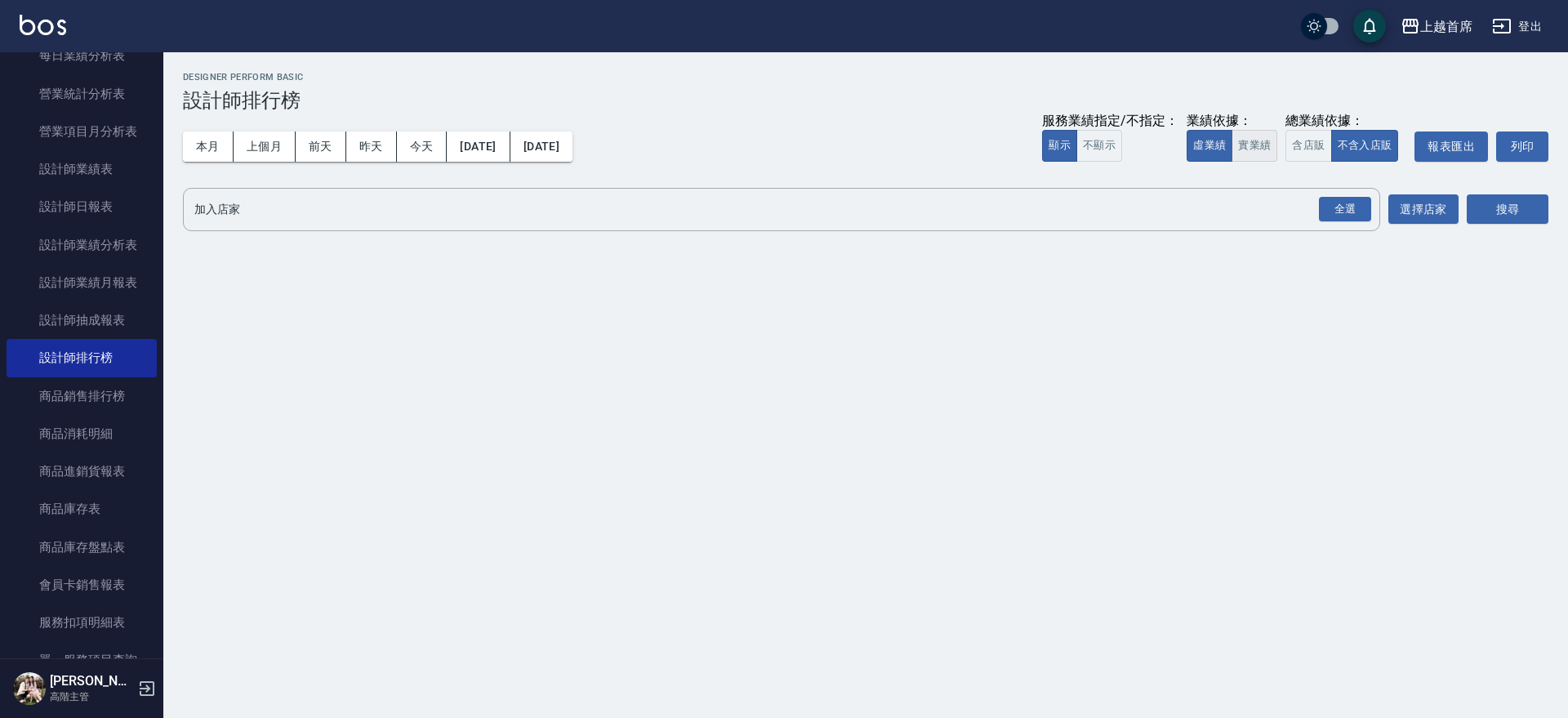
click at [1257, 139] on button "實業績" at bounding box center [1254, 146] width 45 height 31
click at [1354, 209] on div "全選" at bounding box center [1344, 209] width 53 height 25
click at [1501, 215] on button "搜尋" at bounding box center [1507, 210] width 81 height 30
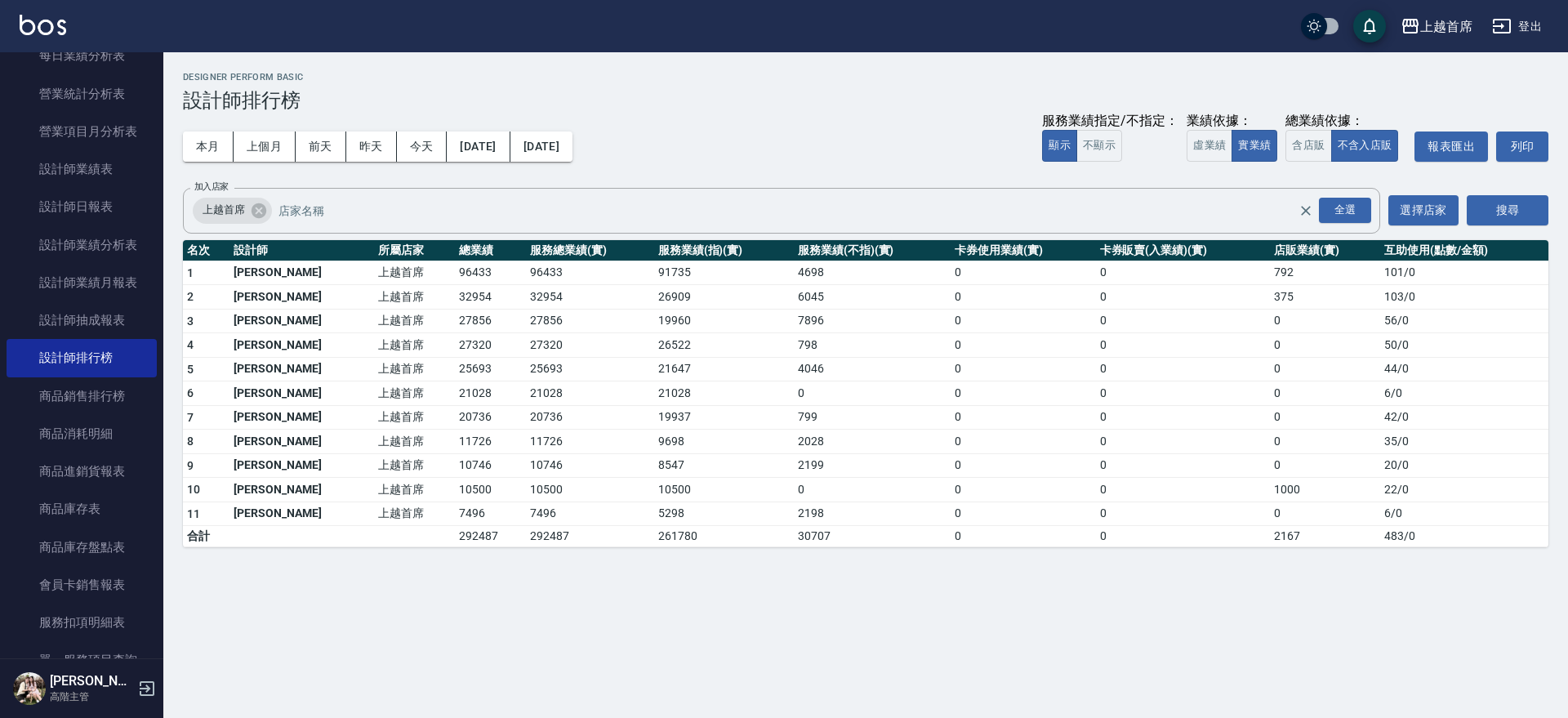
drag, startPoint x: 371, startPoint y: 306, endPoint x: 529, endPoint y: 317, distance: 158.4
click at [529, 317] on tr "3 [PERSON_NAME]首席 27856 27856 19960 7896 0 0 0 56 / 0" at bounding box center [866, 321] width 1366 height 25
click at [529, 317] on td "27856" at bounding box center [590, 321] width 128 height 25
drag, startPoint x: 529, startPoint y: 317, endPoint x: 444, endPoint y: 317, distance: 85.0
click at [444, 317] on tr "3 [PERSON_NAME]首席 27856 27856 19960 7896 0 0 0 56 / 0" at bounding box center [866, 321] width 1366 height 25
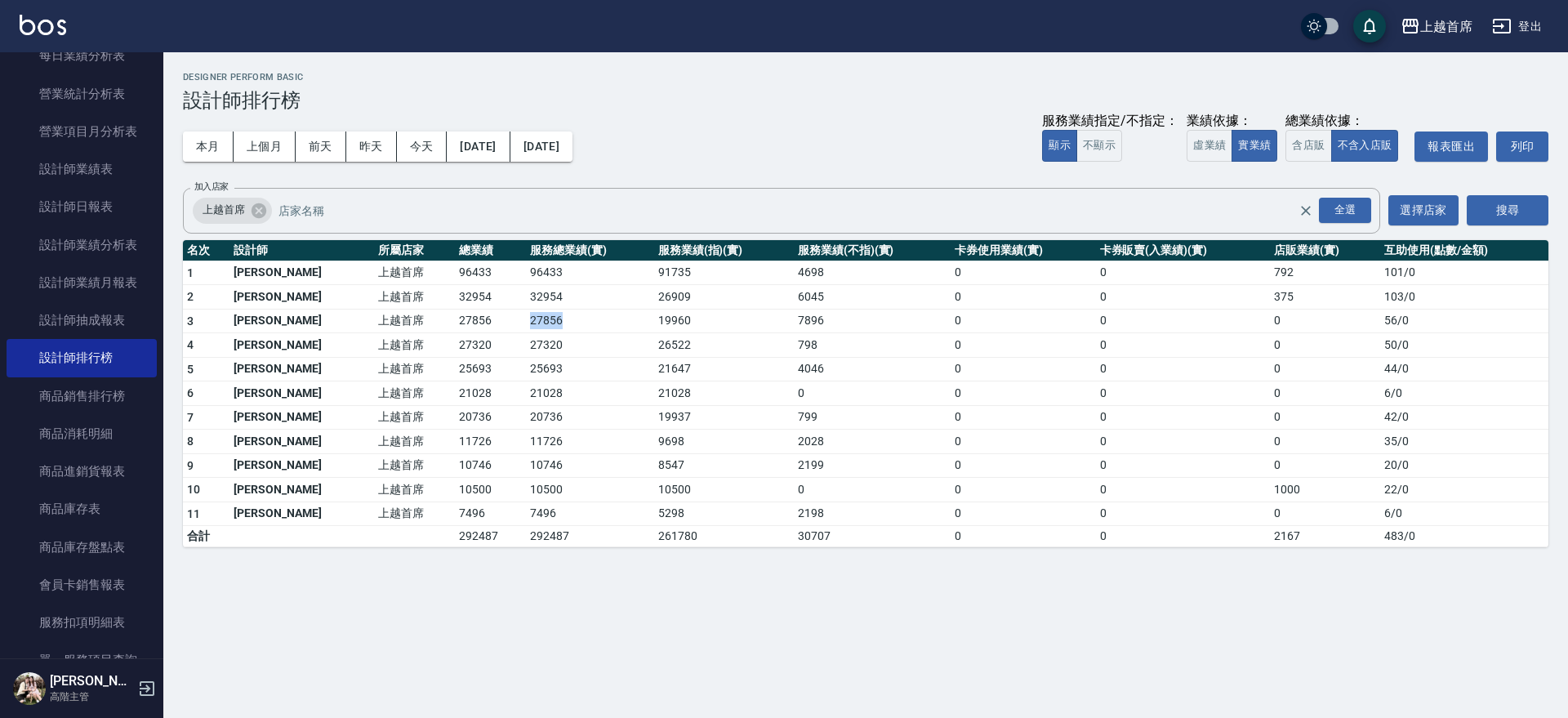
drag, startPoint x: 444, startPoint y: 317, endPoint x: 415, endPoint y: 319, distance: 29.1
click at [455, 319] on td "27856" at bounding box center [490, 321] width 71 height 25
drag, startPoint x: 353, startPoint y: 307, endPoint x: 404, endPoint y: 312, distance: 51.2
click at [393, 310] on tbody "1 [PERSON_NAME]首席 96433 96433 91735 4698 0 0 792 101 / 0 2 [PERSON_NAME]首席 3295…" at bounding box center [866, 404] width 1366 height 286
click at [374, 313] on td "上越首席" at bounding box center [415, 321] width 81 height 25
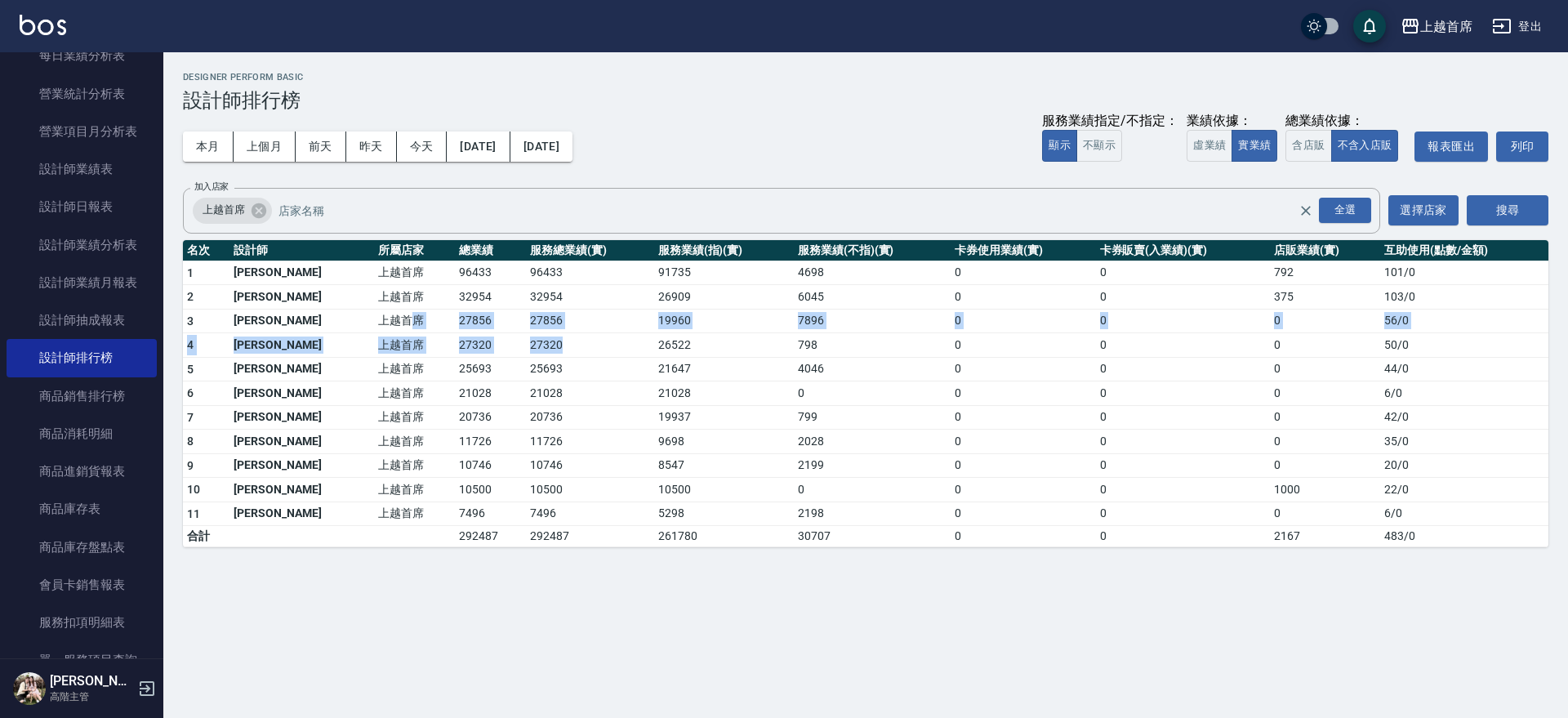
drag, startPoint x: 365, startPoint y: 313, endPoint x: 580, endPoint y: 340, distance: 216.7
click at [580, 340] on tbody "1 [PERSON_NAME]首席 96433 96433 91735 4698 0 0 792 101 / 0 2 [PERSON_NAME]首席 3295…" at bounding box center [866, 404] width 1366 height 286
click at [580, 340] on td "27320" at bounding box center [590, 346] width 128 height 25
drag, startPoint x: 568, startPoint y: 320, endPoint x: 564, endPoint y: 362, distance: 42.2
click at [564, 362] on tbody "1 [PERSON_NAME]首席 96433 96433 91735 4698 0 0 792 101 / 0 2 [PERSON_NAME]首席 3295…" at bounding box center [866, 404] width 1366 height 286
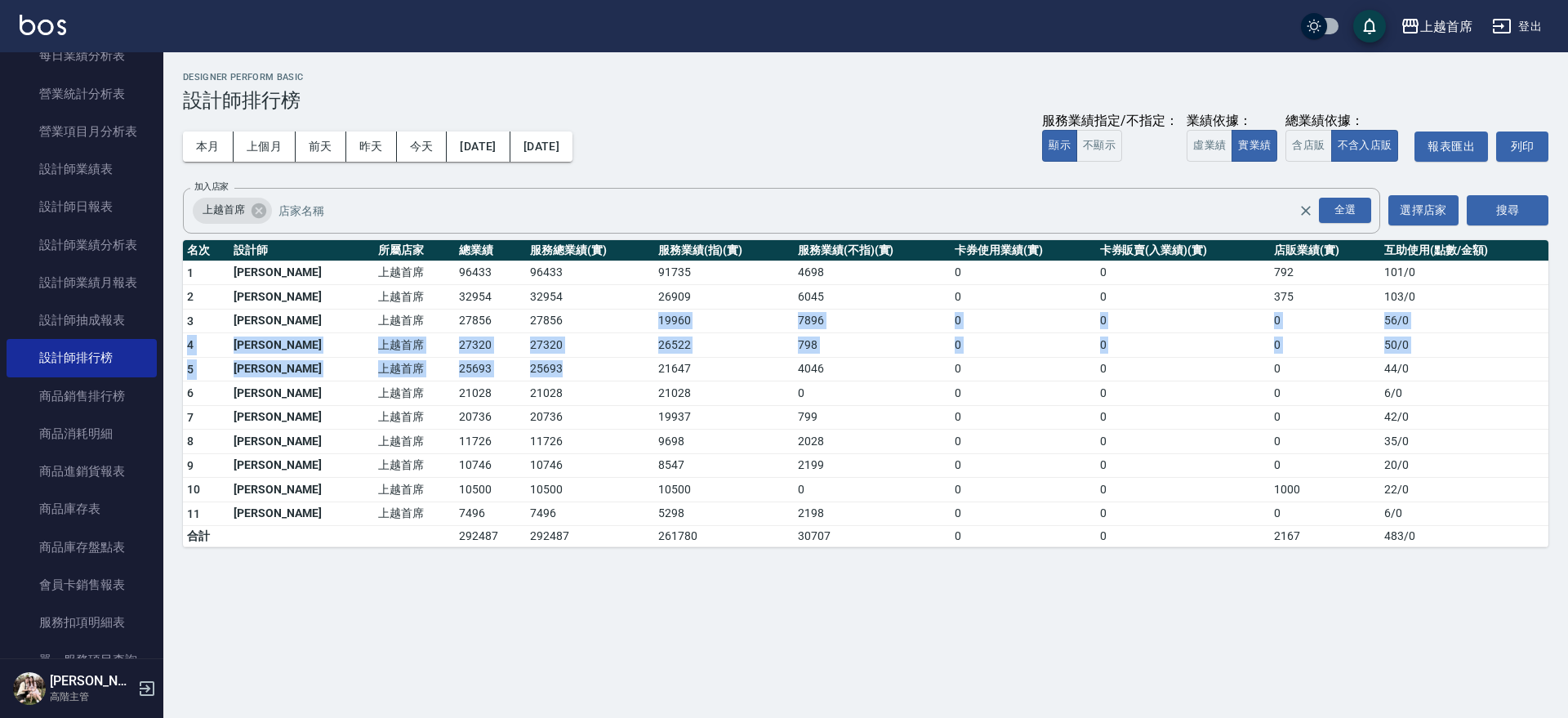
click at [564, 362] on td "25693" at bounding box center [590, 369] width 128 height 25
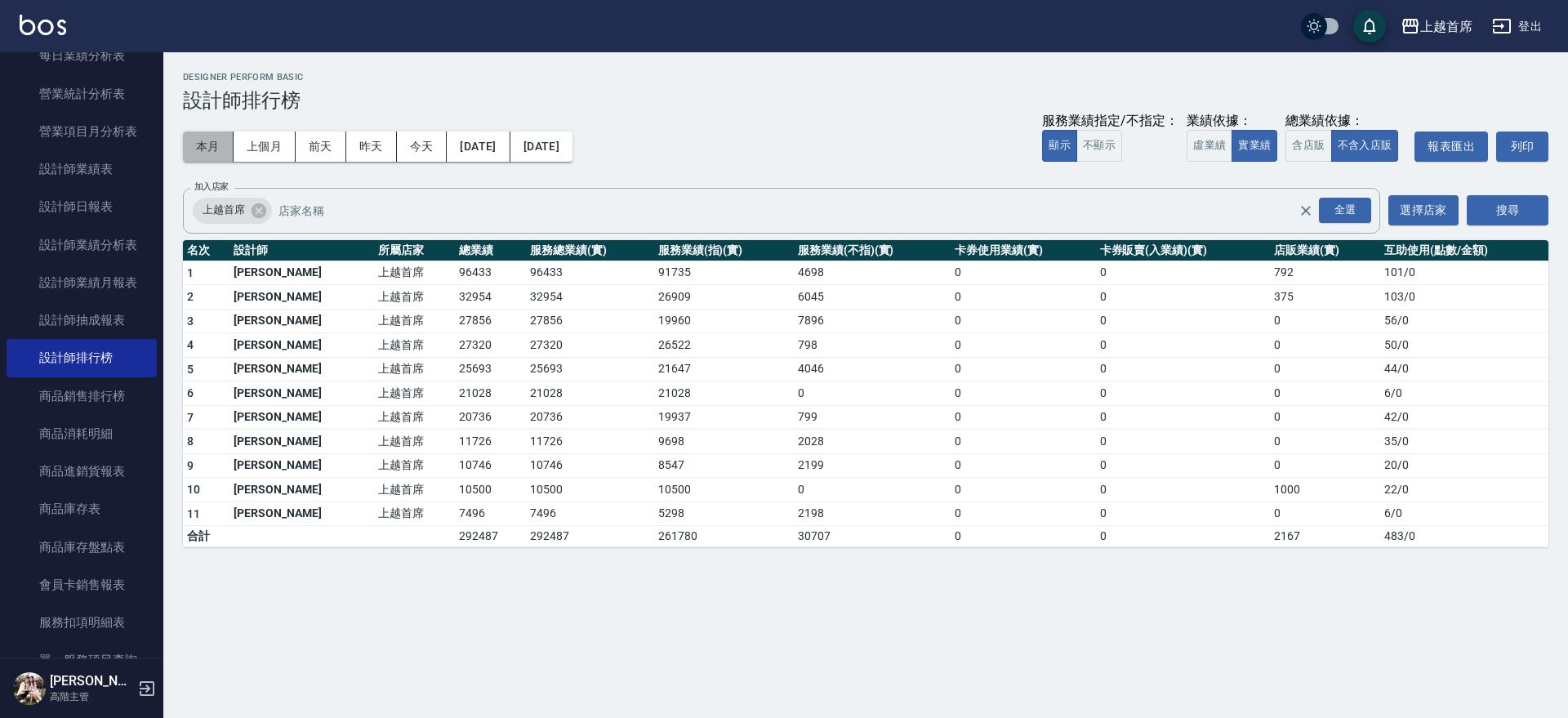
click at [215, 149] on button "本月" at bounding box center [208, 146] width 51 height 30
drag, startPoint x: 460, startPoint y: 442, endPoint x: 526, endPoint y: 446, distance: 66.1
click at [526, 446] on tr "8 [PERSON_NAME]首席 11726 11726 9698 2028 0 0 0 35 / 0" at bounding box center [866, 442] width 1366 height 25
click at [526, 446] on td "11726" at bounding box center [590, 442] width 128 height 25
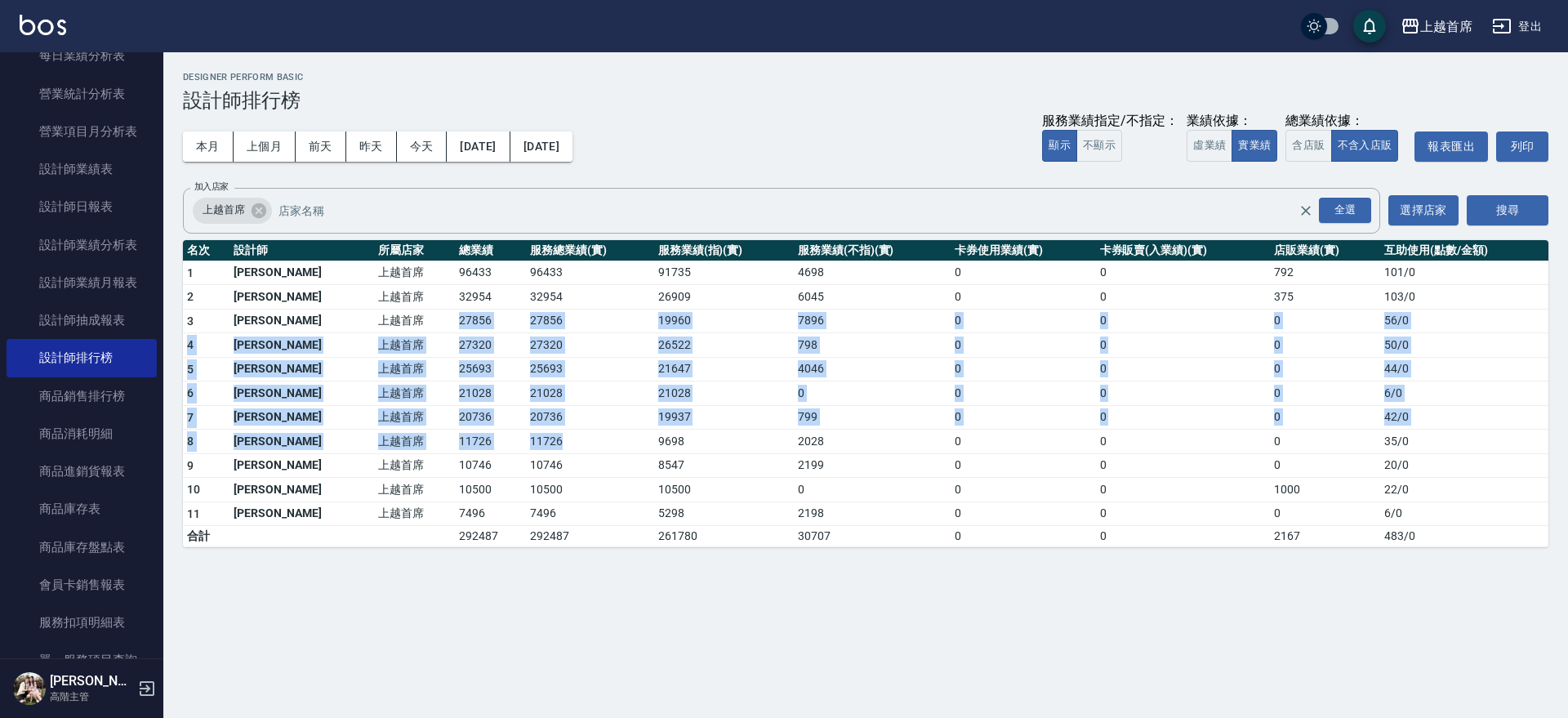
drag, startPoint x: 584, startPoint y: 446, endPoint x: 380, endPoint y: 327, distance: 236.2
click at [380, 327] on tbody "1 [PERSON_NAME]首席 96433 96433 91735 4698 0 0 792 101 / 0 2 [PERSON_NAME]首席 3295…" at bounding box center [866, 404] width 1366 height 286
click at [380, 327] on td "上越首席" at bounding box center [415, 321] width 81 height 25
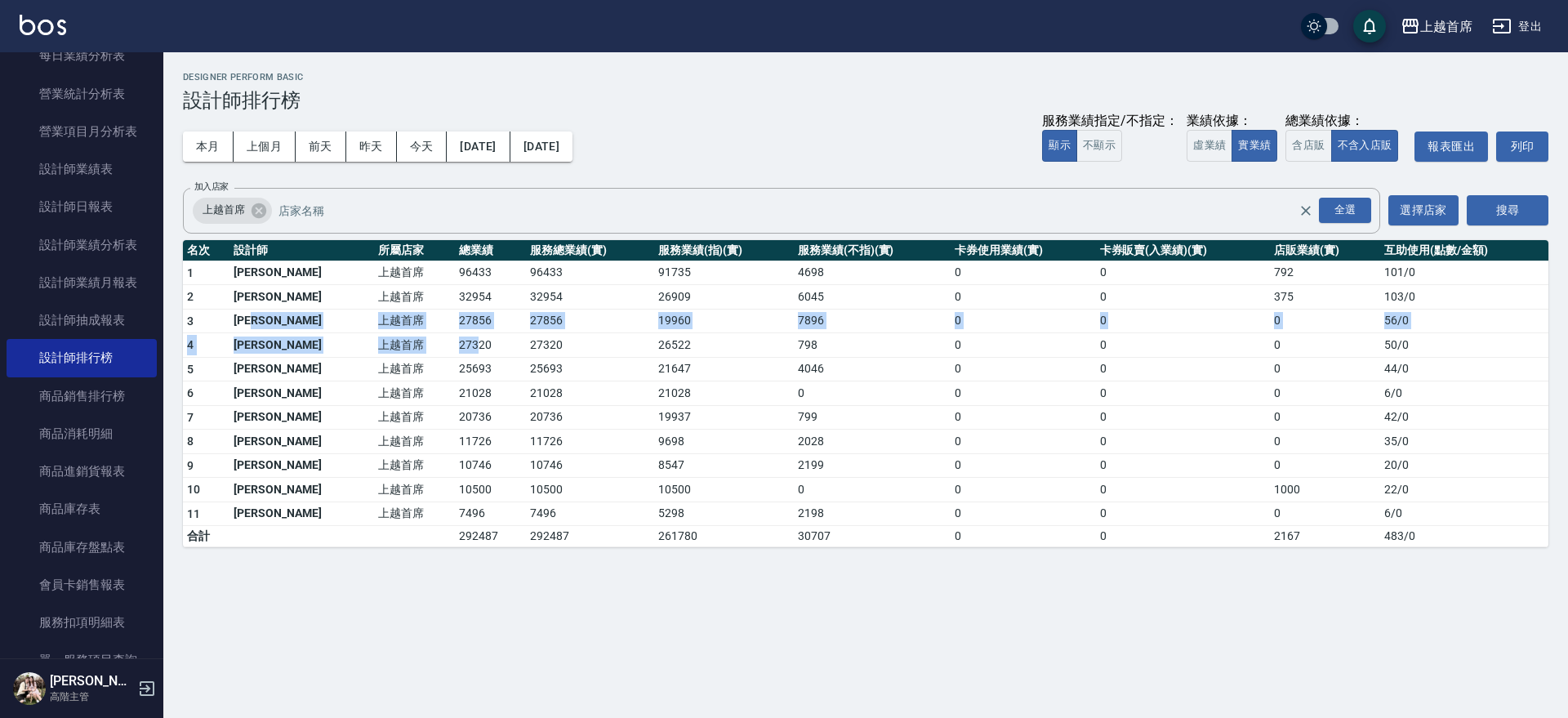
drag, startPoint x: 290, startPoint y: 326, endPoint x: 499, endPoint y: 347, distance: 210.1
click at [498, 347] on tbody "1 [PERSON_NAME]首席 96433 96433 91735 4698 0 0 792 101 / 0 2 [PERSON_NAME]首席 3295…" at bounding box center [866, 404] width 1366 height 286
click at [526, 347] on td "27320" at bounding box center [590, 346] width 128 height 25
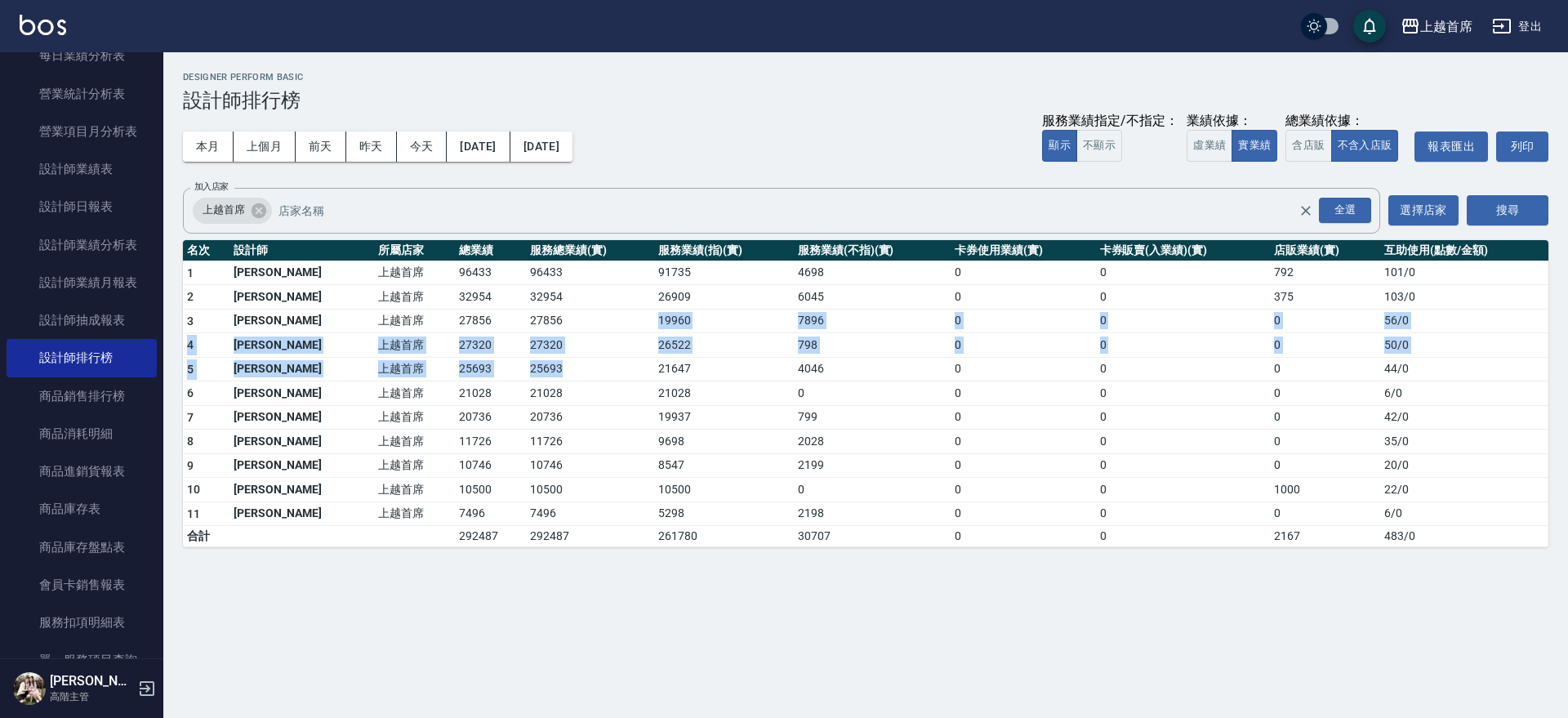
drag, startPoint x: 555, startPoint y: 346, endPoint x: 559, endPoint y: 376, distance: 30.3
click at [559, 376] on tbody "1 [PERSON_NAME]首席 96433 96433 91735 4698 0 0 792 101 / 0 2 [PERSON_NAME]首席 3295…" at bounding box center [866, 404] width 1366 height 286
click at [559, 376] on td "25693" at bounding box center [590, 369] width 128 height 25
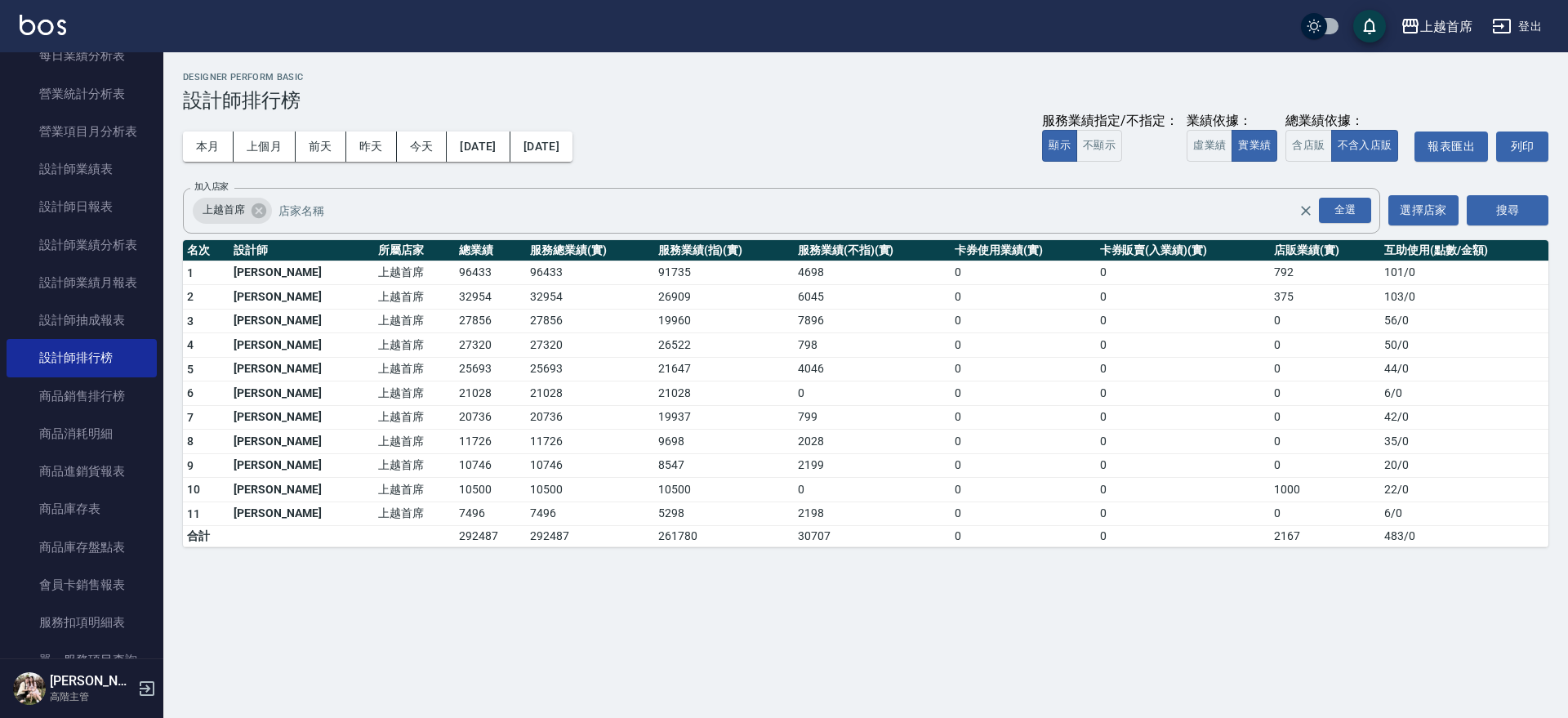
drag, startPoint x: 751, startPoint y: 314, endPoint x: 861, endPoint y: 322, distance: 110.3
click at [829, 320] on tr "3 [PERSON_NAME]首席 27856 27856 19960 7896 0 0 0 56 / 0" at bounding box center [866, 321] width 1366 height 25
click at [861, 322] on td "7896" at bounding box center [872, 321] width 157 height 25
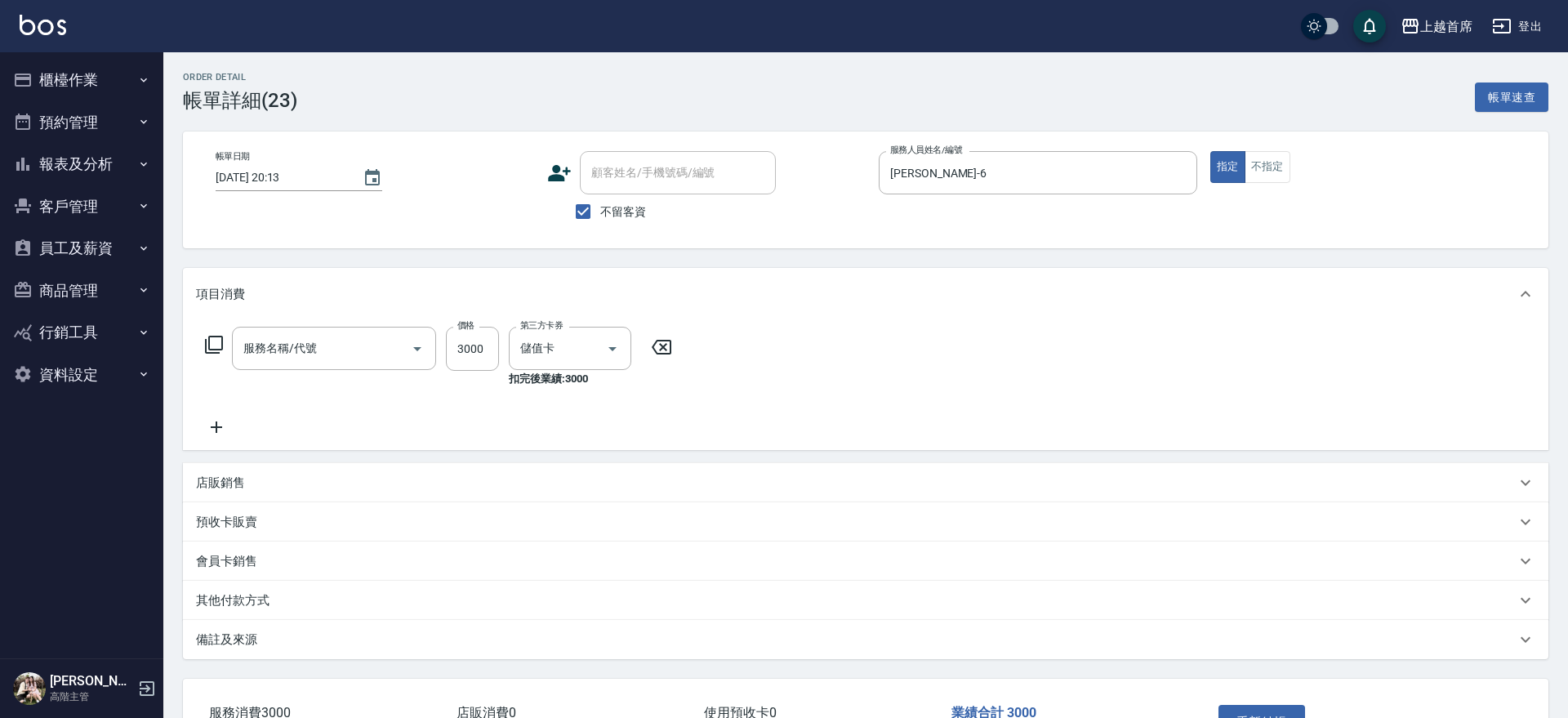
type input "2024/09/19 20:13"
checkbox input "true"
type input "黃苡彤-6"
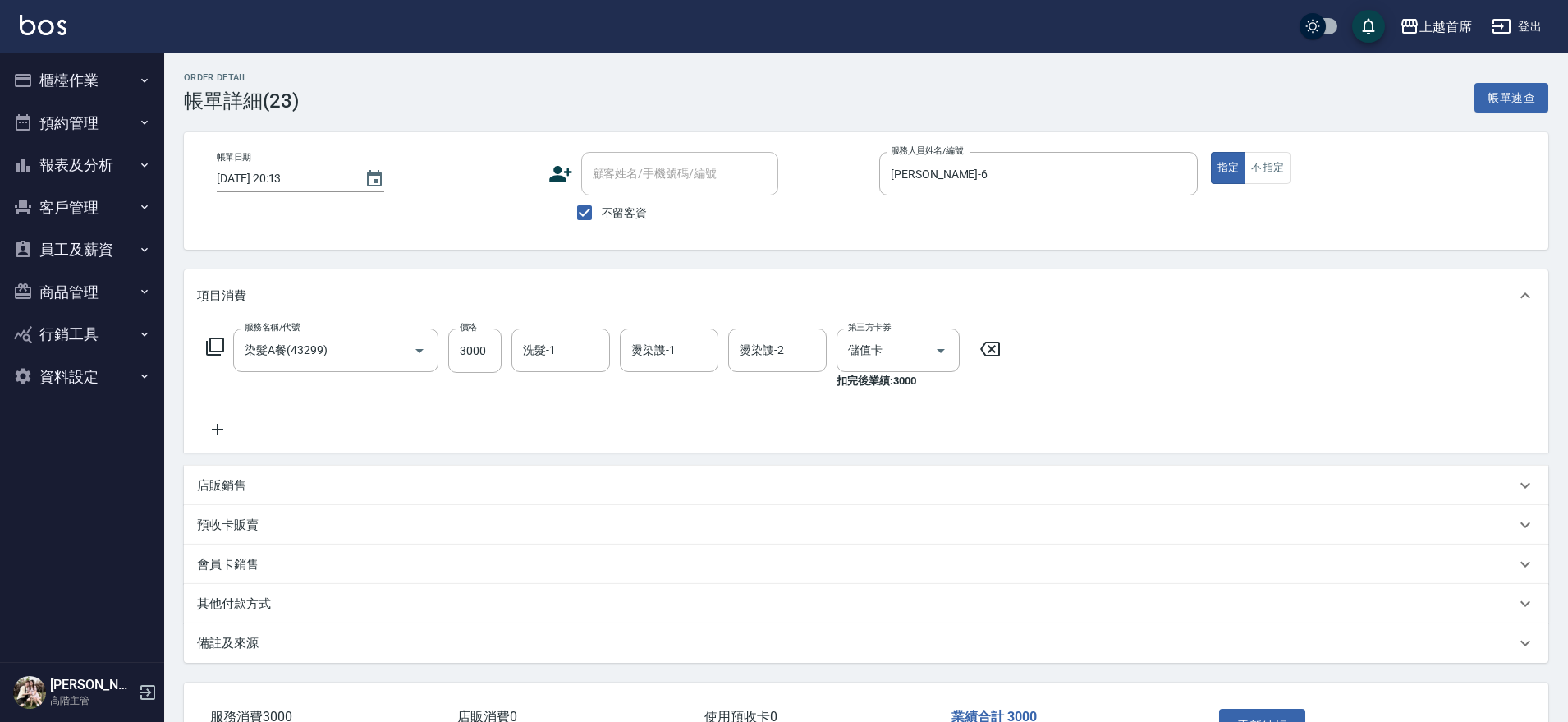
type input "染髮A餐(43299)"
